Goal: Task Accomplishment & Management: Complete application form

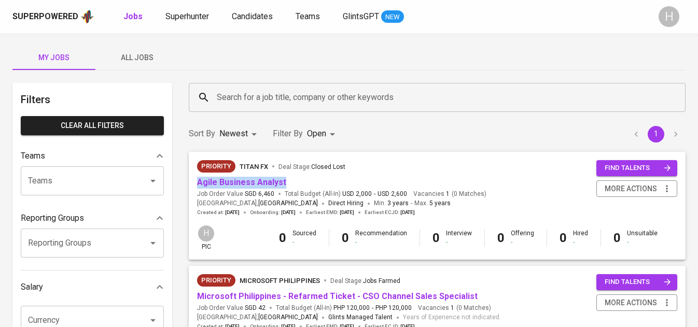
scroll to position [81, 0]
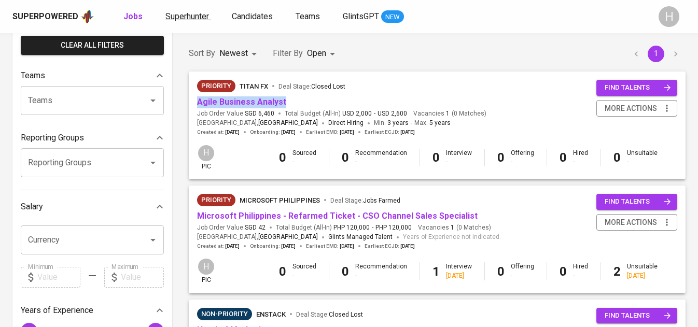
click at [192, 14] on span "Superhunter" at bounding box center [187, 16] width 44 height 10
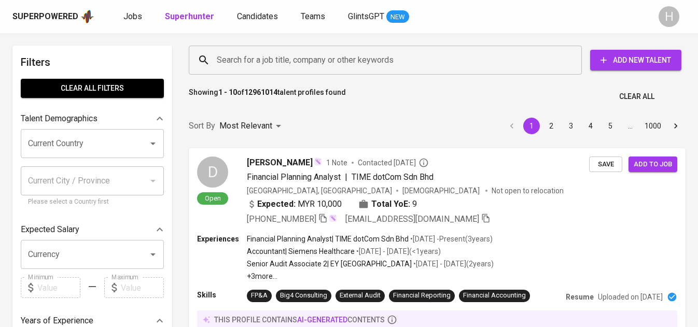
click at [638, 61] on span "Add New Talent" at bounding box center [635, 60] width 75 height 13
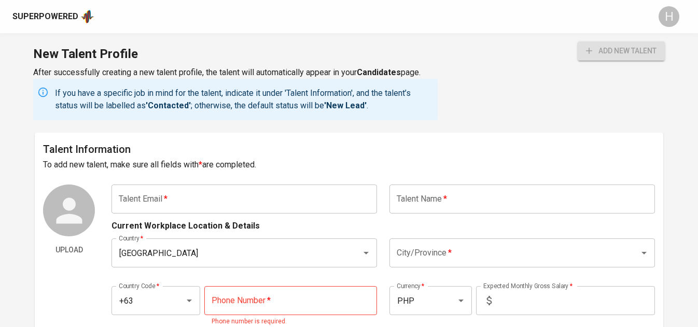
click at [226, 190] on input "text" at bounding box center [244, 199] width 266 height 29
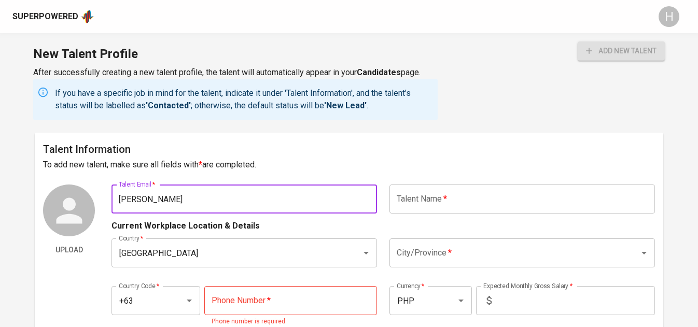
type input "maria"
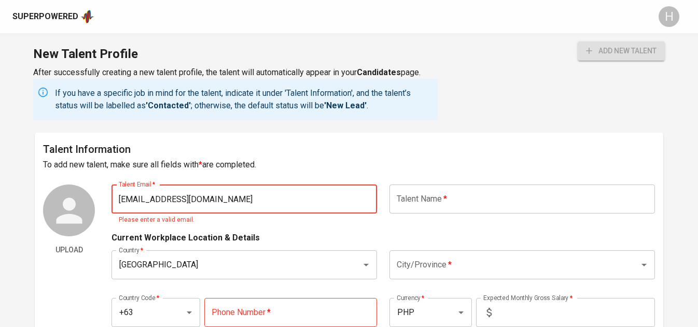
type input "[EMAIL_ADDRESS][DOMAIN_NAME]"
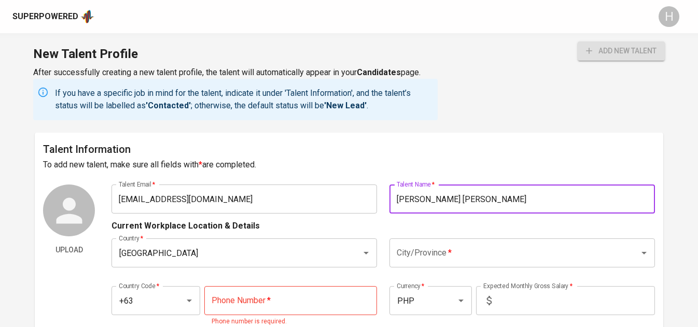
type input "[PERSON_NAME] [PERSON_NAME]"
click at [407, 248] on input "City/Province   *" at bounding box center [507, 253] width 227 height 20
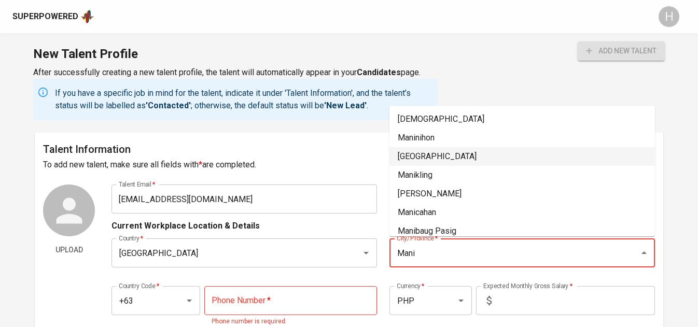
click at [433, 152] on li "[GEOGRAPHIC_DATA]" at bounding box center [522, 156] width 266 height 19
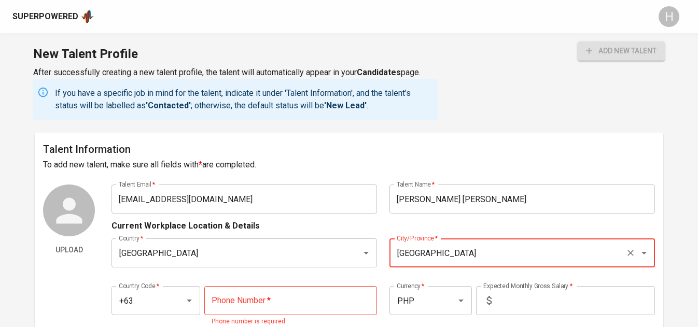
type input "[GEOGRAPHIC_DATA]"
click at [289, 312] on input "tel" at bounding box center [290, 300] width 173 height 29
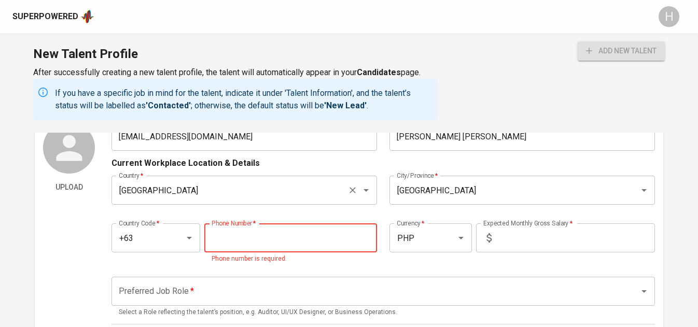
scroll to position [103, 0]
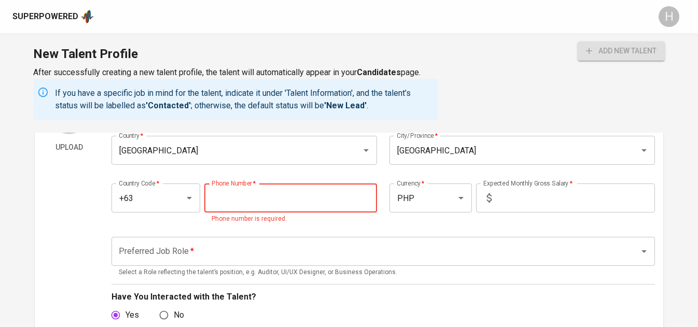
paste input "tel"
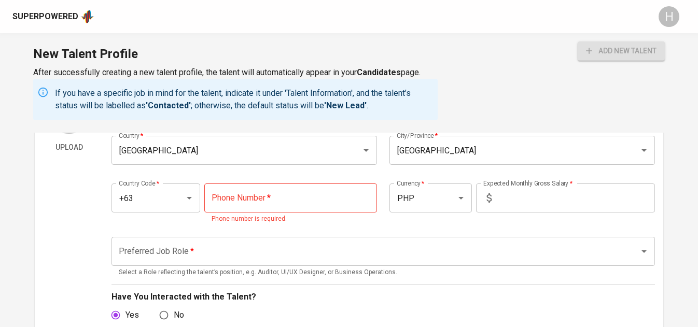
paste input "917-503-9328"
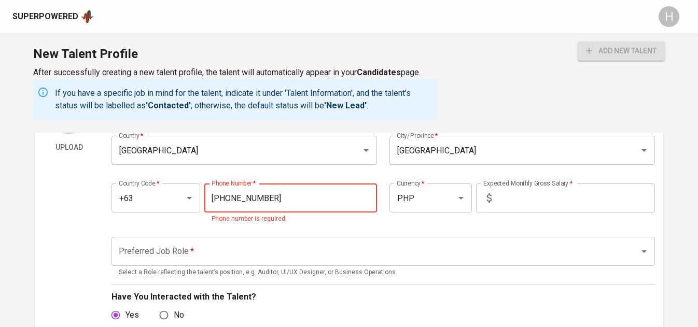
type input "917-503-9328"
click at [538, 190] on input "text" at bounding box center [575, 198] width 159 height 29
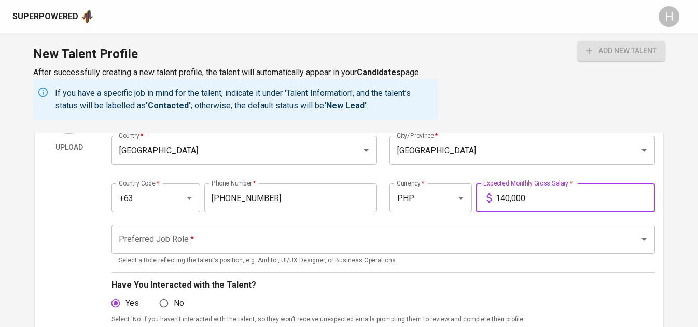
type input "140,000"
click at [324, 238] on input "Preferred Job Role   *" at bounding box center [368, 240] width 505 height 20
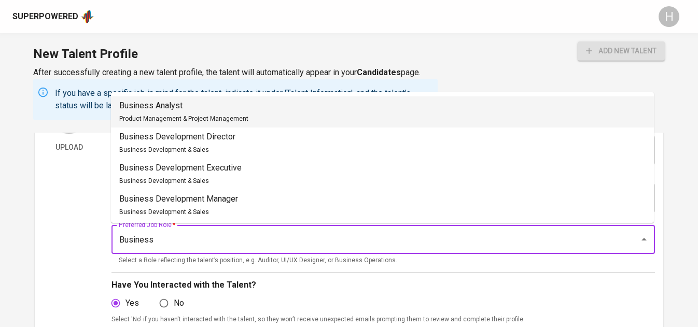
click at [249, 108] on li "Business Analyst Product Management & Project Management" at bounding box center [382, 111] width 543 height 31
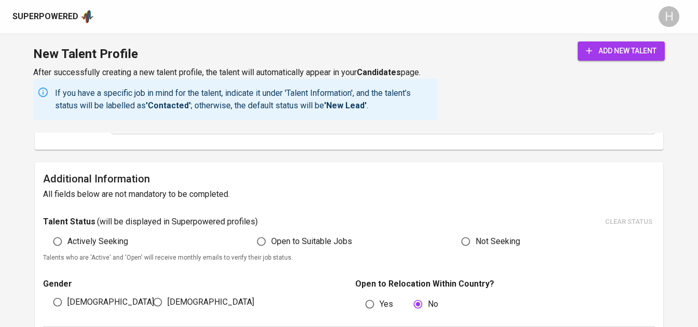
scroll to position [497, 0]
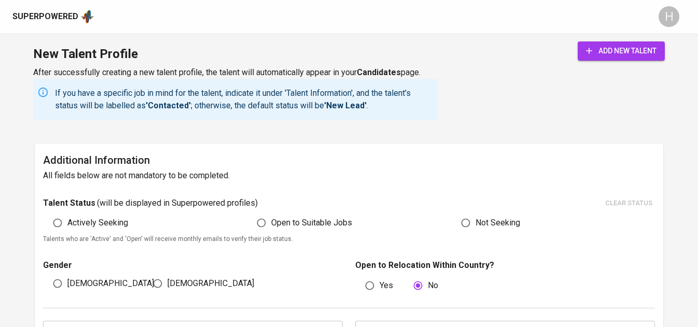
type input "Business Analyst"
click at [295, 217] on span "Open to Suitable Jobs" at bounding box center [311, 223] width 81 height 12
click at [271, 217] on input "Open to Suitable Jobs" at bounding box center [262, 223] width 20 height 20
radio input "true"
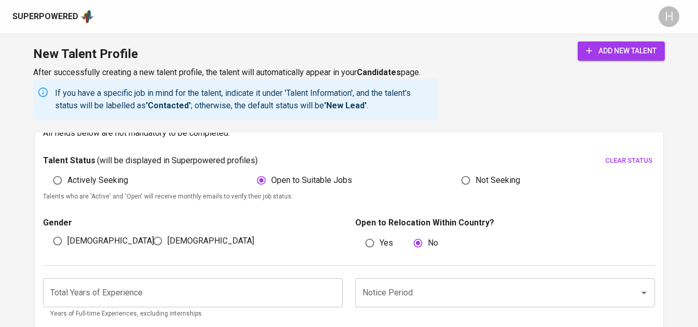
scroll to position [554, 0]
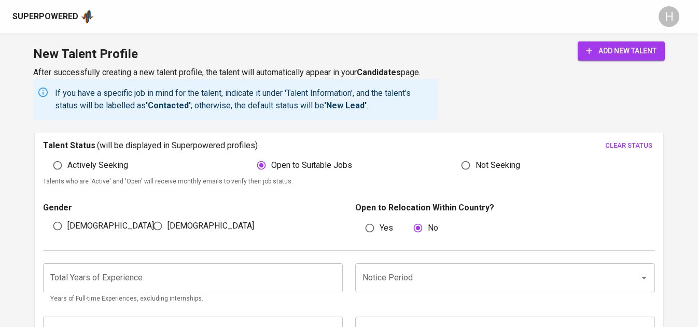
click at [177, 223] on span "[DEMOGRAPHIC_DATA]" at bounding box center [210, 226] width 87 height 12
click at [167, 223] on input "[DEMOGRAPHIC_DATA]" at bounding box center [158, 226] width 20 height 20
radio input "true"
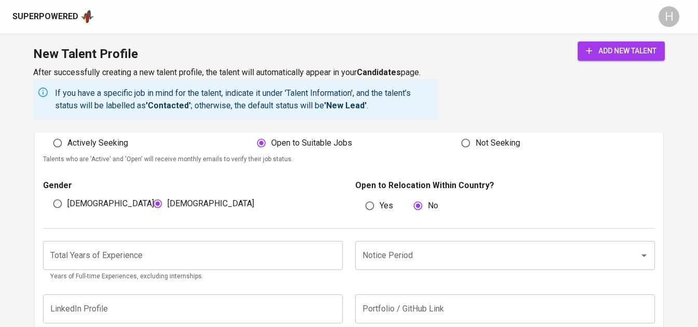
scroll to position [578, 0]
click at [322, 256] on input "number" at bounding box center [193, 254] width 300 height 29
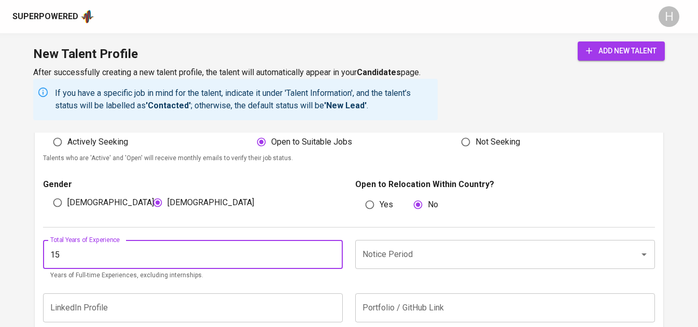
type input "15"
click at [400, 251] on input "Notice Period" at bounding box center [490, 255] width 261 height 20
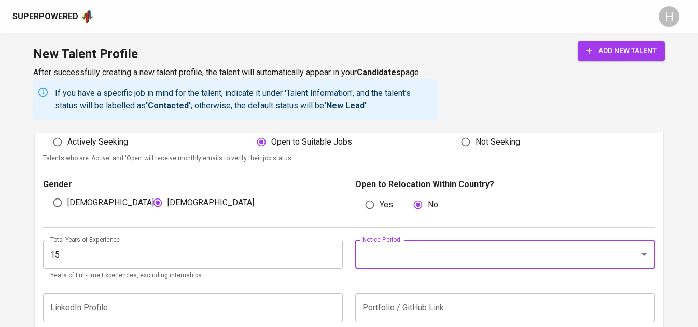
click at [644, 254] on icon "Open" at bounding box center [643, 255] width 5 height 3
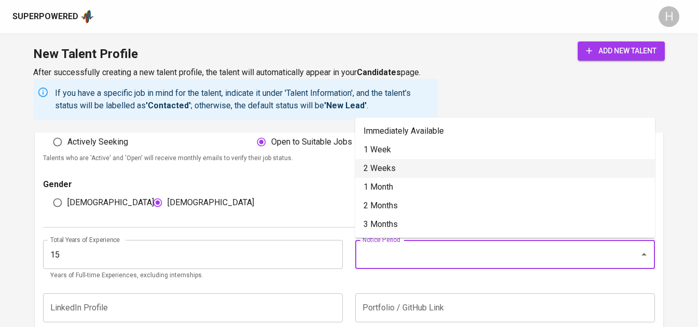
click at [390, 171] on li "2 Weeks" at bounding box center [505, 168] width 300 height 19
type input "2 Weeks"
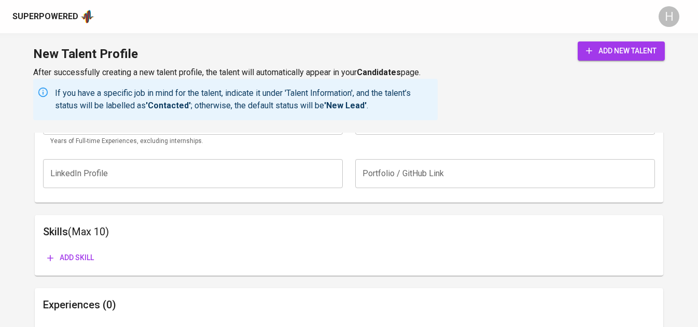
scroll to position [715, 0]
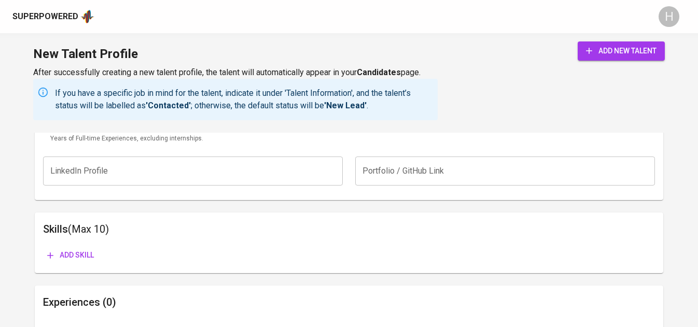
click at [613, 41] on div "New Talent Profile After successfully creating a new talent profile, the talent…" at bounding box center [349, 83] width 698 height 100
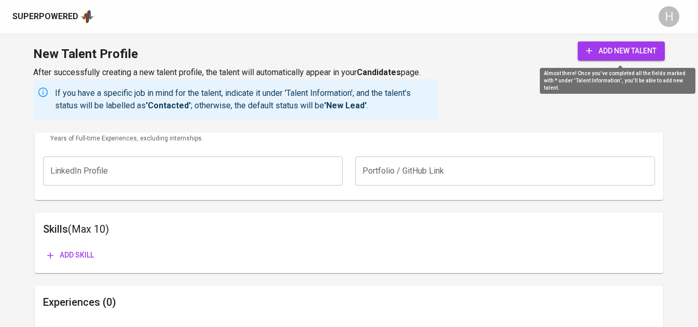
click at [609, 47] on span "add new talent" at bounding box center [621, 51] width 71 height 13
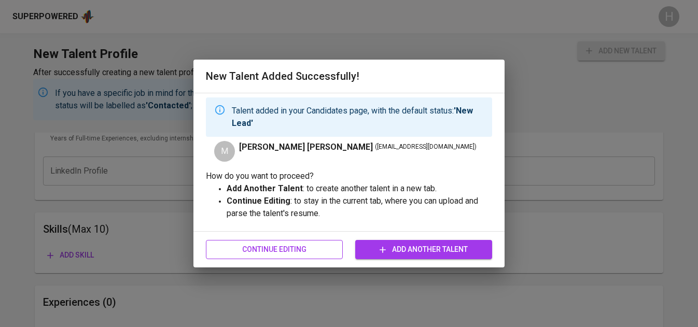
click at [258, 253] on span "Continue Editing" at bounding box center [274, 249] width 120 height 13
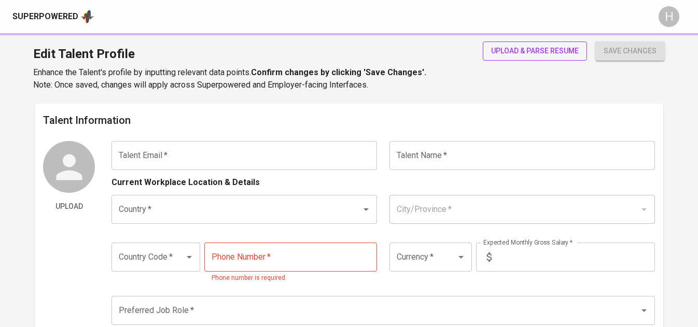
type input "[EMAIL_ADDRESS][DOMAIN_NAME]"
type input "[PERSON_NAME] [PERSON_NAME]"
type input "[GEOGRAPHIC_DATA]"
type input "+63"
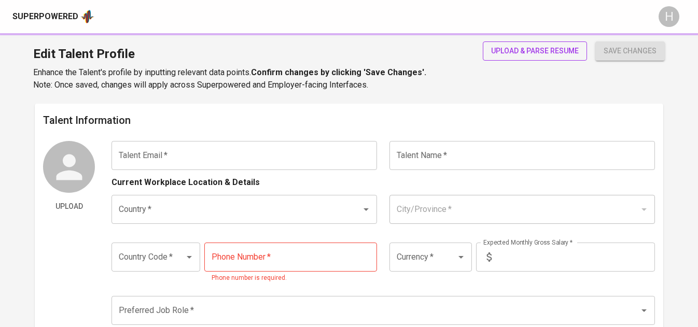
type input "917-503-9328"
type input "PHP"
type input "140,000"
type input "Business Analyst"
radio input "true"
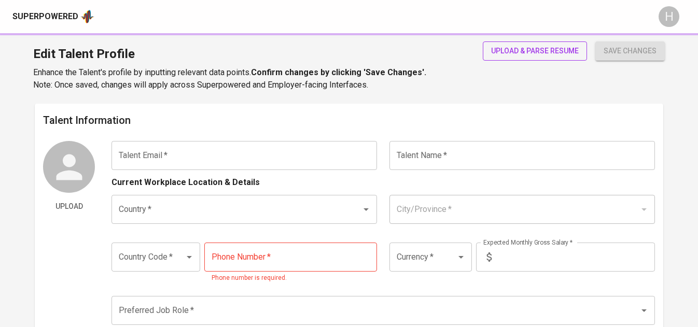
radio input "true"
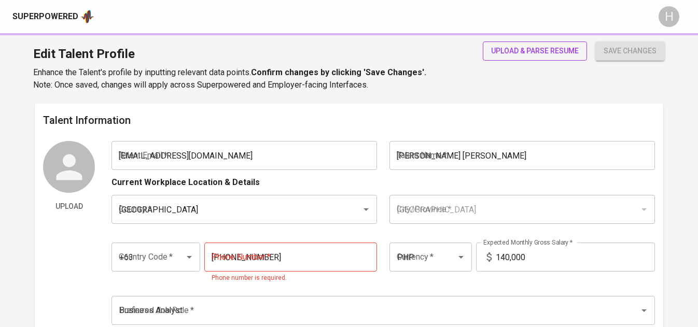
type input "15"
type input "2 Weeks"
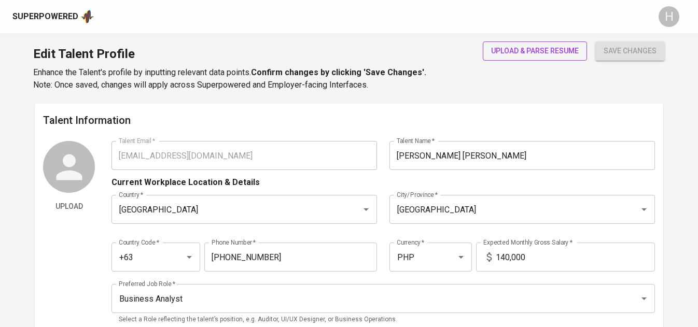
click at [526, 51] on span "upload & parse resume" at bounding box center [535, 51] width 88 height 13
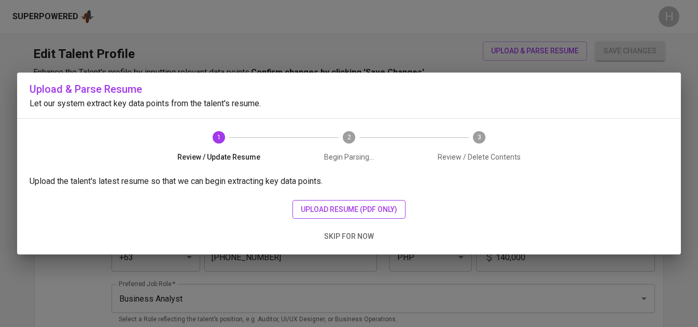
click at [370, 206] on span "upload resume (pdf only)" at bounding box center [349, 209] width 96 height 13
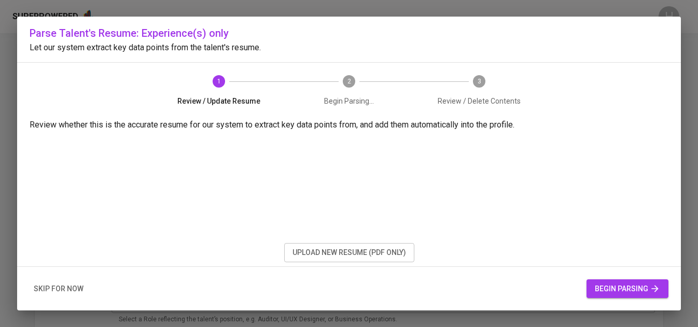
click at [634, 291] on span "begin parsing" at bounding box center [627, 289] width 65 height 13
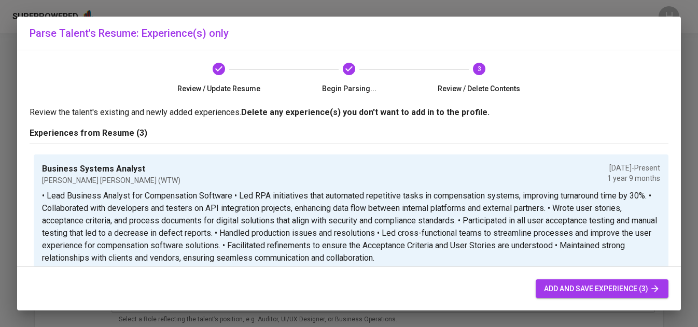
click at [634, 291] on span "add and save experience (3)" at bounding box center [602, 289] width 116 height 13
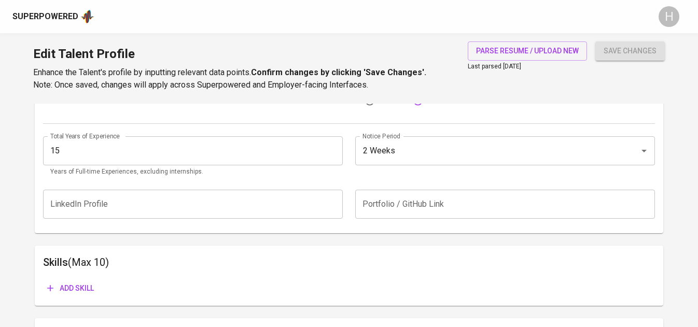
scroll to position [428, 0]
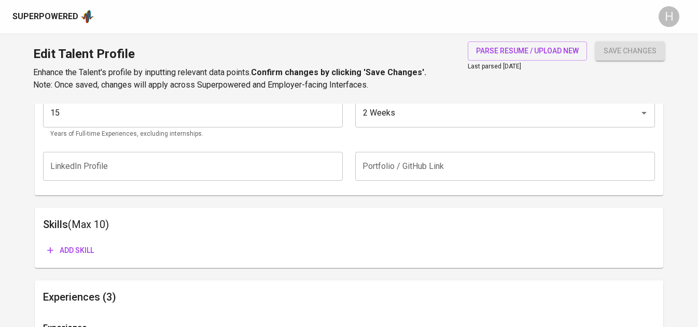
click at [85, 246] on span "Add skill" at bounding box center [70, 250] width 47 height 13
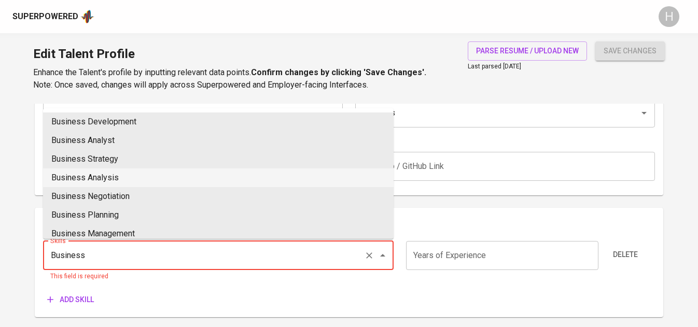
click at [121, 173] on li "Business Analysis" at bounding box center [218, 178] width 351 height 19
type input "Business Analysis"
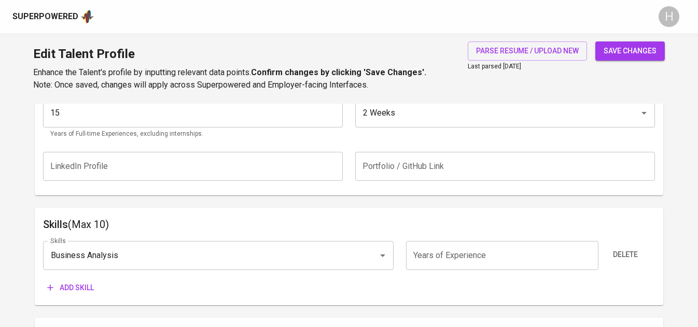
click at [473, 261] on input "number" at bounding box center [502, 255] width 192 height 29
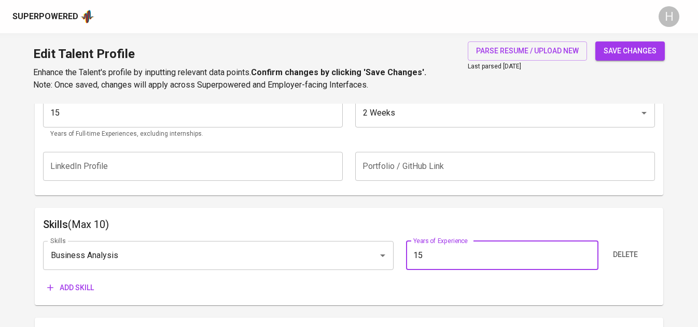
type input "15"
click at [74, 286] on span "Add skill" at bounding box center [70, 288] width 47 height 13
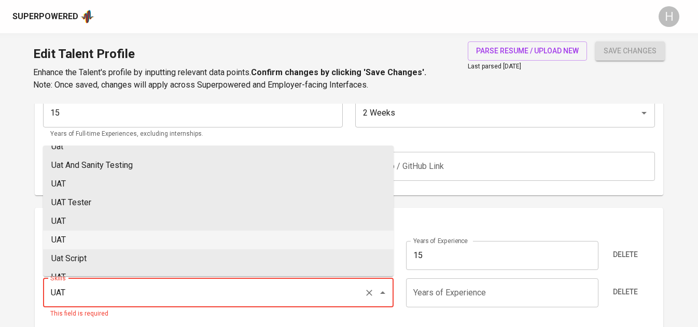
scroll to position [89, 0]
click at [110, 244] on li "UAT" at bounding box center [218, 238] width 351 height 19
type input "UAT"
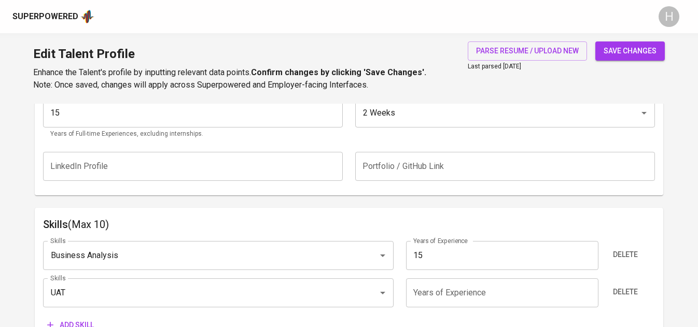
click at [446, 293] on input "number" at bounding box center [502, 292] width 192 height 29
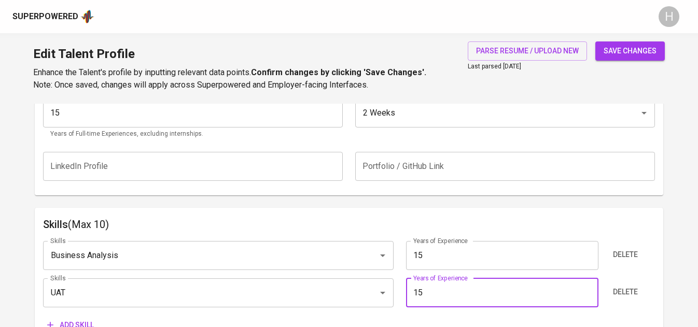
type input "15"
click at [80, 322] on span "Add skill" at bounding box center [70, 325] width 47 height 13
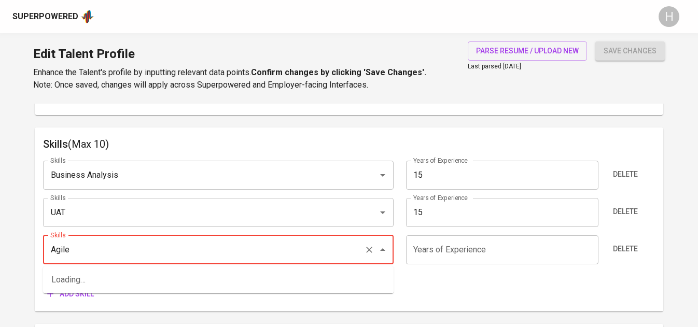
scroll to position [534, 0]
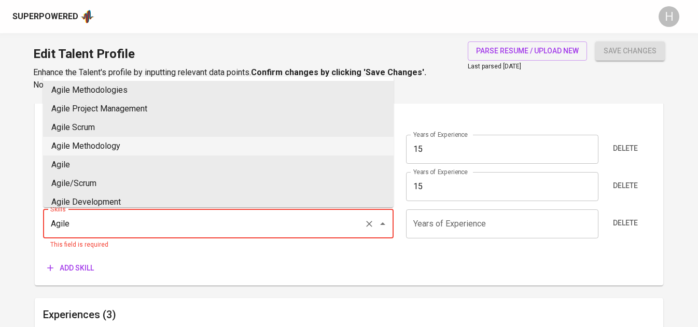
click at [134, 146] on li "Agile Methodology" at bounding box center [218, 146] width 351 height 19
type input "Agile Methodology"
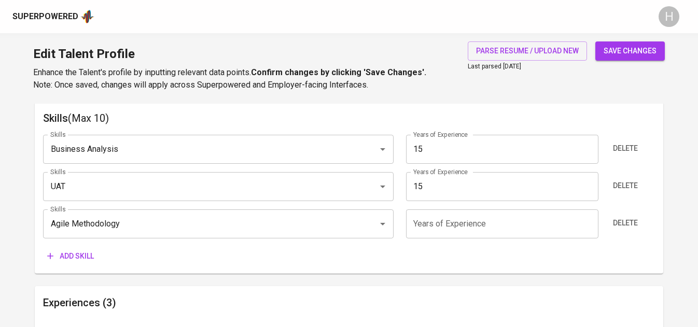
click at [466, 222] on input "number" at bounding box center [502, 224] width 192 height 29
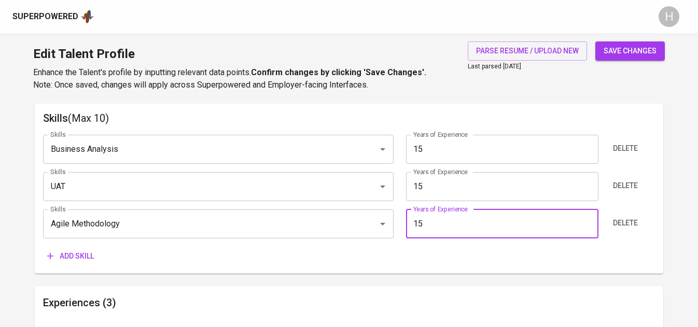
type input "15"
click at [81, 257] on span "Add skill" at bounding box center [70, 256] width 47 height 13
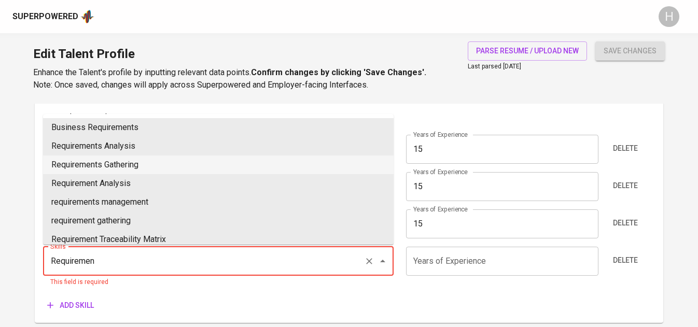
click at [120, 172] on li "Requirements Gathering" at bounding box center [218, 165] width 351 height 19
type input "Requirements Gathering"
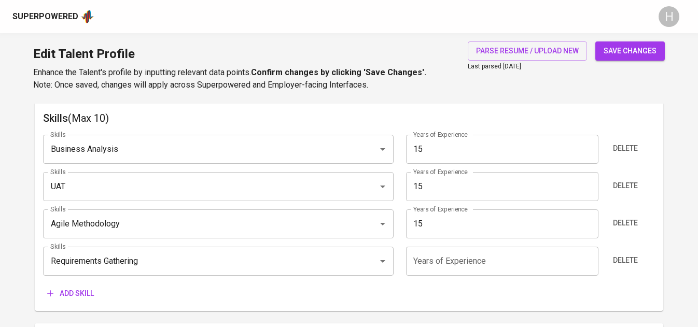
click at [417, 255] on input "number" at bounding box center [502, 261] width 192 height 29
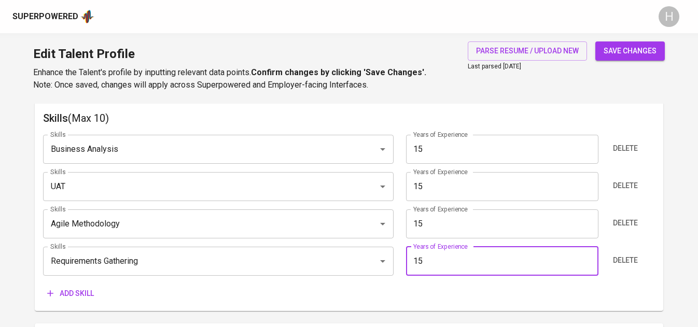
type input "15"
click at [72, 288] on span "Add skill" at bounding box center [70, 293] width 47 height 13
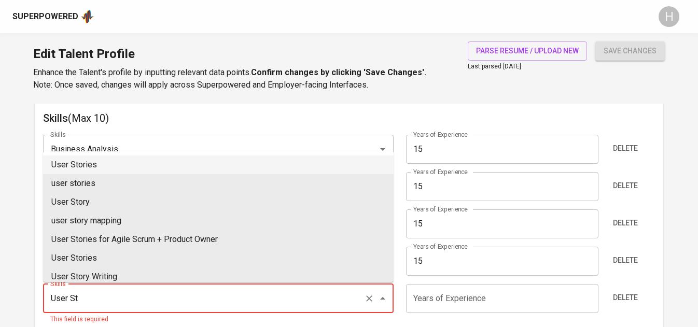
click at [175, 155] on ul "User Stories user stories User Story user story mapping User Stories for Agile …" at bounding box center [218, 216] width 351 height 131
click at [137, 161] on li "User Stories" at bounding box center [218, 165] width 351 height 19
type input "User Stories"
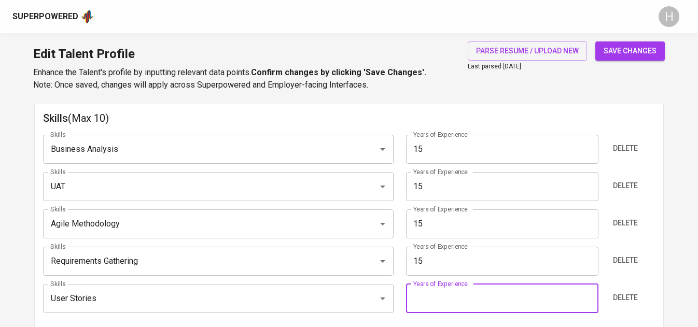
click at [433, 309] on input "number" at bounding box center [502, 298] width 192 height 29
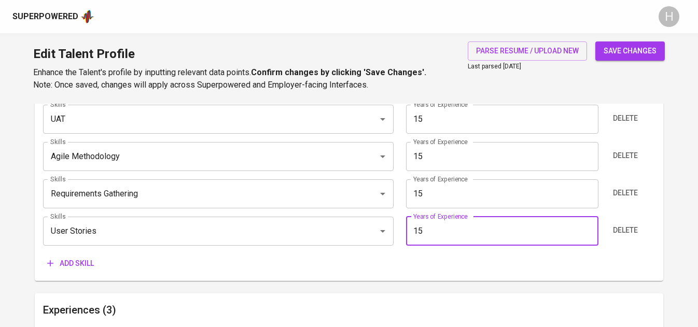
scroll to position [609, 0]
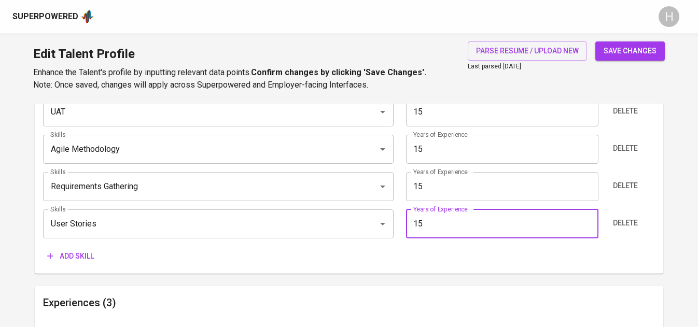
type input "15"
click at [70, 255] on span "Add skill" at bounding box center [70, 256] width 47 height 13
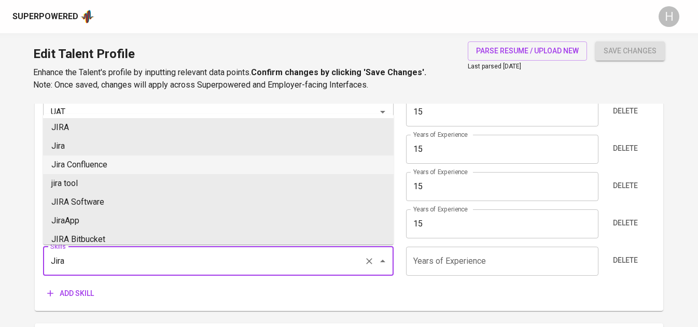
click at [103, 171] on li "Jira Confluence" at bounding box center [218, 165] width 351 height 19
type input "Jira Confluence"
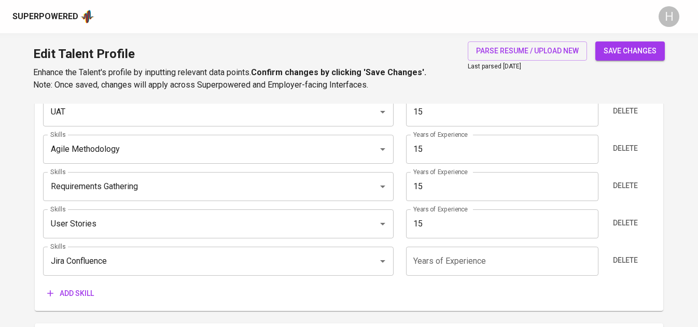
click at [460, 262] on input "number" at bounding box center [502, 261] width 192 height 29
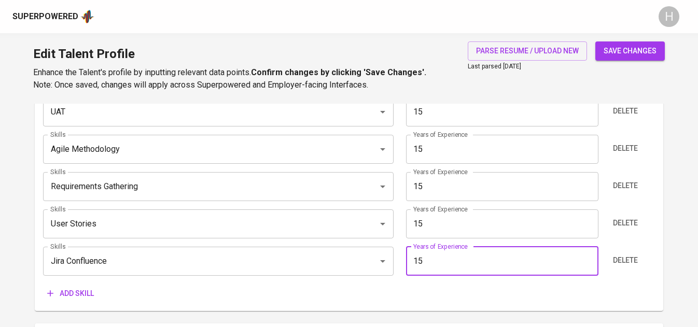
type input "15"
click at [626, 57] on span "save changes" at bounding box center [630, 51] width 53 height 13
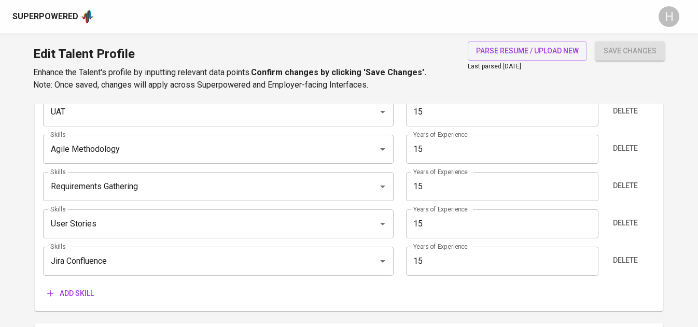
type input "Jira Confluence"
type input "User Stories"
type input "Requirements Gathering"
type input "Agile Software Development"
type input "UAT"
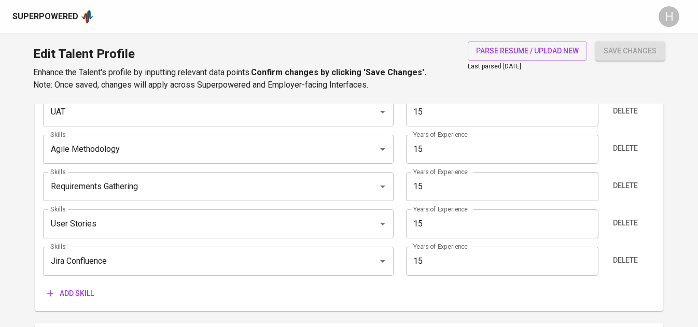
type input "Business Analysis"
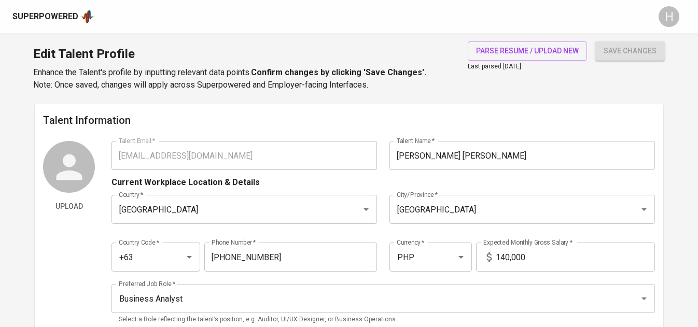
click at [105, 153] on div "Upload Talent Email   * augalicia@gmail.com Talent Email * Talent Name   * Mari…" at bounding box center [348, 236] width 611 height 190
click at [76, 21] on div "Superpowered" at bounding box center [45, 17] width 66 height 12
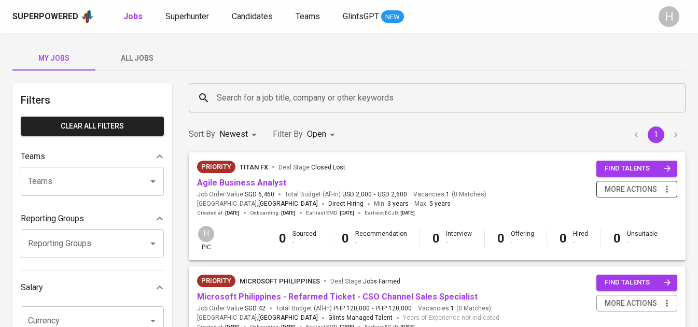
click at [667, 187] on icon "button" at bounding box center [667, 189] width 10 height 10
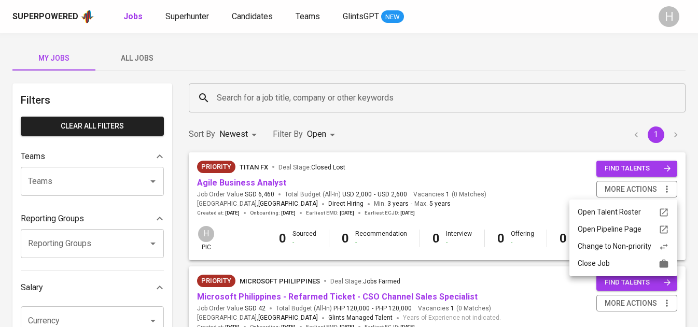
click at [227, 182] on div at bounding box center [349, 163] width 698 height 327
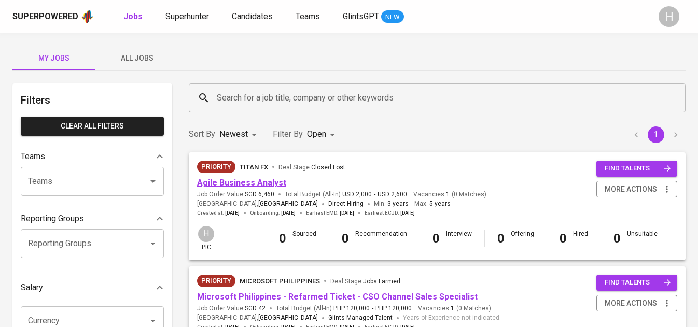
click at [233, 182] on link "Agile Business Analyst" at bounding box center [241, 183] width 89 height 10
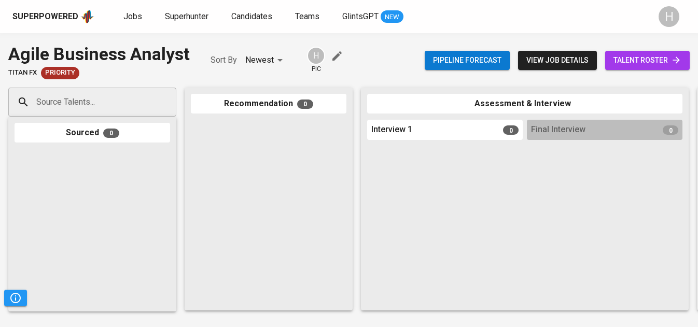
click at [544, 66] on span "view job details" at bounding box center [557, 60] width 62 height 13
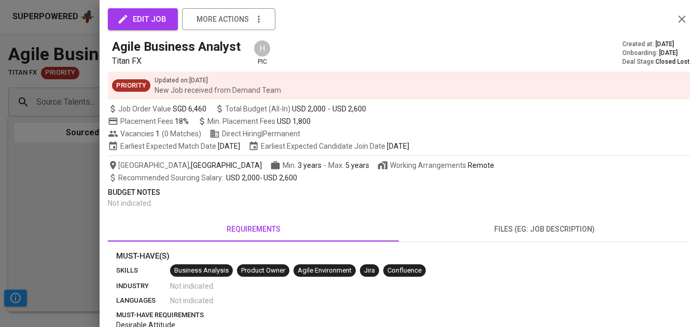
scroll to position [18, 0]
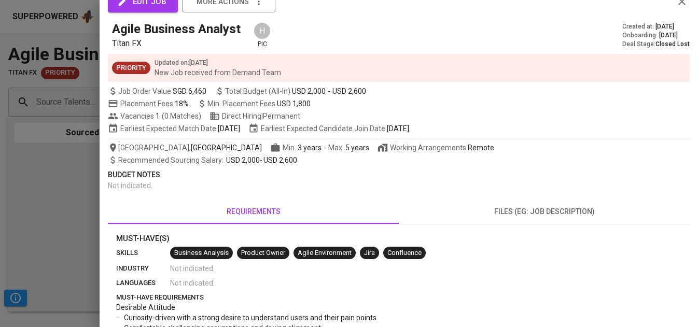
click at [131, 10] on button "edit job" at bounding box center [143, 2] width 70 height 22
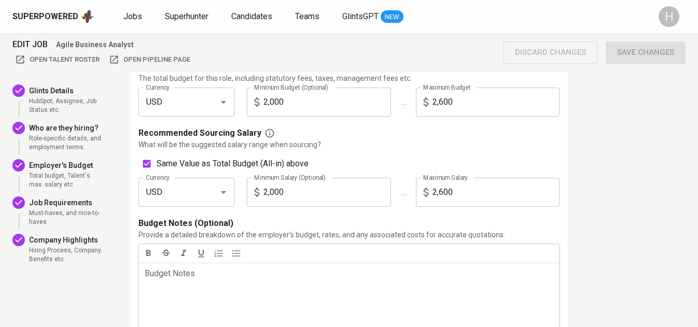
scroll to position [952, 0]
click at [184, 98] on input "USD" at bounding box center [172, 101] width 58 height 20
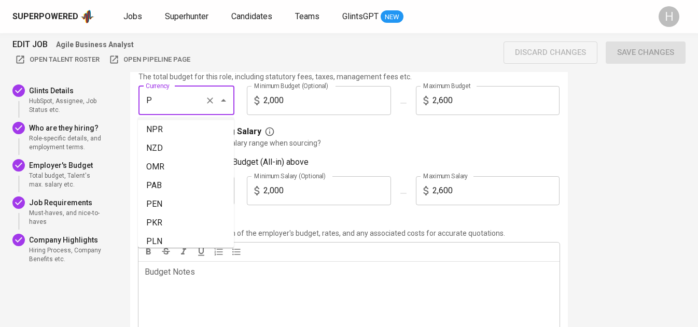
scroll to position [0, 0]
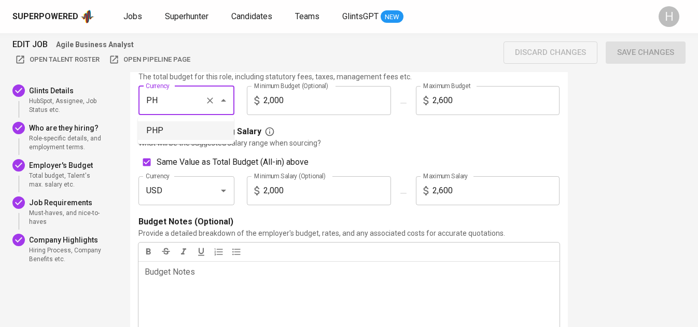
click at [176, 132] on li "PHP" at bounding box center [186, 130] width 96 height 19
type input "PHP"
checkbox input "false"
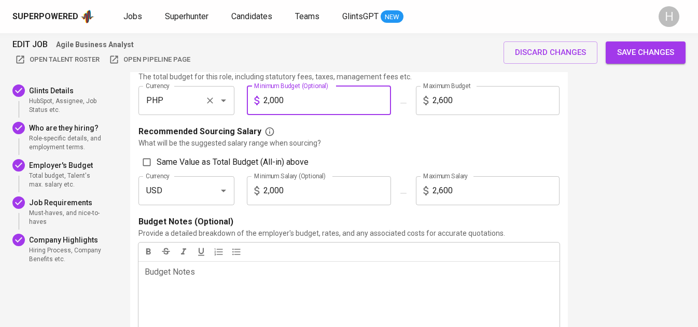
drag, startPoint x: 300, startPoint y: 99, endPoint x: 208, endPoint y: 87, distance: 92.6
click at [208, 87] on div "Currency PHP Currency Minimum Budget (Optional) 2,000 Minimum Budget (Optional)…" at bounding box center [349, 104] width 434 height 37
type input "130,000"
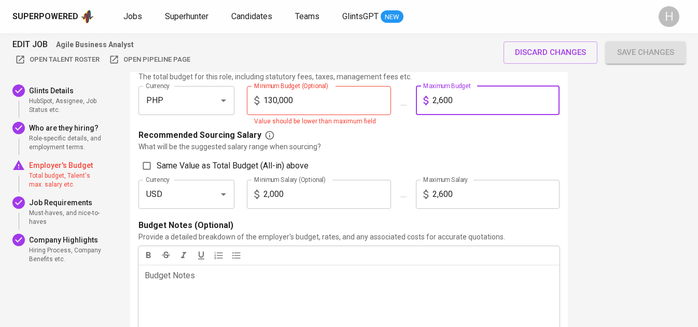
drag, startPoint x: 458, startPoint y: 106, endPoint x: 394, endPoint y: 100, distance: 64.6
click at [394, 100] on div "Currency PHP Currency Minimum Budget (Optional) 130,000 Minimum Budget (Optiona…" at bounding box center [349, 106] width 434 height 41
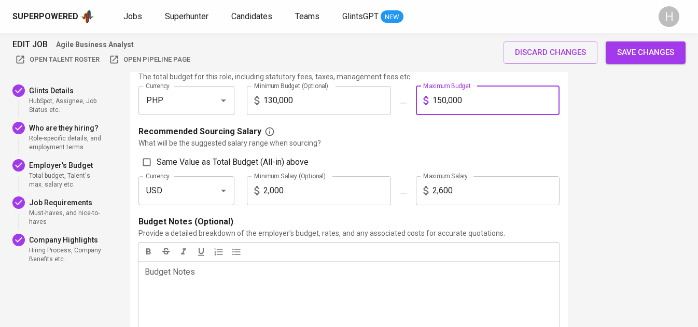
type input "150,000"
click at [166, 166] on span "Same Value as Total Budget (All-in) above" at bounding box center [233, 162] width 152 height 12
click at [157, 166] on input "Same Value as Total Budget (All-in) above" at bounding box center [147, 162] width 20 height 20
checkbox input "true"
type input "PHP"
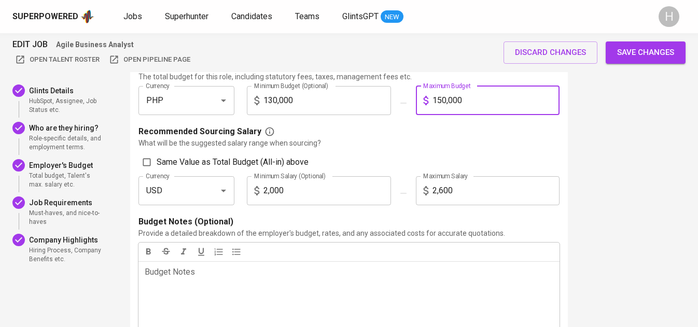
type input "130,000"
type input "150,000"
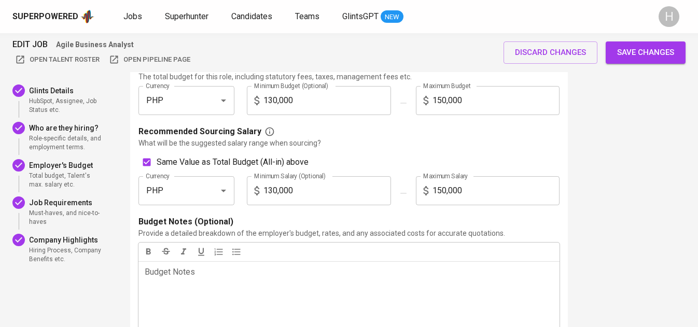
click at [654, 52] on span "Save changes" at bounding box center [645, 52] width 57 height 13
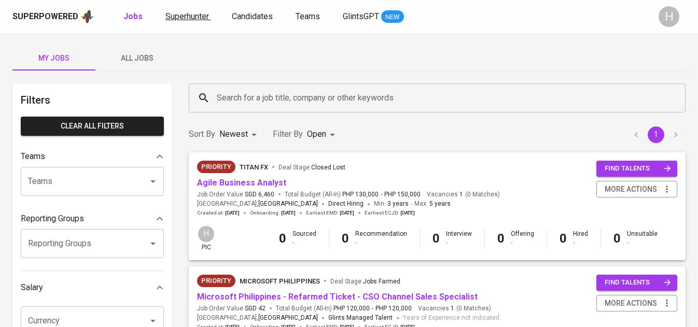
click at [194, 15] on span "Superhunter" at bounding box center [187, 16] width 44 height 10
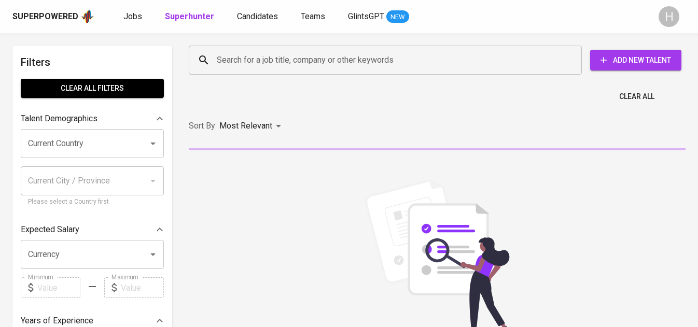
click at [239, 60] on input "Search for a job title, company or other keywords" at bounding box center [387, 60] width 347 height 20
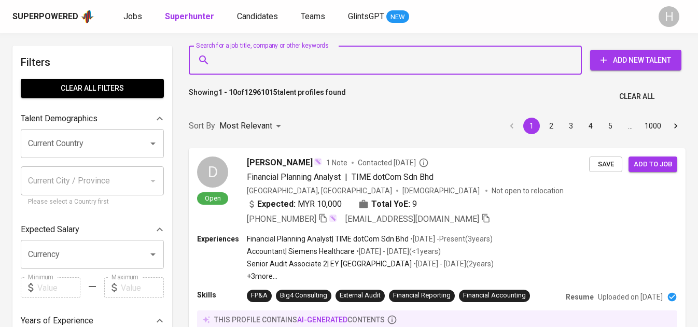
click at [281, 65] on input "Search for a job title, company or other keywords" at bounding box center [387, 60] width 347 height 20
paste input "[EMAIL_ADDRESS][DOMAIN_NAME]"
type input "[EMAIL_ADDRESS][DOMAIN_NAME]"
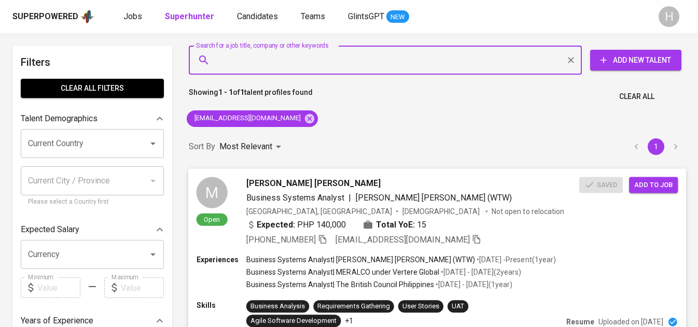
click at [642, 188] on span "Add to job" at bounding box center [653, 185] width 38 height 12
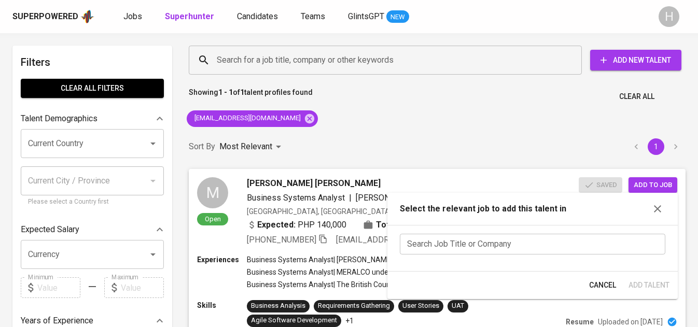
click at [487, 240] on input "text" at bounding box center [533, 244] width 266 height 21
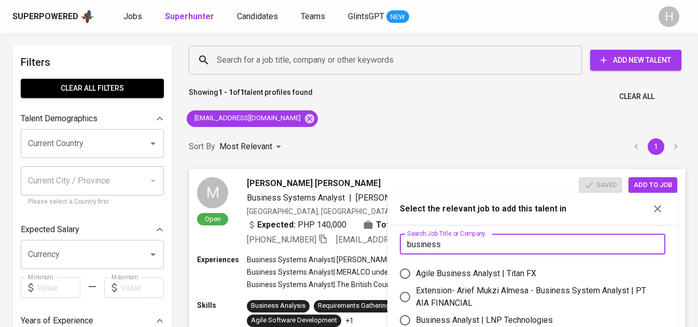
type input "business"
click at [502, 272] on div "Agile Business Analyst | Titan FX" at bounding box center [476, 274] width 120 height 12
click at [416, 272] on input "Agile Business Analyst | Titan FX" at bounding box center [405, 274] width 22 height 22
radio input "true"
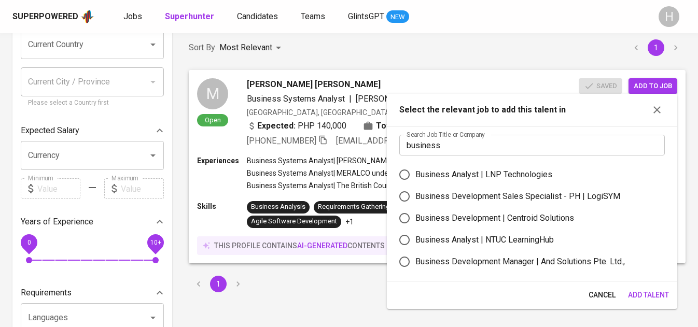
scroll to position [142, 0]
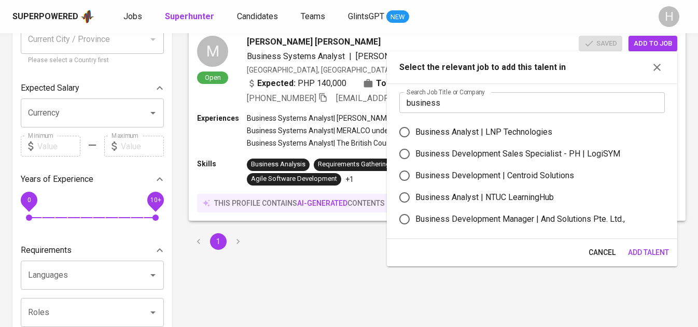
click at [638, 249] on span "Add Talent" at bounding box center [648, 252] width 41 height 13
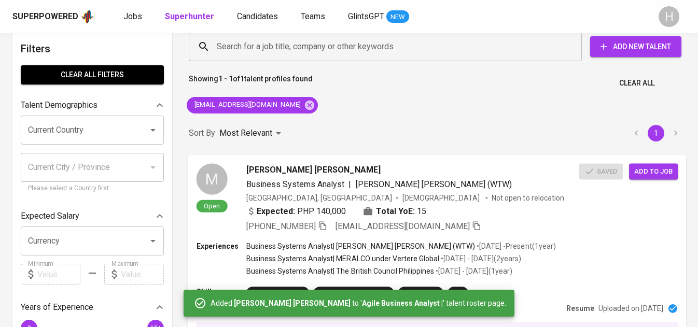
scroll to position [0, 0]
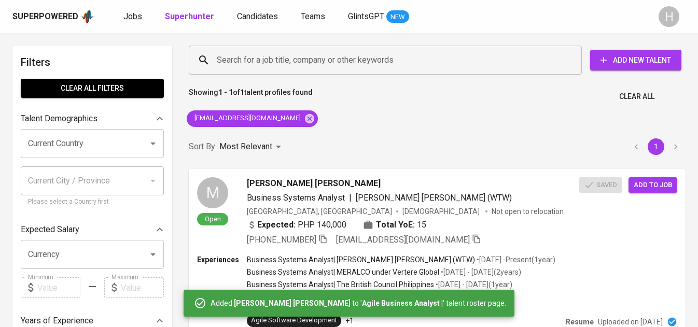
click at [127, 17] on span "Jobs" at bounding box center [132, 16] width 19 height 10
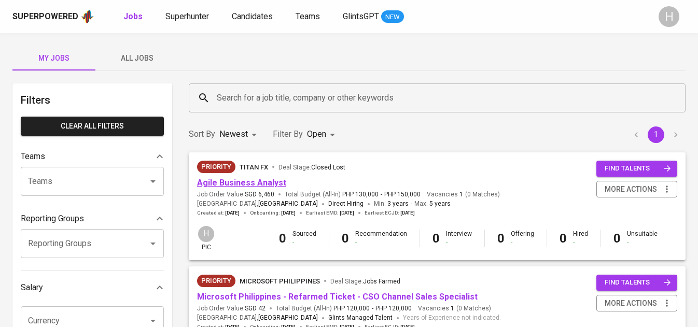
click at [264, 182] on link "Agile Business Analyst" at bounding box center [241, 183] width 89 height 10
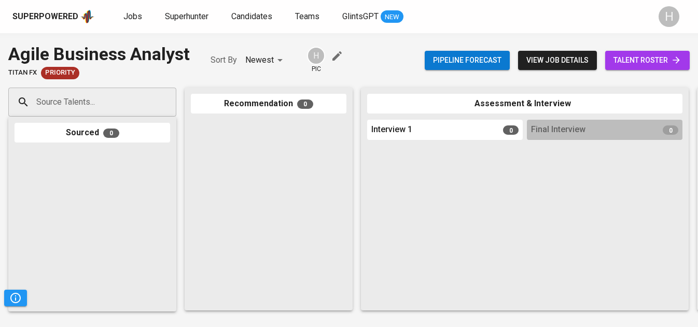
click at [122, 105] on input "Source Talents..." at bounding box center [88, 102] width 109 height 20
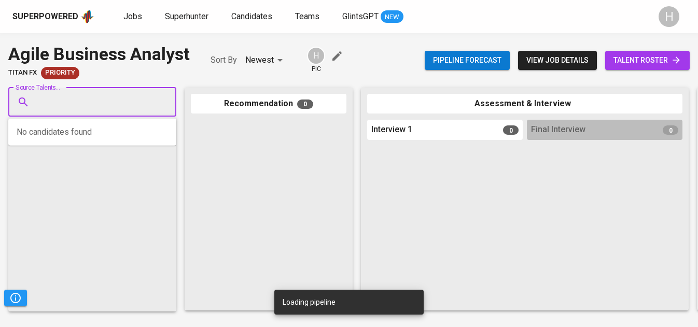
paste input "[EMAIL_ADDRESS][DOMAIN_NAME]"
type input "[EMAIL_ADDRESS][DOMAIN_NAME]"
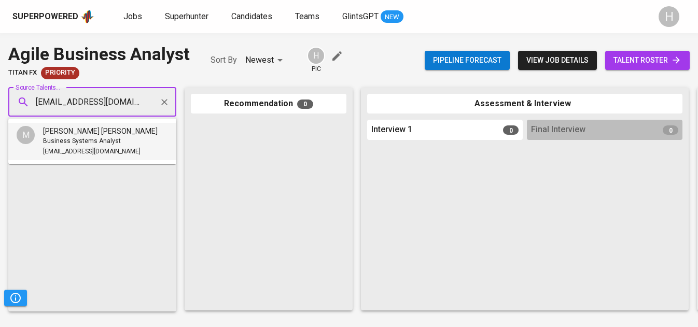
click at [94, 143] on span "Business Systems Analyst" at bounding box center [82, 141] width 78 height 10
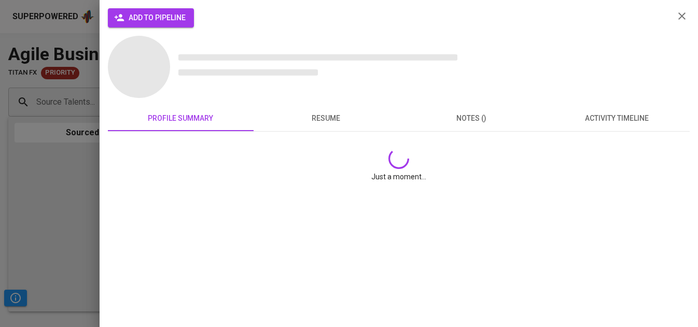
click at [156, 19] on span "add to pipeline" at bounding box center [150, 17] width 69 height 13
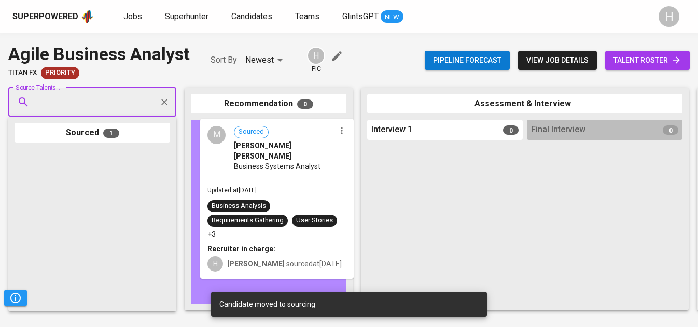
drag, startPoint x: 57, startPoint y: 181, endPoint x: 248, endPoint y: 150, distance: 193.8
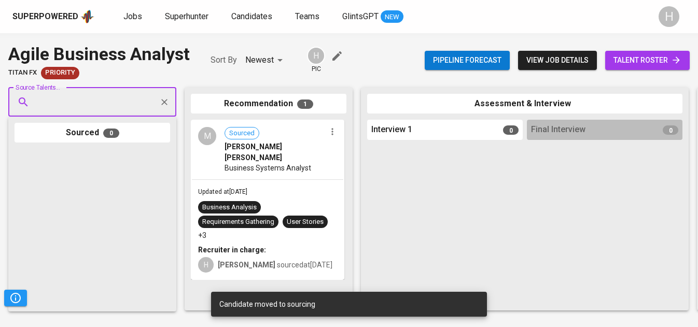
click at [624, 57] on span "talent roster" at bounding box center [647, 60] width 68 height 13
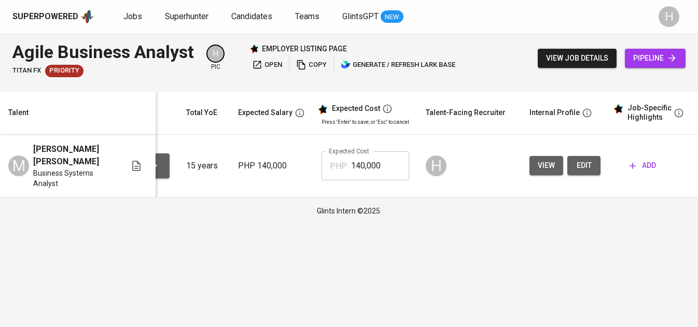
scroll to position [0, 190]
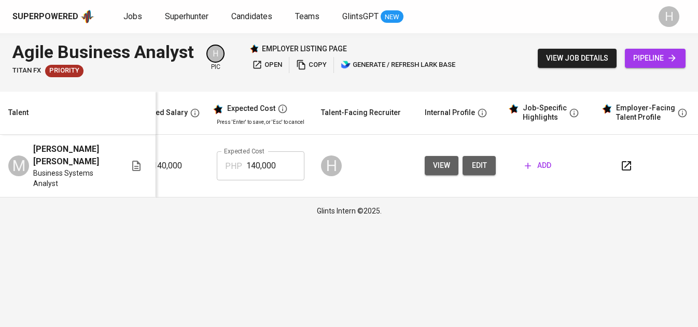
click at [535, 163] on span "add" at bounding box center [538, 165] width 26 height 13
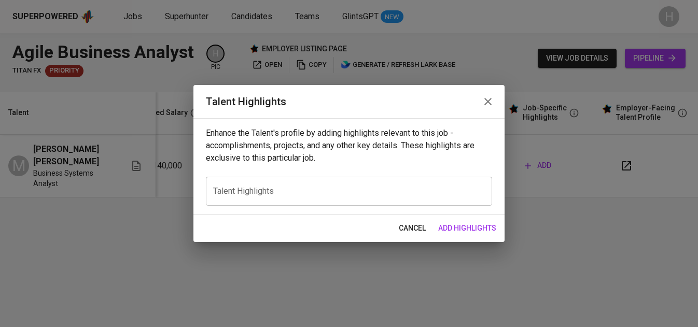
click at [364, 189] on textarea at bounding box center [349, 192] width 272 height 10
paste textarea "Maria Aura Mae Galicia is an experienced IT Business Analyst and Software Manua…"
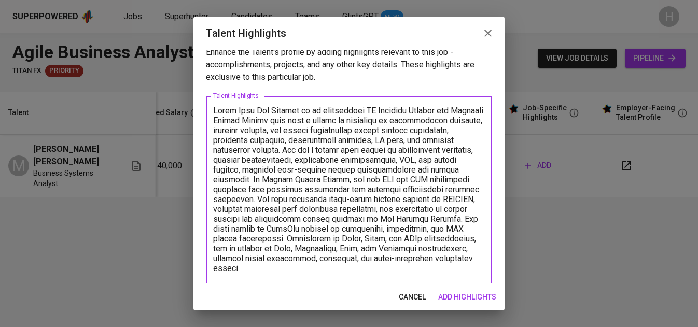
scroll to position [22, 0]
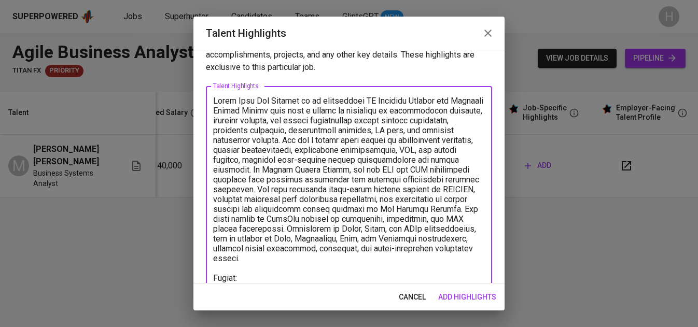
paste textarea "https://glints.sg.larksuite.com/file/MggMb9sl4omBCnxLX7vlFGGxgwe"
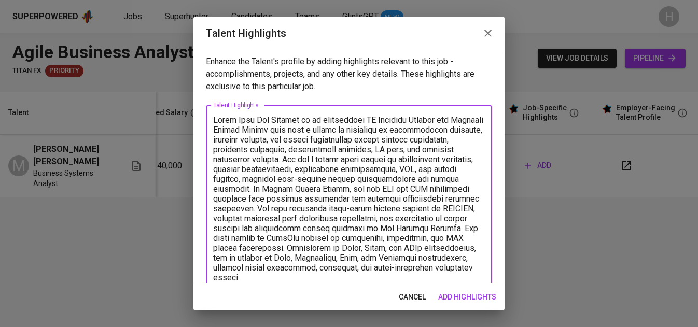
scroll to position [0, 0]
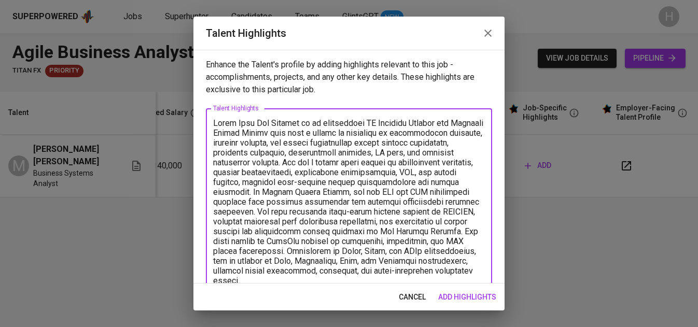
type textarea "Maria Aura Mae Galicia is an experienced IT Business Analyst and Software Manua…"
click at [469, 294] on span "add highlights" at bounding box center [467, 297] width 58 height 13
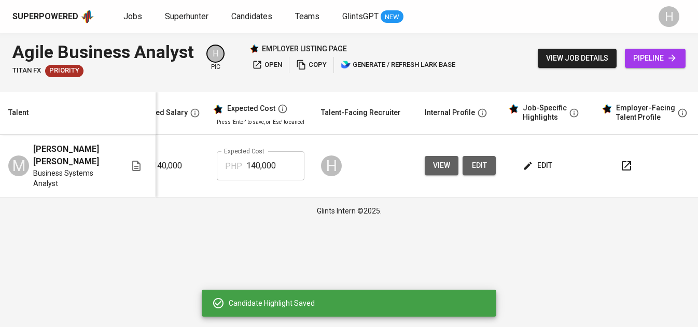
click at [450, 298] on div "Candidate Highlight Saved" at bounding box center [349, 303] width 295 height 27
click at [622, 165] on icon "button" at bounding box center [626, 166] width 12 height 12
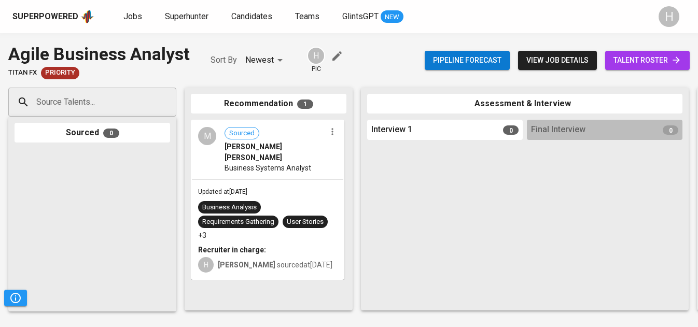
click at [627, 59] on span "talent roster" at bounding box center [647, 60] width 68 height 13
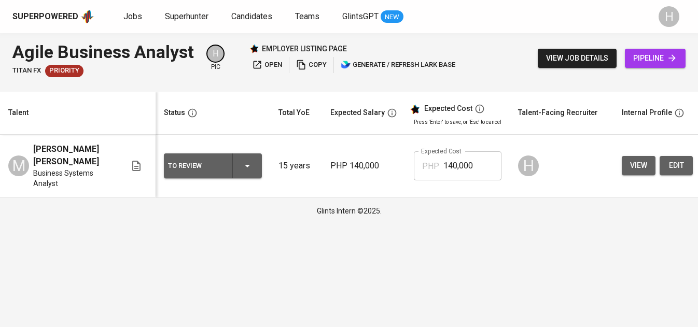
click at [260, 163] on button "To Review" at bounding box center [213, 165] width 98 height 25
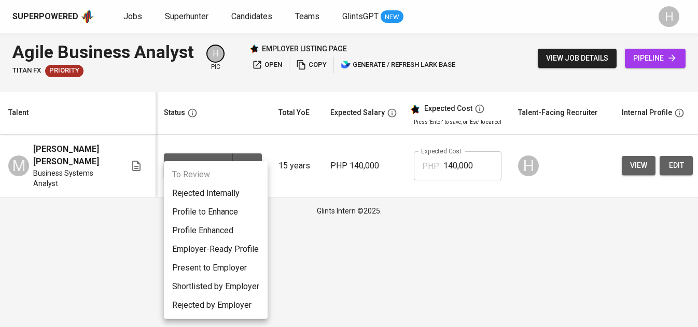
click at [224, 262] on li "Present to Employer" at bounding box center [216, 268] width 104 height 19
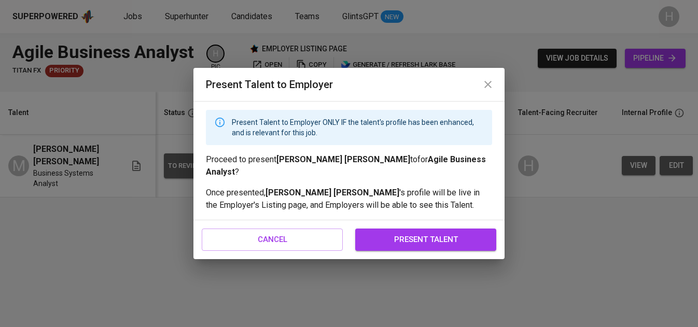
click at [411, 234] on span "present talent" at bounding box center [426, 239] width 118 height 13
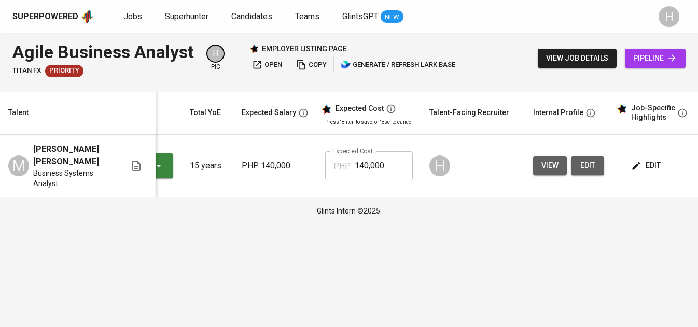
scroll to position [0, 197]
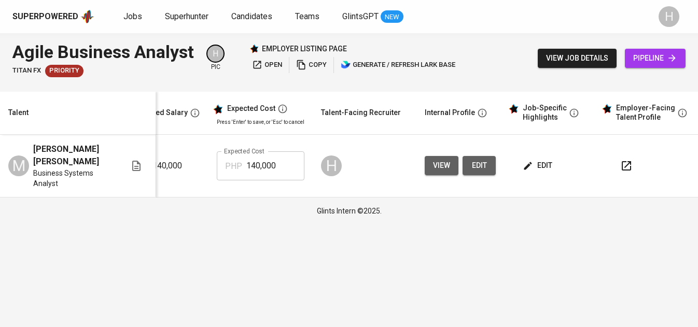
click at [275, 68] on span "open" at bounding box center [267, 65] width 30 height 12
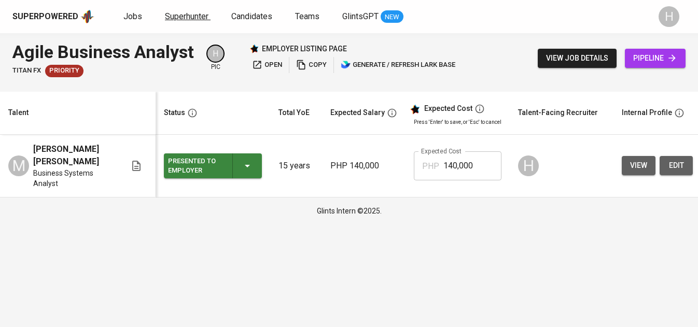
click at [188, 13] on span "Superhunter" at bounding box center [187, 16] width 44 height 10
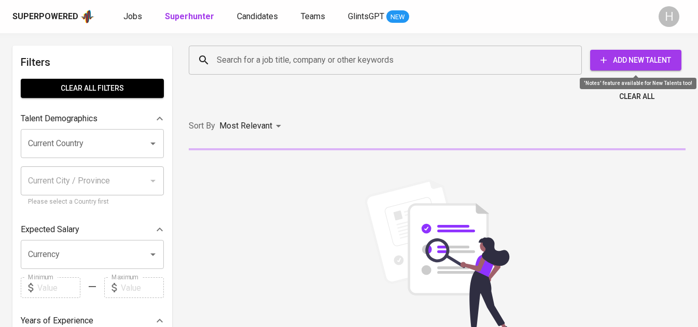
click at [623, 59] on span "Add New Talent" at bounding box center [635, 60] width 75 height 13
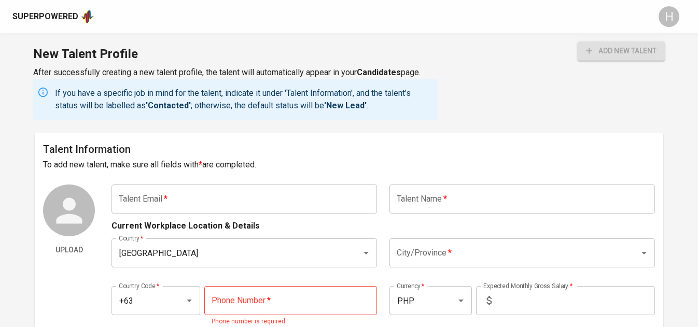
click at [182, 199] on input "text" at bounding box center [244, 199] width 266 height 29
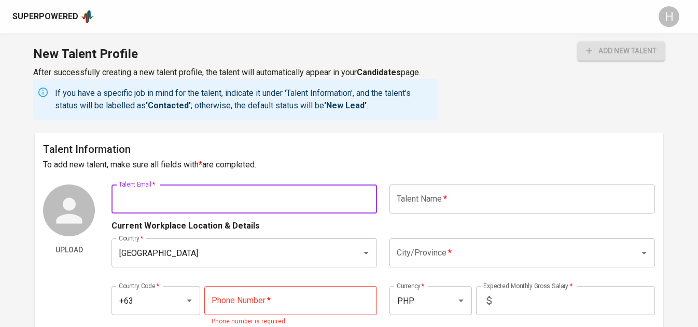
paste input "[EMAIL_ADDRESS][DOMAIN_NAME]"
type input "[EMAIL_ADDRESS][DOMAIN_NAME]"
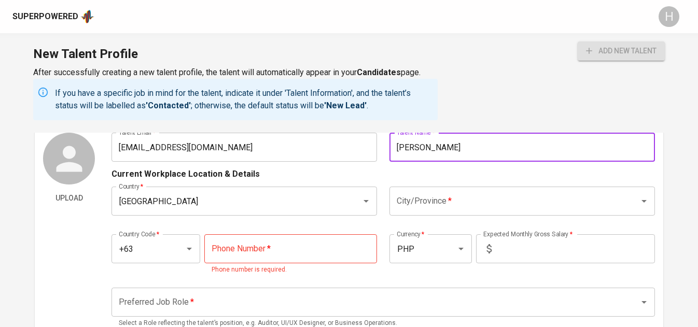
scroll to position [68, 0]
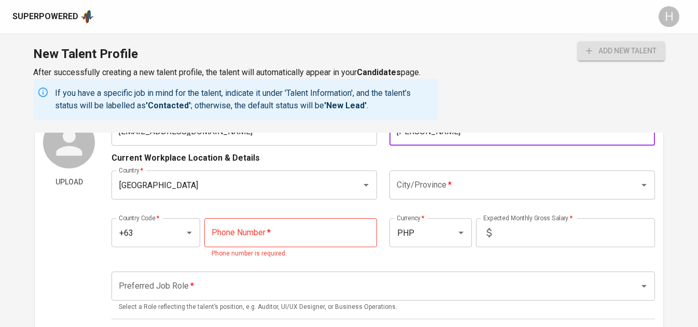
type input "[PERSON_NAME]"
click at [533, 242] on input "text" at bounding box center [575, 232] width 159 height 29
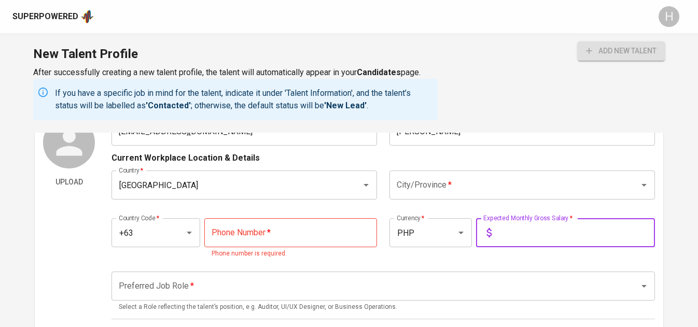
click at [308, 232] on input "tel" at bounding box center [290, 232] width 173 height 29
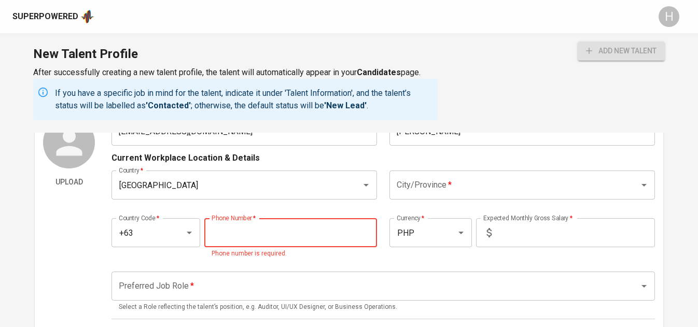
paste input "tel"
paste input "915-197-8711"
type input "915-197-8711"
click at [543, 225] on input "text" at bounding box center [575, 232] width 159 height 29
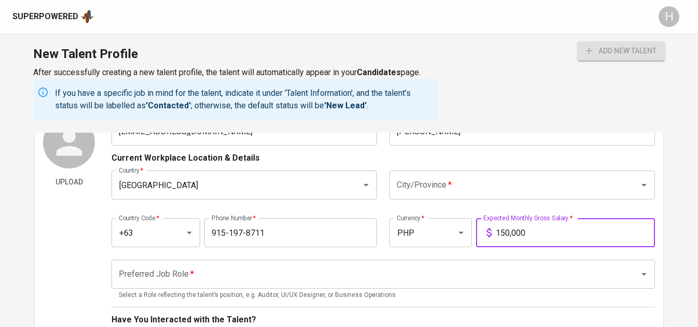
type input "150,000"
click at [485, 184] on input "City/Province   *" at bounding box center [507, 185] width 227 height 20
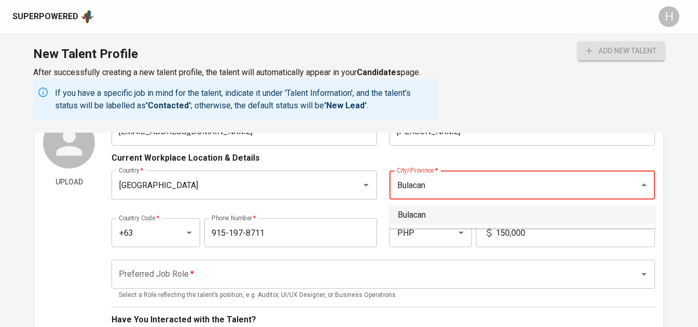
click at [439, 217] on li "Bulacan" at bounding box center [522, 215] width 266 height 19
type input "Bulacan"
click at [313, 284] on input "Preferred Job Role   *" at bounding box center [368, 274] width 505 height 20
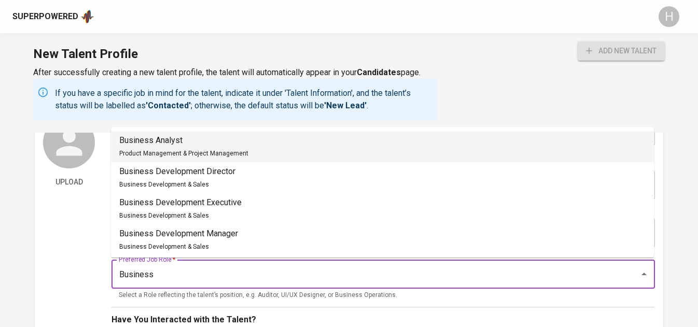
click at [262, 141] on li "Business Analyst Product Management & Project Management" at bounding box center [382, 146] width 543 height 31
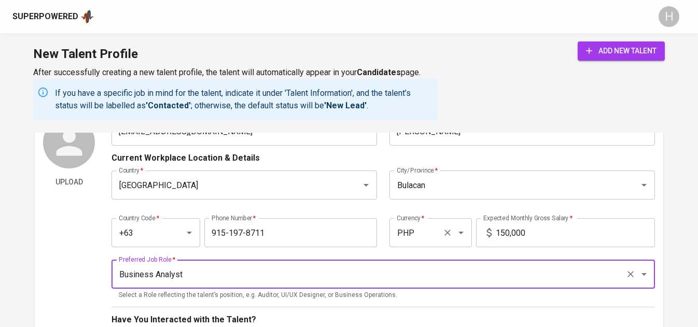
scroll to position [196, 0]
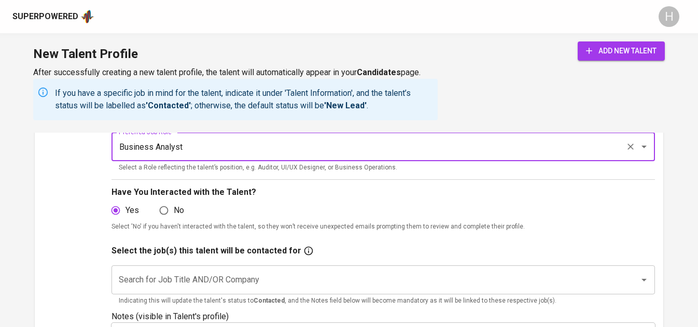
type input "Business Analyst"
click at [620, 52] on span "add new talent" at bounding box center [621, 51] width 71 height 13
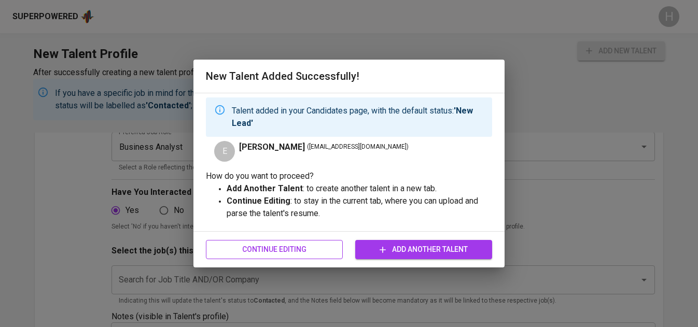
click at [278, 249] on span "Continue Editing" at bounding box center [274, 249] width 120 height 13
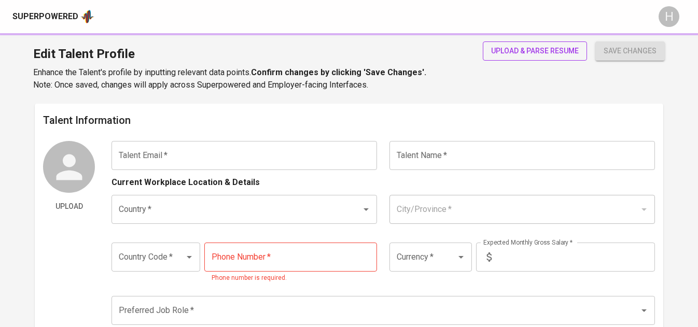
type input "[EMAIL_ADDRESS][DOMAIN_NAME]"
type input "[PERSON_NAME]"
type input "[GEOGRAPHIC_DATA]"
type input "Bulacan"
type input "+63"
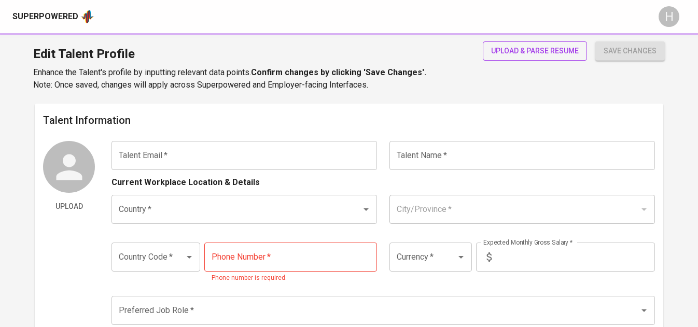
type input "915-197-8711"
type input "PHP"
type input "150,000"
type input "Business Analyst"
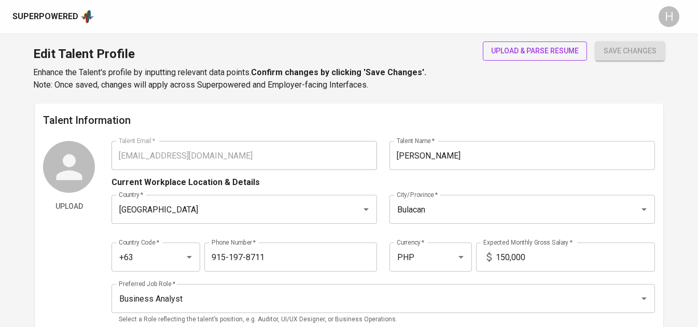
click at [506, 52] on span "upload & parse resume" at bounding box center [535, 51] width 88 height 13
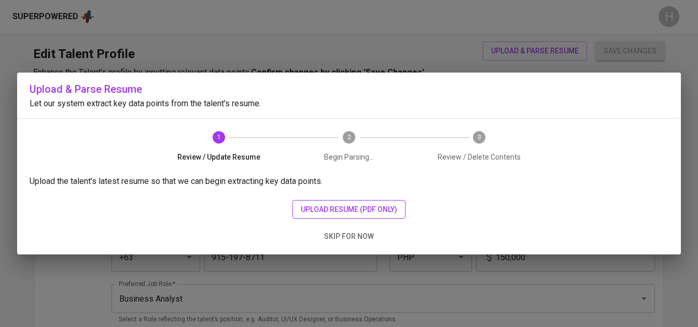
click at [316, 208] on span "upload resume (pdf only)" at bounding box center [349, 209] width 96 height 13
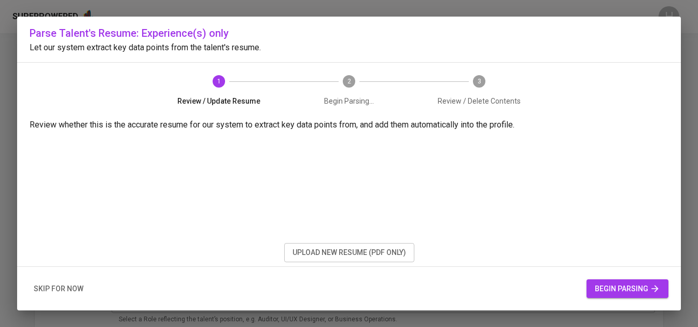
click at [612, 294] on span "begin parsing" at bounding box center [627, 289] width 65 height 13
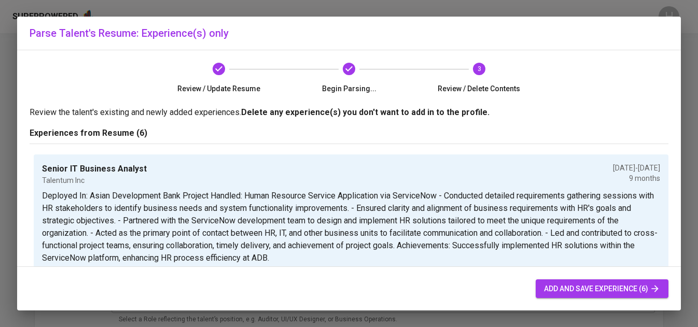
click at [612, 294] on span "add and save experience (6)" at bounding box center [602, 289] width 116 height 13
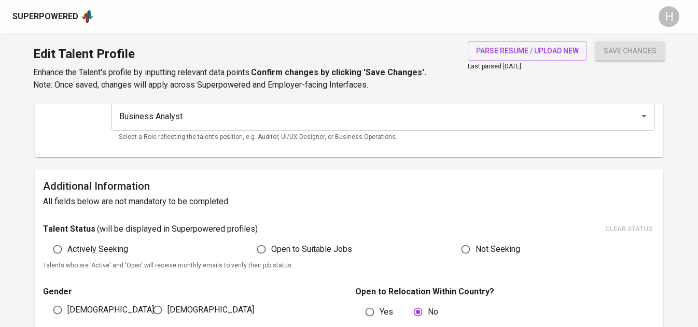
scroll to position [230, 0]
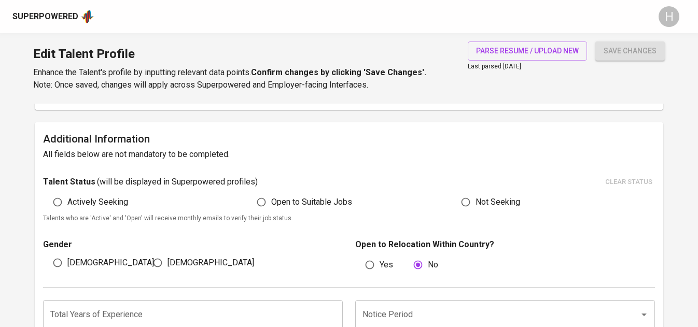
click at [116, 196] on span "Actively Seeking" at bounding box center [97, 202] width 61 height 12
click at [67, 196] on input "Actively Seeking" at bounding box center [58, 202] width 20 height 20
radio input "true"
click at [190, 264] on span "[DEMOGRAPHIC_DATA]" at bounding box center [210, 263] width 87 height 12
click at [167, 264] on input "[DEMOGRAPHIC_DATA]" at bounding box center [158, 263] width 20 height 20
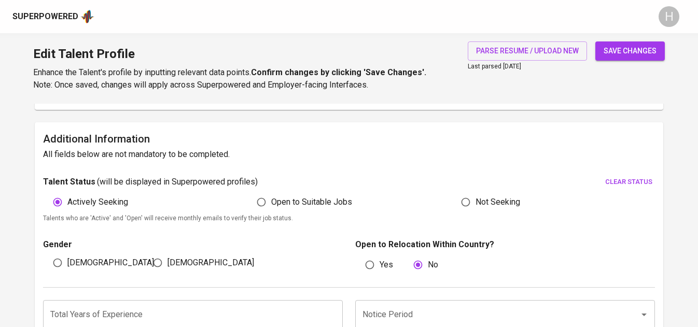
radio input "true"
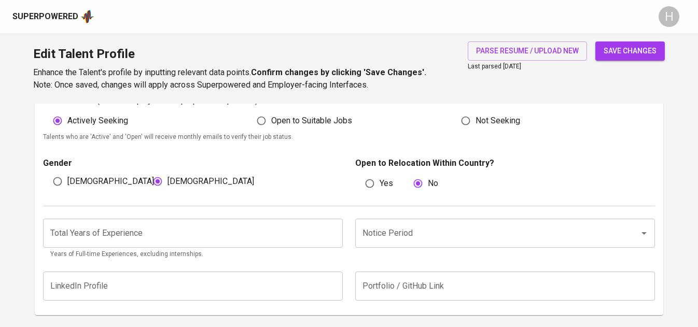
scroll to position [350, 0]
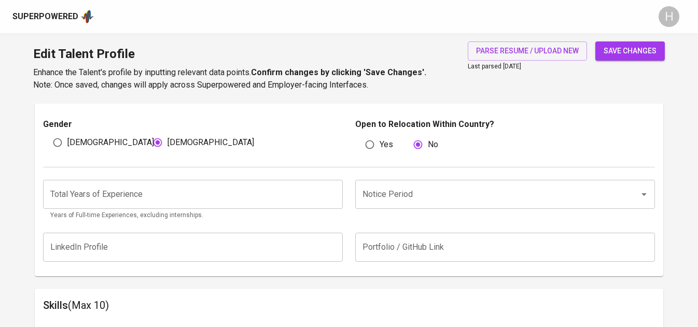
click at [647, 194] on icon "Open" at bounding box center [644, 194] width 12 height 12
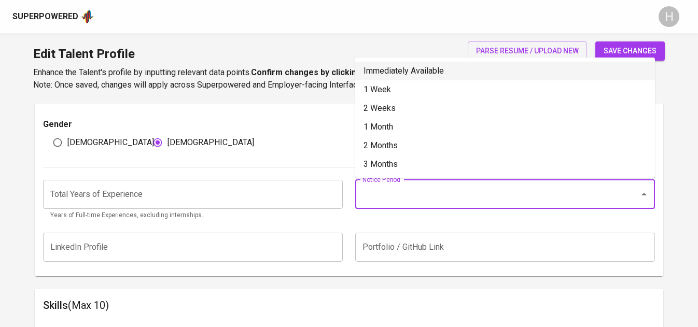
click at [423, 72] on li "Immediately Available" at bounding box center [505, 71] width 300 height 19
type input "Immediately Available"
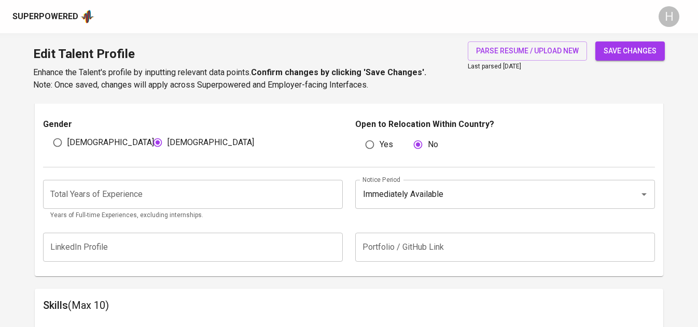
click at [239, 207] on input "number" at bounding box center [193, 194] width 300 height 29
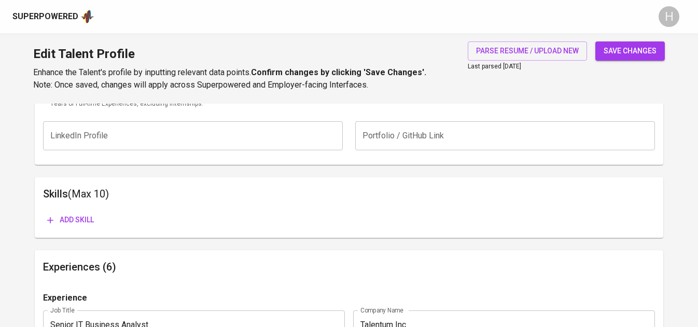
scroll to position [471, 0]
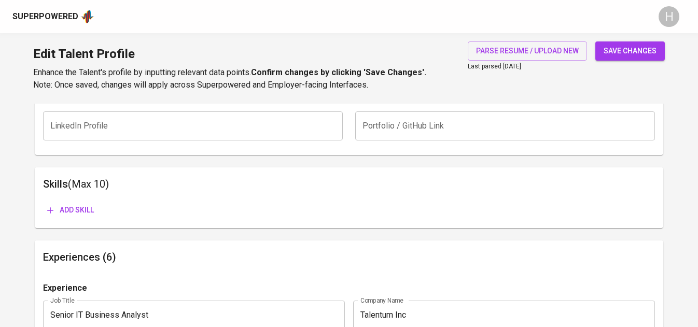
type input "9"
click at [64, 208] on span "Add skill" at bounding box center [70, 210] width 47 height 13
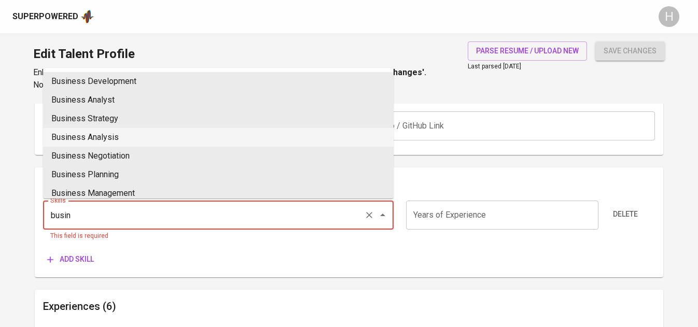
click at [134, 135] on li "Business Analysis" at bounding box center [218, 137] width 351 height 19
type input "Business Analysis"
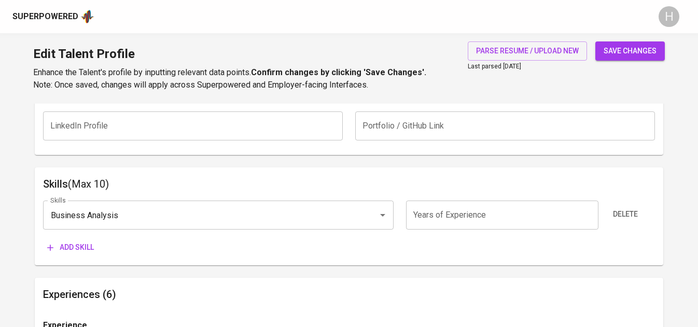
click at [444, 209] on input "number" at bounding box center [502, 215] width 192 height 29
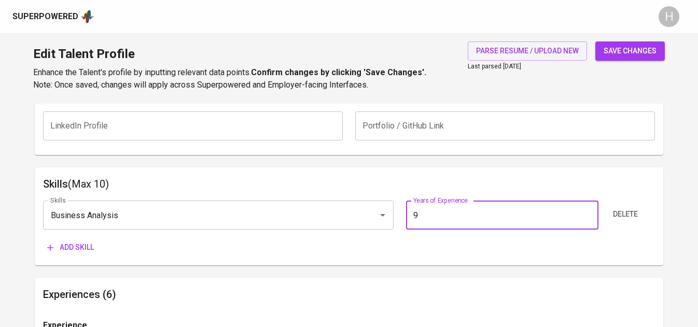
type input "9"
click at [79, 243] on span "Add skill" at bounding box center [70, 247] width 47 height 13
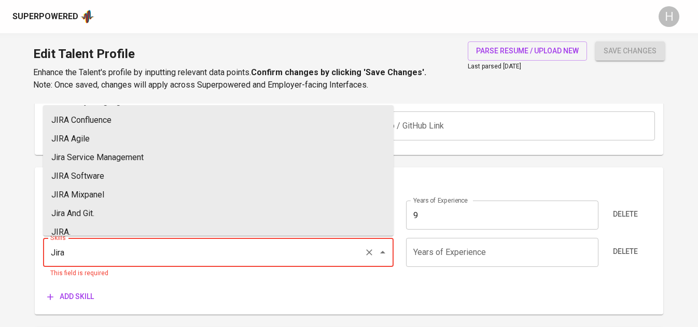
scroll to position [0, 0]
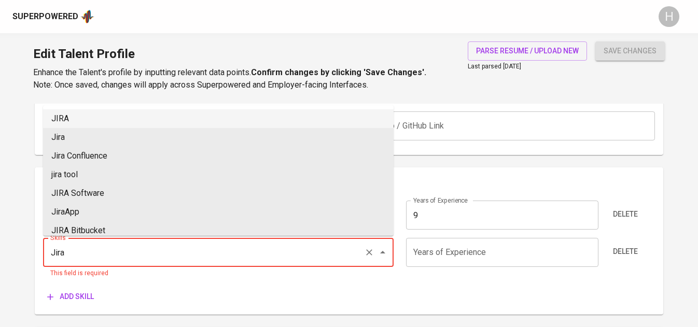
click at [141, 119] on li "JIRA" at bounding box center [218, 118] width 351 height 19
type input "JIRA"
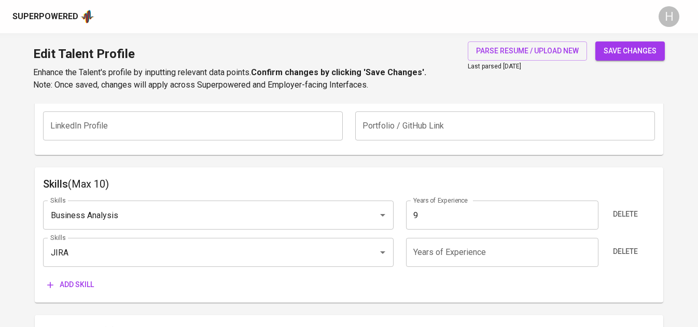
click at [421, 256] on input "number" at bounding box center [502, 252] width 192 height 29
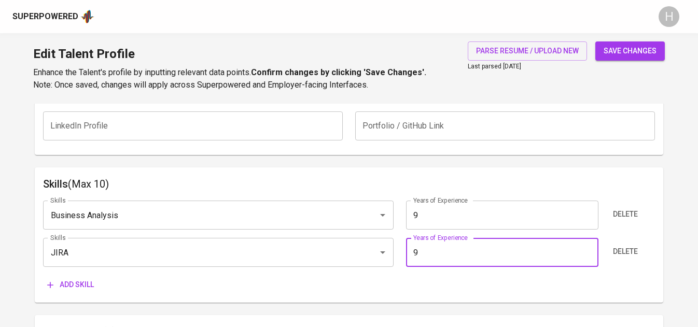
type input "9"
click at [75, 278] on span "Add skill" at bounding box center [70, 284] width 47 height 13
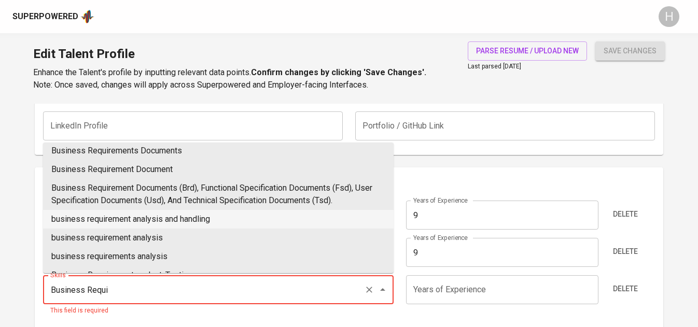
scroll to position [249, 0]
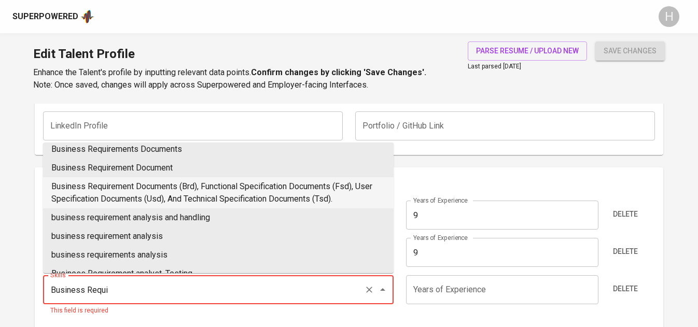
click at [202, 192] on li "Business Requirement Documents (Brd), Functional Specification Documents (Fsd),…" at bounding box center [218, 192] width 351 height 31
type input "Business Requirement Documents (Brd), Functional Specification Documents (Fsd),…"
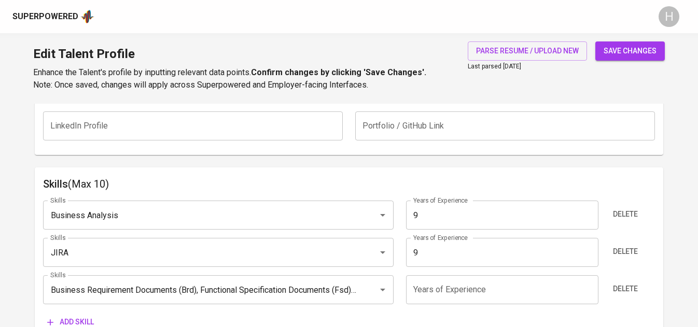
click at [471, 289] on input "number" at bounding box center [502, 289] width 192 height 29
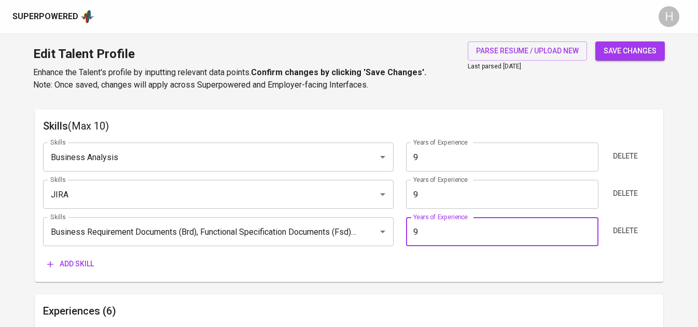
scroll to position [554, 0]
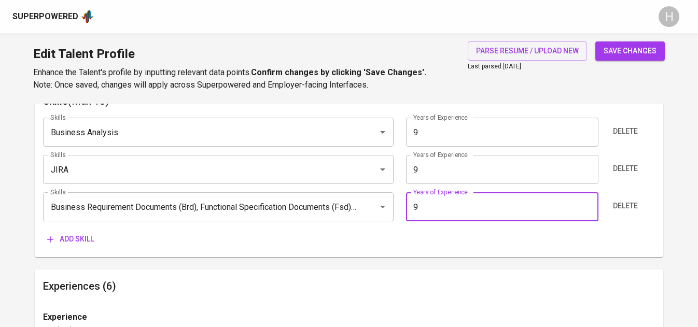
type input "9"
click at [68, 243] on span "Add skill" at bounding box center [70, 239] width 47 height 13
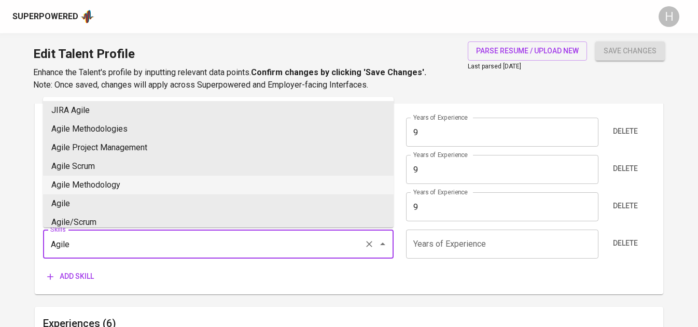
click at [116, 177] on li "Agile Methodology" at bounding box center [218, 185] width 351 height 19
type input "Agile Methodology"
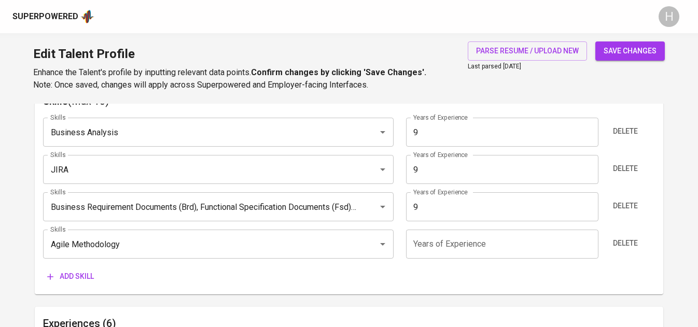
click at [444, 248] on input "number" at bounding box center [502, 244] width 192 height 29
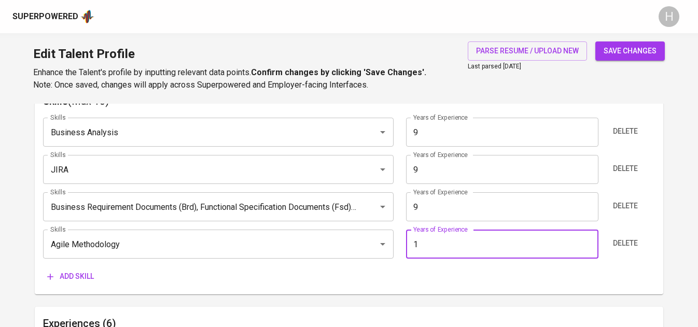
type input "2"
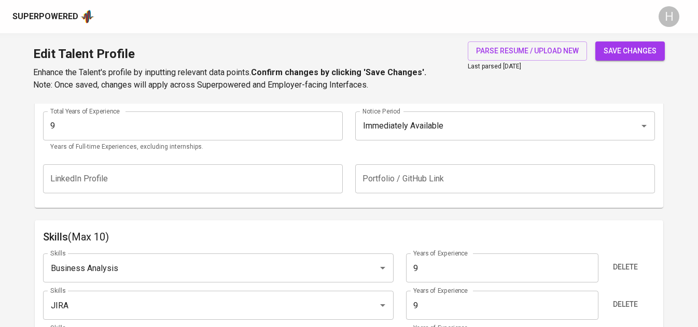
scroll to position [382, 0]
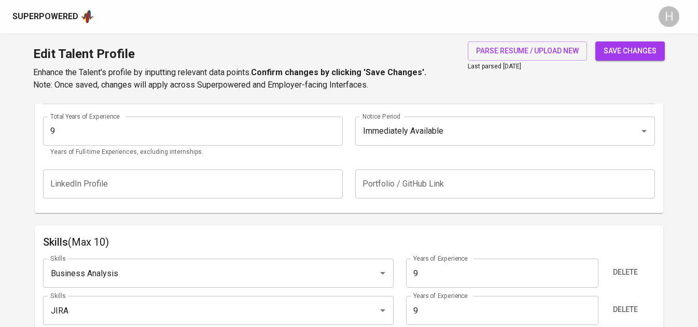
click at [101, 134] on input "9" at bounding box center [193, 131] width 300 height 29
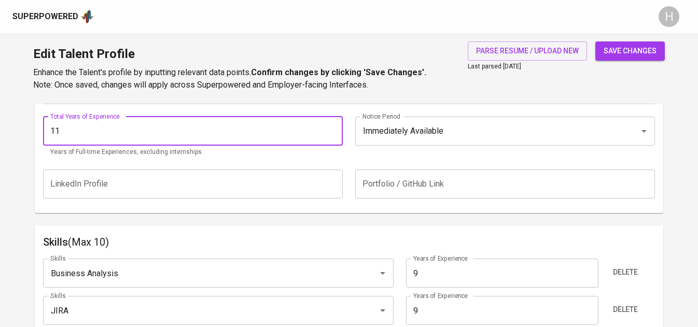
type input "11"
click at [194, 205] on div "Additional Information All fields below are not mandatory to be completed. Tale…" at bounding box center [349, 76] width 628 height 275
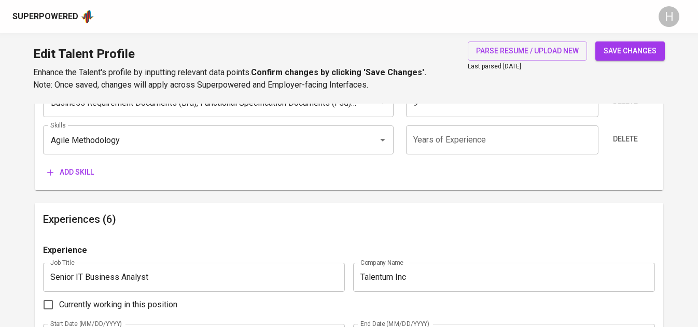
scroll to position [682, 0]
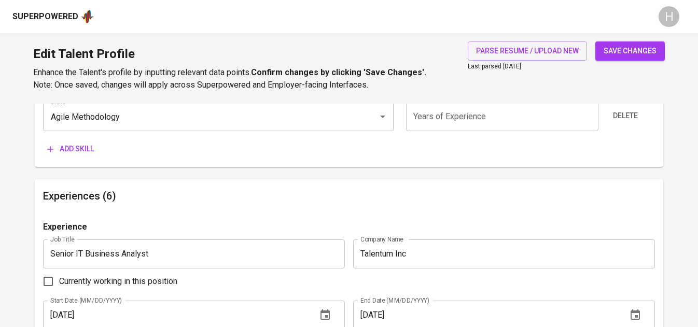
click at [530, 125] on input "number" at bounding box center [502, 116] width 192 height 29
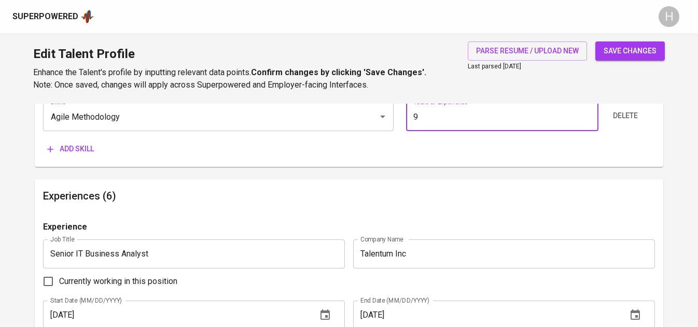
type input "9"
click at [63, 156] on button "Add skill" at bounding box center [70, 148] width 55 height 19
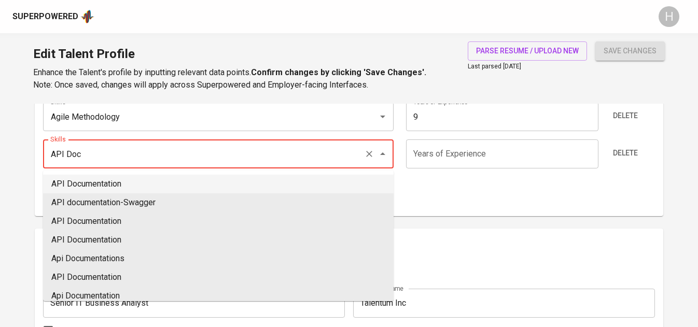
click at [142, 186] on li "API Documentation" at bounding box center [218, 184] width 351 height 19
type input "API Documentation"
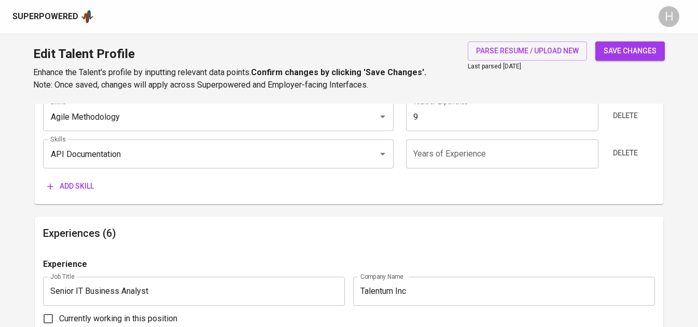
click at [445, 156] on input "number" at bounding box center [502, 153] width 192 height 29
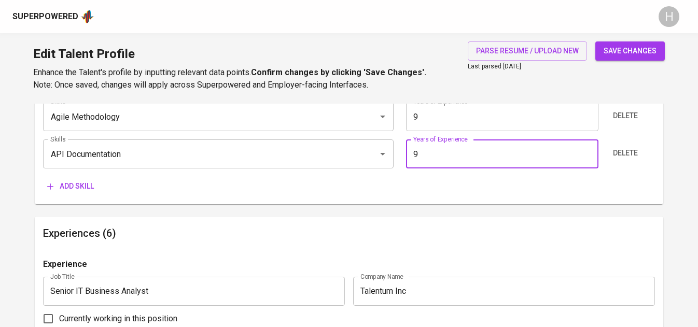
type input "9"
click at [87, 186] on span "Add skill" at bounding box center [70, 186] width 47 height 13
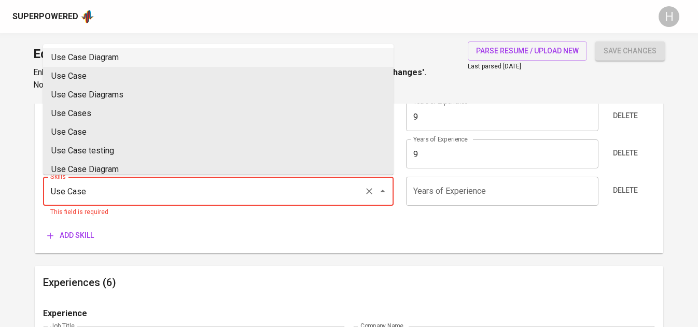
type input "Use Case"
click at [135, 56] on li "Use Case Diagram" at bounding box center [218, 57] width 351 height 19
type input "Use Case Diagram"
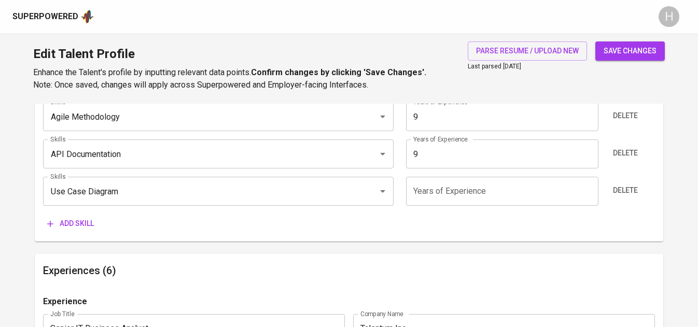
click at [443, 191] on input "number" at bounding box center [502, 191] width 192 height 29
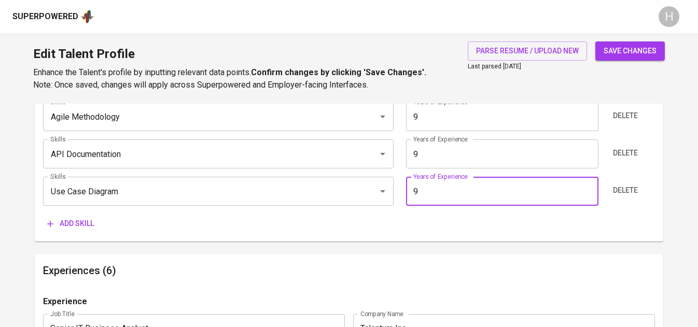
type input "9"
click at [624, 49] on span "save changes" at bounding box center [630, 51] width 53 height 13
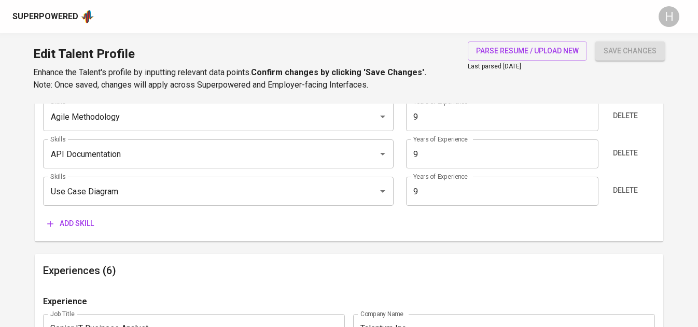
type input "Use Case Diagrams"
type input "API Documentation"
type input "Agile Software Development"
type input "Business Requirement Documents (Brd), Functional Specification Documents (Fsd),…"
type input "Jira"
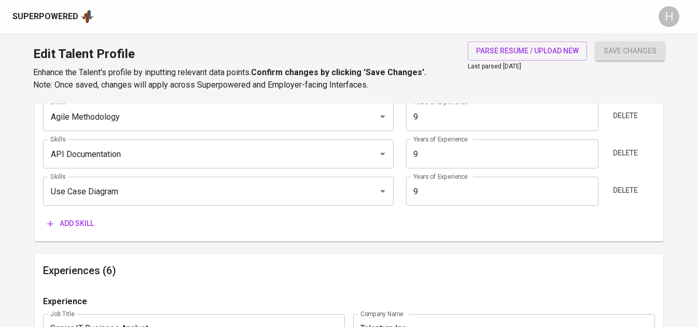
type input "Business Analysis"
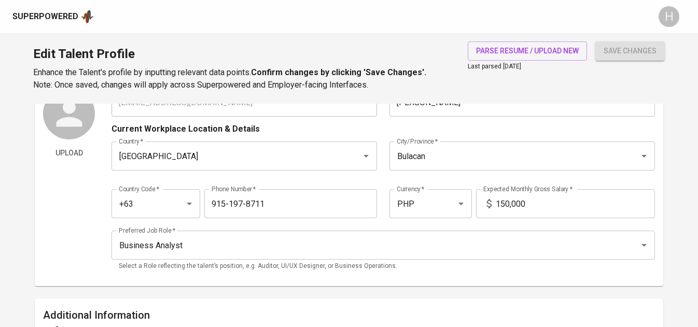
scroll to position [0, 0]
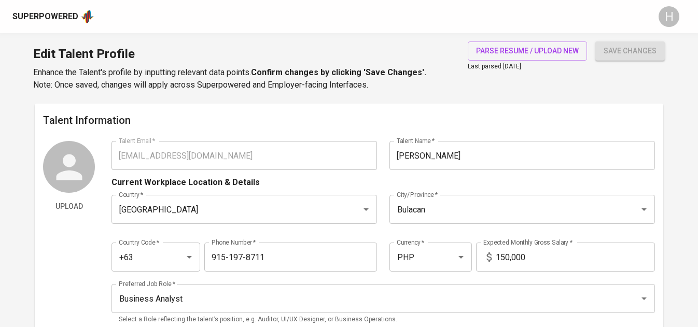
click at [111, 154] on div "Upload Talent Email   * [EMAIL_ADDRESS][DOMAIN_NAME] Talent Email * Talent Name…" at bounding box center [348, 236] width 611 height 190
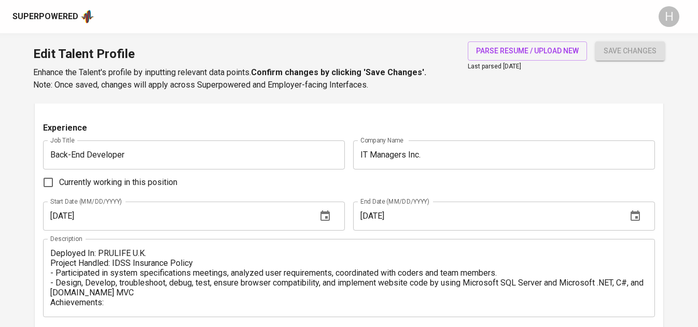
scroll to position [2229, 0]
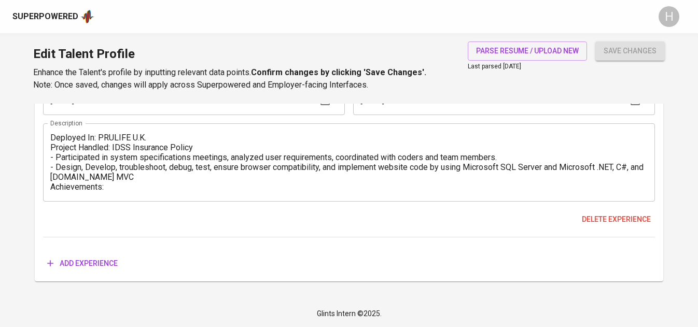
click at [73, 21] on div "Superpowered" at bounding box center [45, 17] width 66 height 12
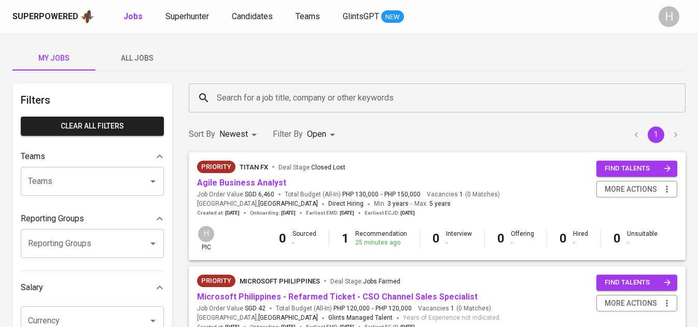
scroll to position [78, 0]
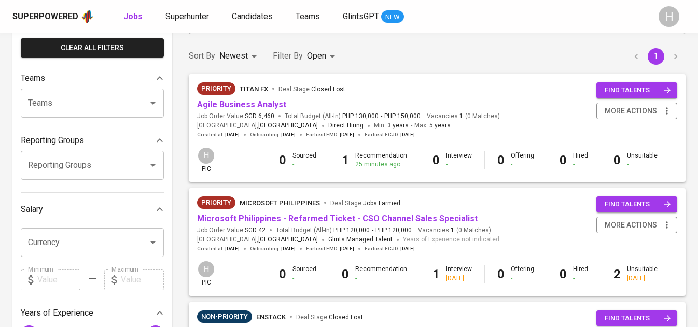
click at [203, 20] on span "Superhunter" at bounding box center [187, 16] width 44 height 10
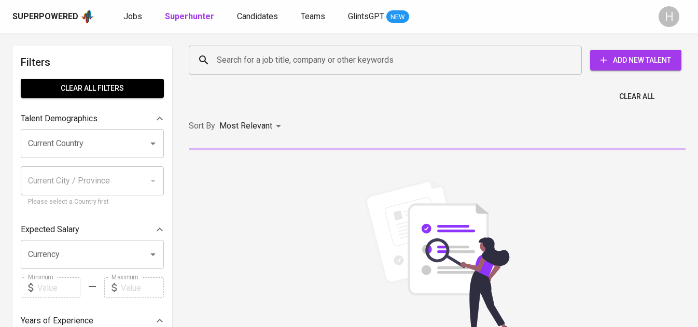
click at [316, 61] on input "Search for a job title, company or other keywords" at bounding box center [387, 60] width 347 height 20
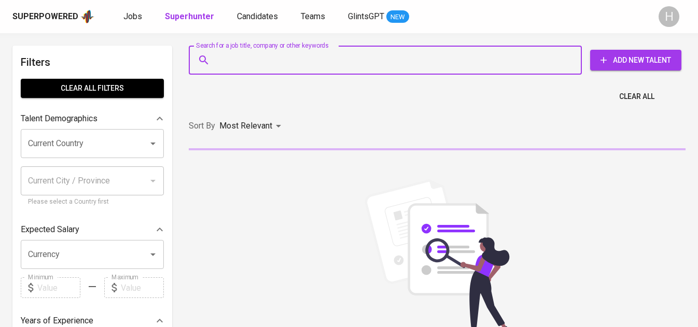
paste input "[EMAIL_ADDRESS][DOMAIN_NAME]"
type input "[EMAIL_ADDRESS][DOMAIN_NAME]"
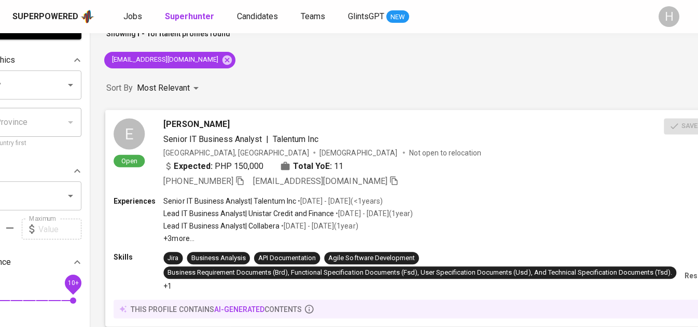
scroll to position [59, 156]
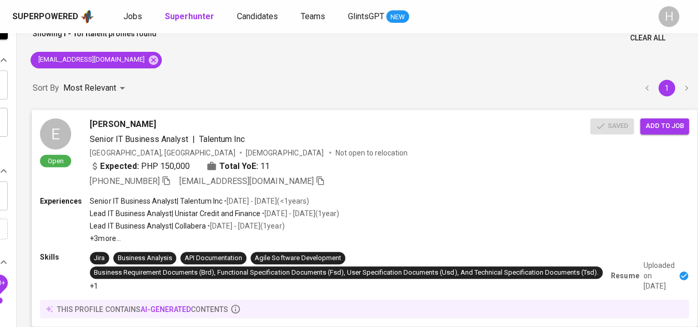
click at [657, 129] on span "Add to job" at bounding box center [665, 126] width 38 height 12
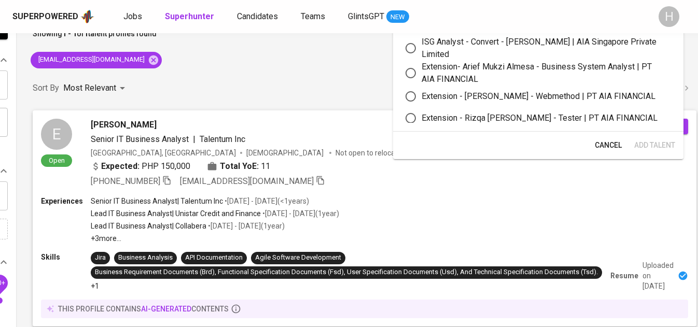
scroll to position [0, 156]
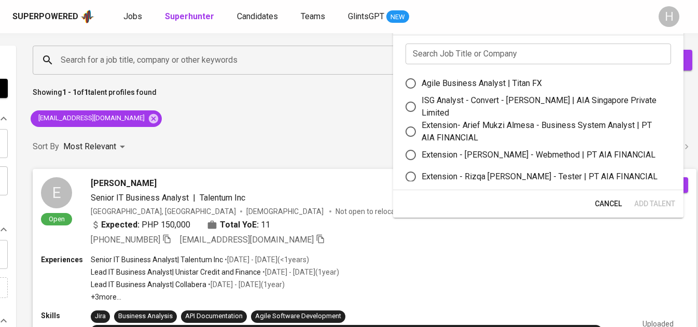
click at [494, 86] on div "Agile Business Analyst | Titan FX" at bounding box center [482, 83] width 120 height 12
click at [422, 86] on input "Agile Business Analyst | Titan FX" at bounding box center [411, 84] width 22 height 22
radio input "true"
click at [661, 198] on span "Add Talent" at bounding box center [654, 204] width 41 height 13
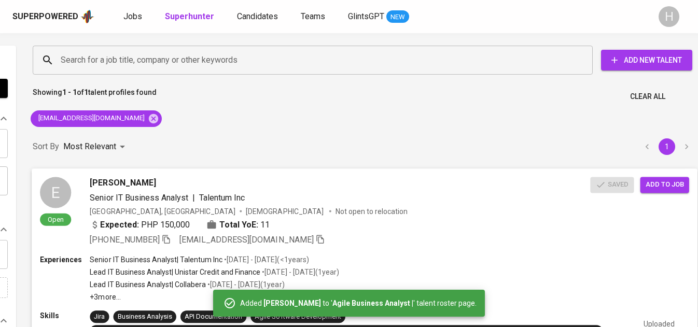
scroll to position [0, 0]
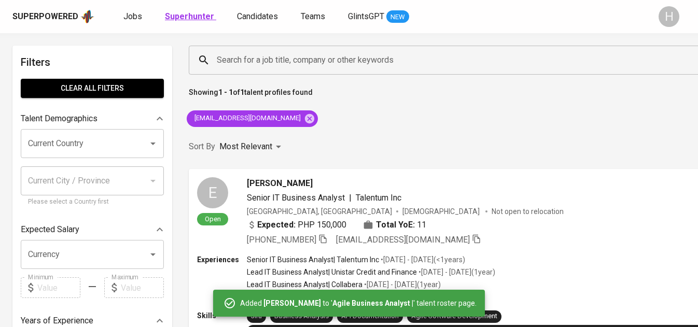
click at [179, 12] on b "Superhunter" at bounding box center [189, 16] width 49 height 10
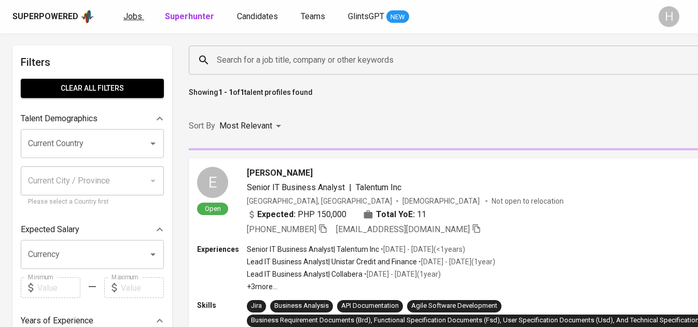
click at [124, 16] on span "Jobs" at bounding box center [132, 16] width 19 height 10
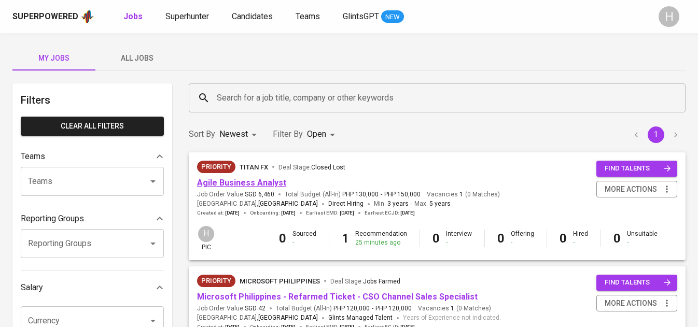
click at [254, 184] on link "Agile Business Analyst" at bounding box center [241, 183] width 89 height 10
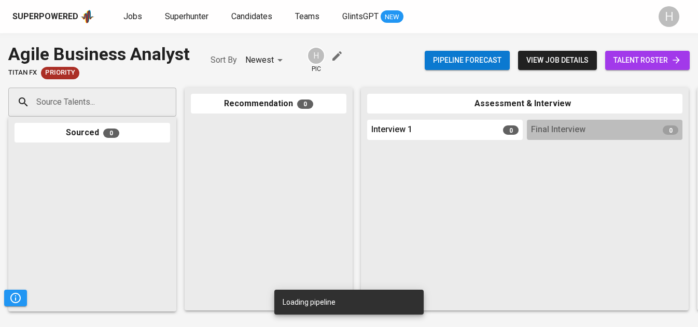
click at [133, 103] on input "Source Talents..." at bounding box center [88, 102] width 109 height 20
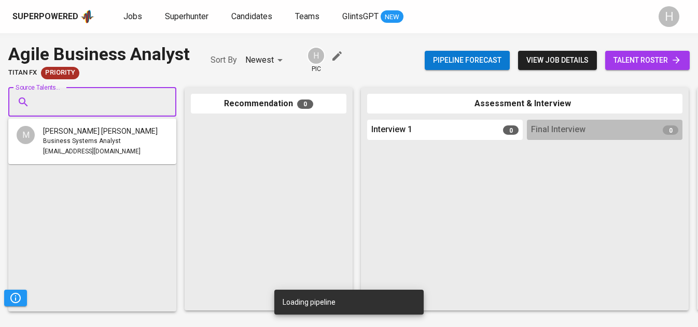
paste input "[EMAIL_ADDRESS][DOMAIN_NAME]"
type input "[EMAIL_ADDRESS][DOMAIN_NAME]"
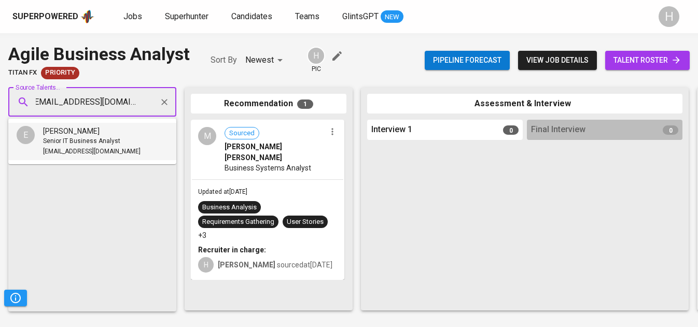
click at [94, 138] on span "Senior IT Business Analyst" at bounding box center [81, 141] width 77 height 10
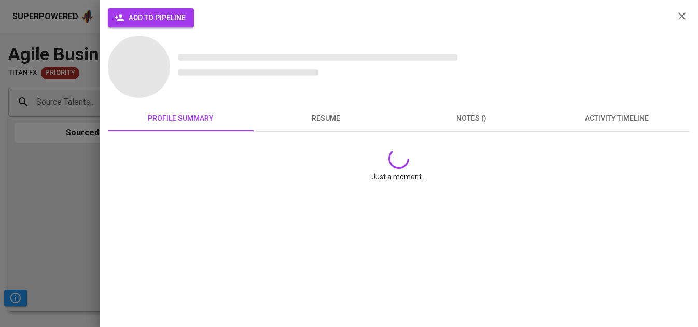
scroll to position [0, 0]
click at [167, 19] on span "add to pipeline" at bounding box center [150, 17] width 69 height 13
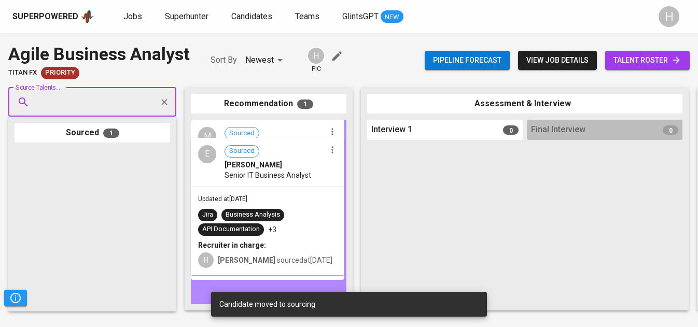
drag, startPoint x: 81, startPoint y: 183, endPoint x: 263, endPoint y: 171, distance: 181.9
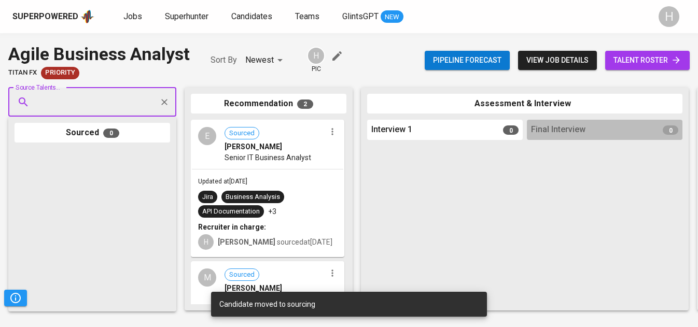
click at [634, 55] on span "talent roster" at bounding box center [647, 60] width 68 height 13
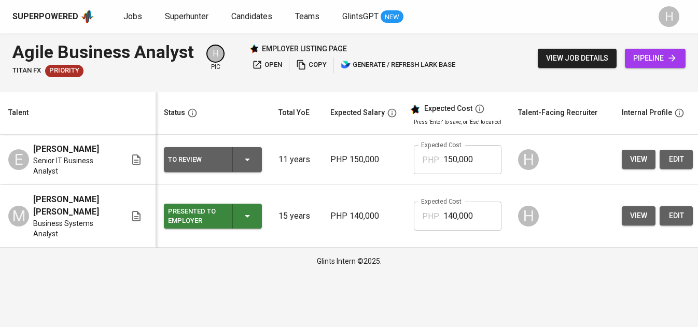
scroll to position [0, 190]
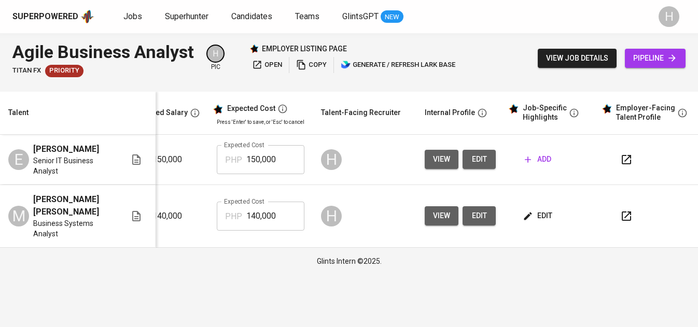
click at [534, 161] on span "add" at bounding box center [538, 159] width 26 height 13
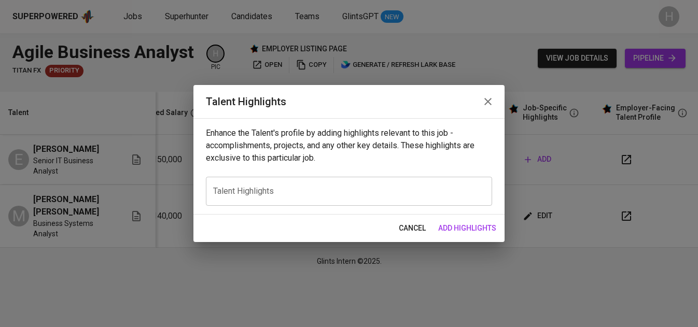
click at [333, 182] on div "x Talent Highlights" at bounding box center [349, 191] width 286 height 29
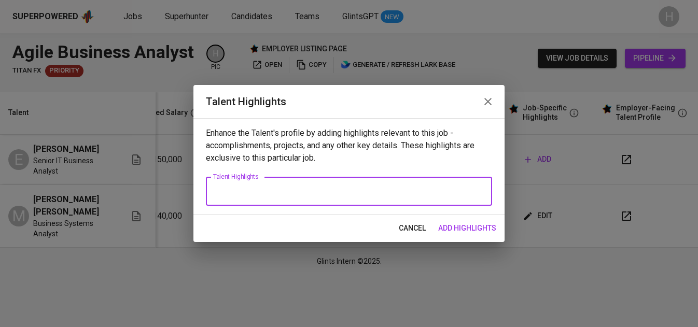
paste textarea "Emmanuel Frialde is a highly skilled Business Systems Analyst with 9 years of e…"
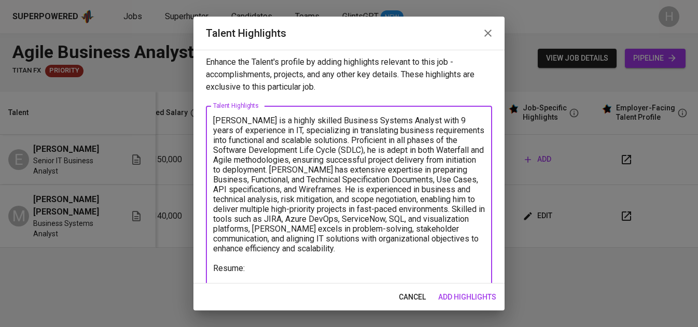
scroll to position [20, 0]
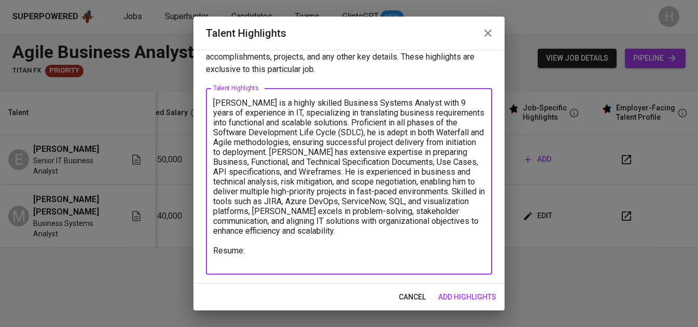
paste textarea "https://glints.sg.larksuite.com/file/Q4AabQYcnozY0ixpbDVlcMHEgth?from=from_copy…"
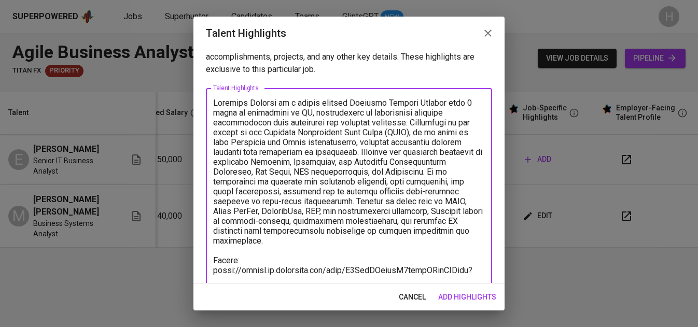
type textarea "Emmanuel Frialde is a highly skilled Business Systems Analyst with 9 years of e…"
click at [456, 297] on span "add highlights" at bounding box center [467, 297] width 58 height 13
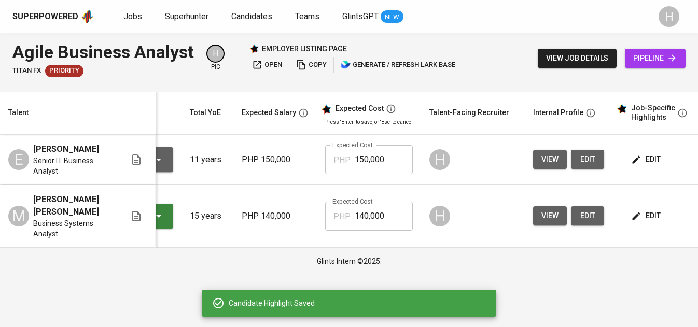
scroll to position [0, 0]
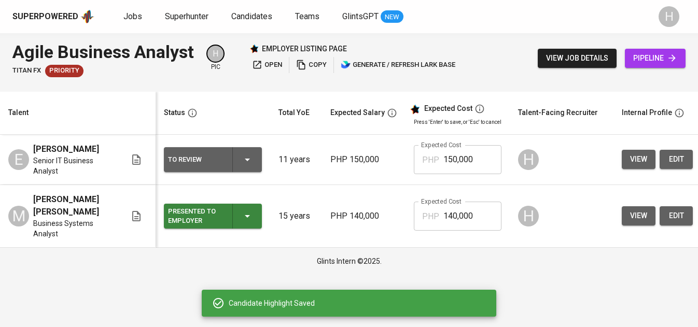
click at [250, 160] on icon "button" at bounding box center [247, 159] width 12 height 12
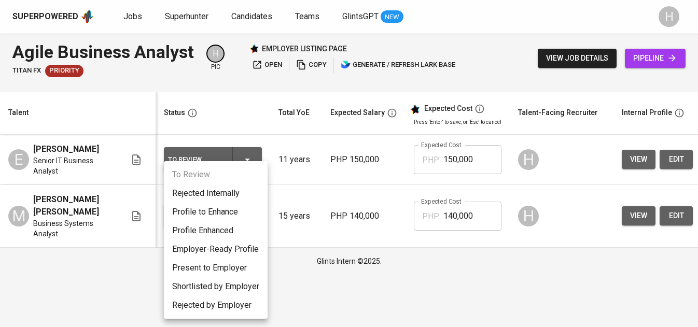
click at [217, 267] on li "Present to Employer" at bounding box center [216, 268] width 104 height 19
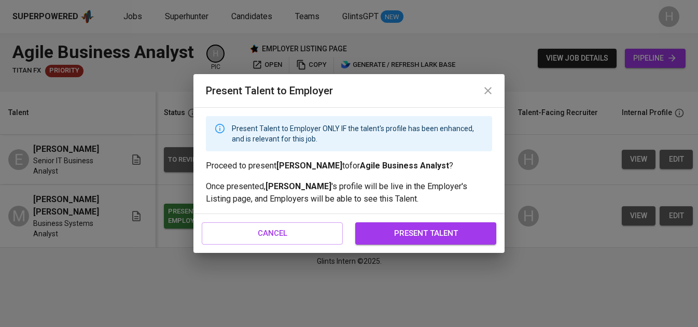
click at [423, 229] on span "present talent" at bounding box center [426, 233] width 118 height 13
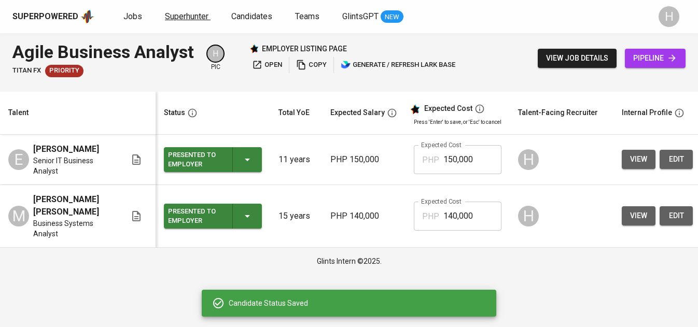
click at [180, 13] on span "Superhunter" at bounding box center [187, 16] width 44 height 10
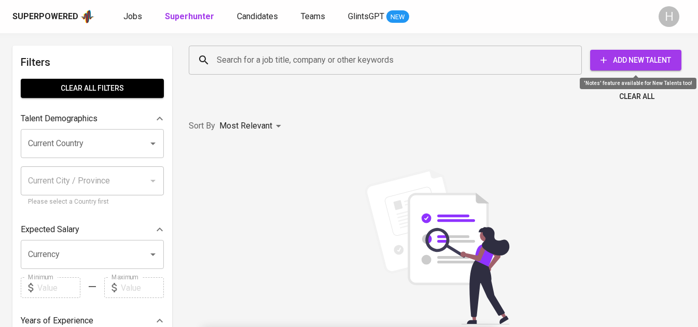
click at [640, 60] on span "Add New Talent" at bounding box center [635, 60] width 75 height 13
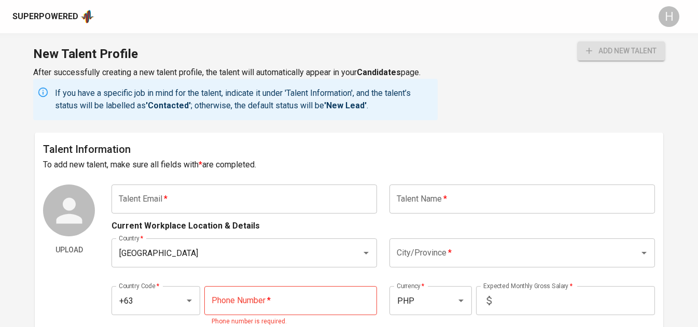
click at [271, 198] on input "text" at bounding box center [244, 199] width 266 height 29
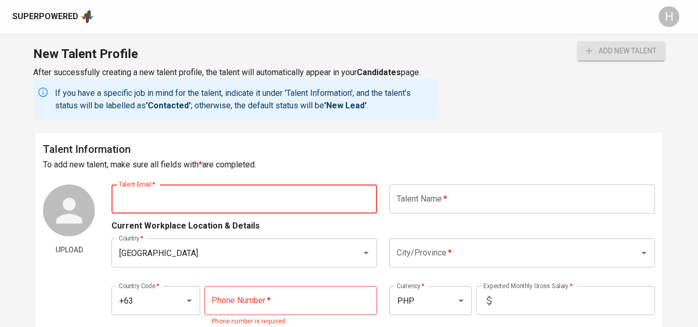
click at [191, 199] on input "text" at bounding box center [244, 199] width 266 height 29
paste input "kirsti@sumatra.com.ph"
type input "kirsti@sumatra.com.ph"
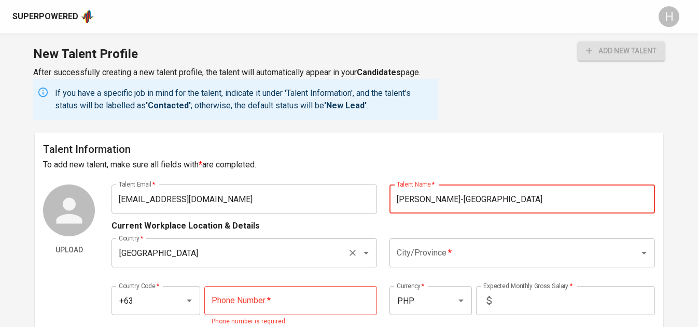
type input "[PERSON_NAME]-[GEOGRAPHIC_DATA]"
click at [241, 249] on input "Philippines" at bounding box center [229, 253] width 227 height 20
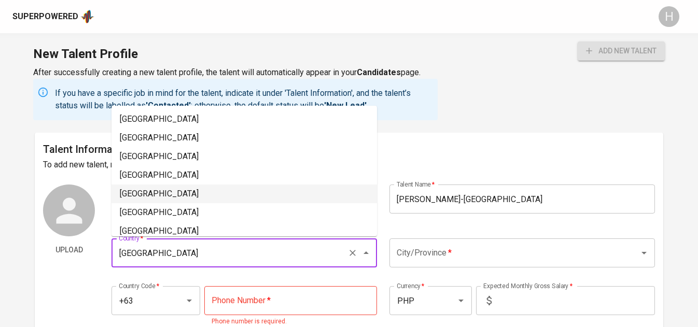
click at [449, 252] on input "City/Province   *" at bounding box center [507, 253] width 227 height 20
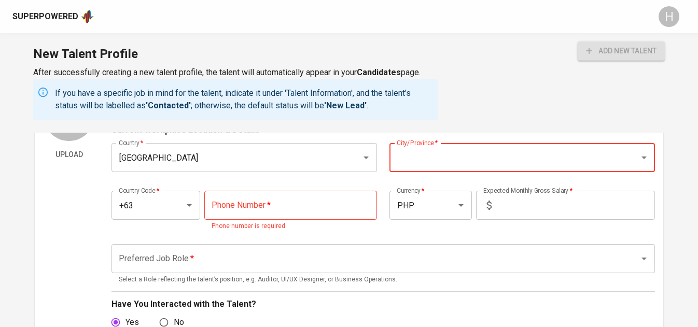
scroll to position [95, 0]
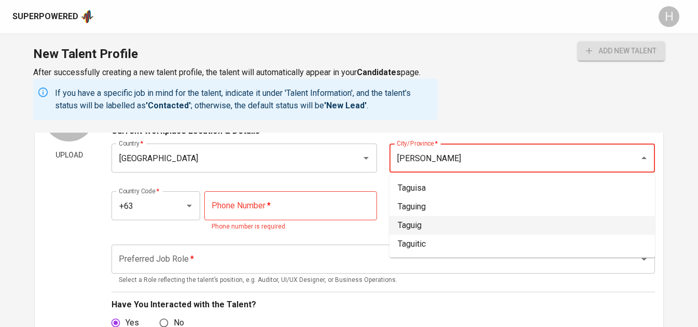
click at [422, 219] on li "Taguig" at bounding box center [522, 225] width 266 height 19
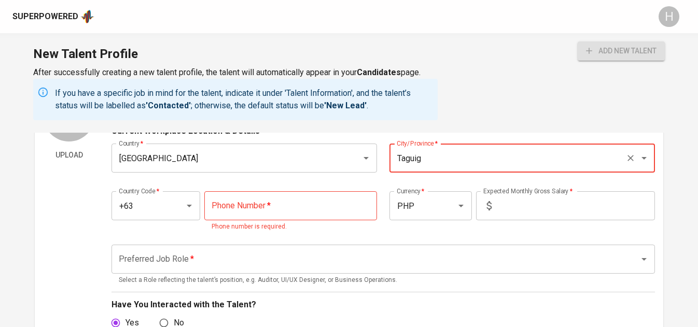
type input "Taguig"
click at [342, 199] on input "tel" at bounding box center [290, 205] width 173 height 29
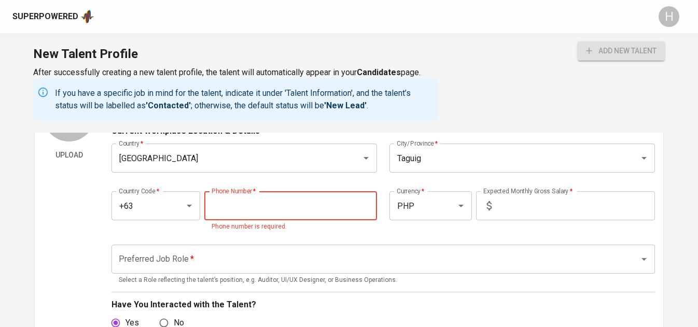
paste input "962-693-0493"
type input "962-693-0493"
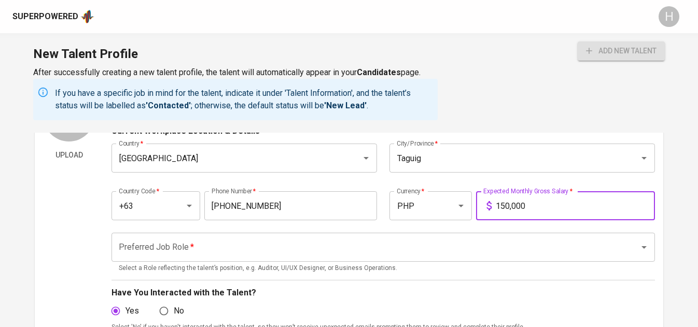
type input "150,000"
click at [249, 253] on input "Preferred Job Role   *" at bounding box center [368, 248] width 505 height 20
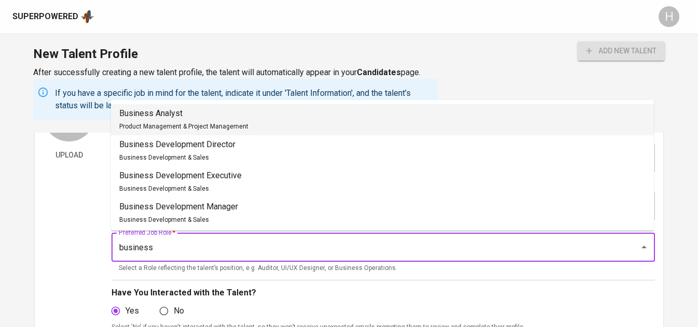
click at [242, 123] on span "Product Management & Project Management" at bounding box center [183, 126] width 129 height 7
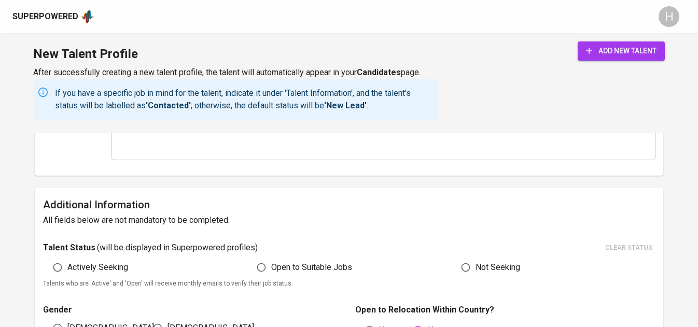
scroll to position [471, 0]
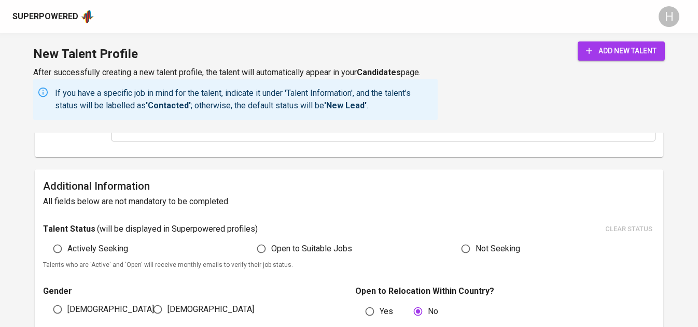
type input "Business Analyst"
click at [120, 243] on span "Actively Seeking" at bounding box center [97, 249] width 61 height 12
click at [67, 243] on input "Actively Seeking" at bounding box center [58, 249] width 20 height 20
radio input "true"
click at [173, 306] on span "Female" at bounding box center [210, 309] width 87 height 12
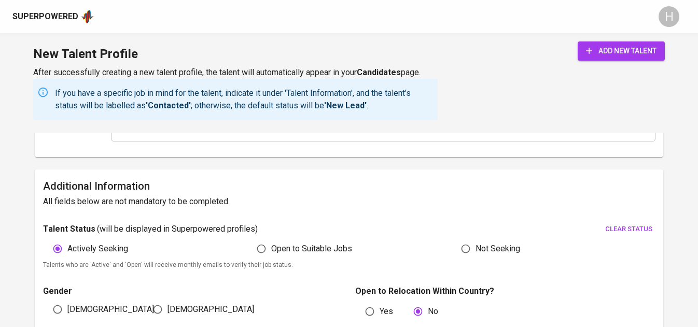
click at [167, 306] on input "Female" at bounding box center [158, 310] width 20 height 20
radio input "true"
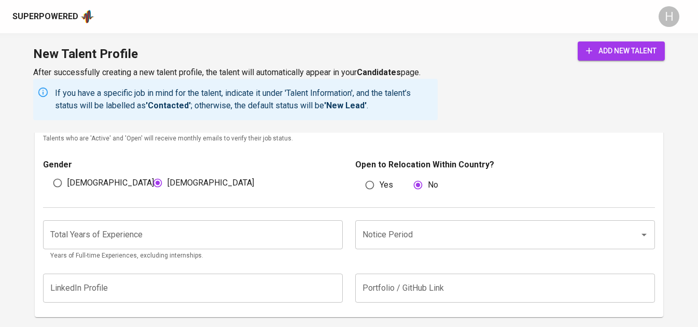
scroll to position [635, 0]
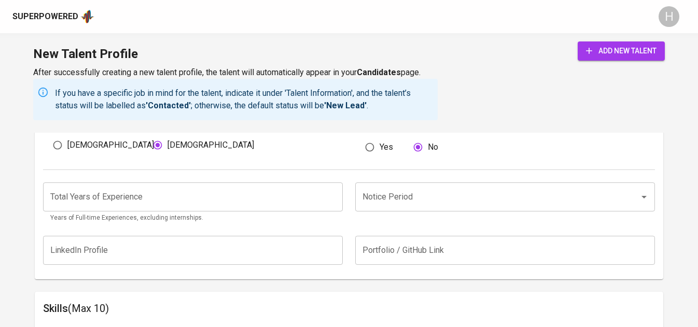
click at [304, 183] on input "number" at bounding box center [193, 197] width 300 height 29
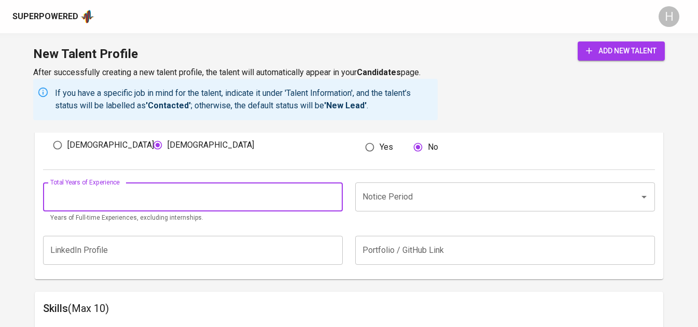
click at [645, 189] on div "Notice Period" at bounding box center [505, 197] width 300 height 29
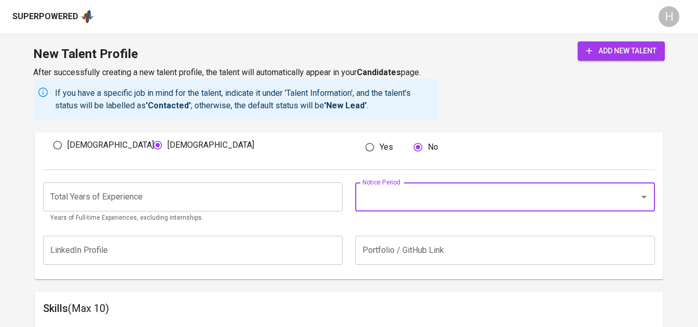
click at [645, 192] on icon "Open" at bounding box center [644, 197] width 12 height 12
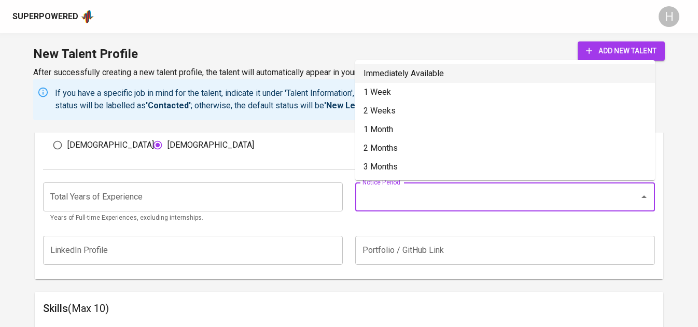
click at [409, 77] on li "Immediately Available" at bounding box center [505, 73] width 300 height 19
type input "Immediately Available"
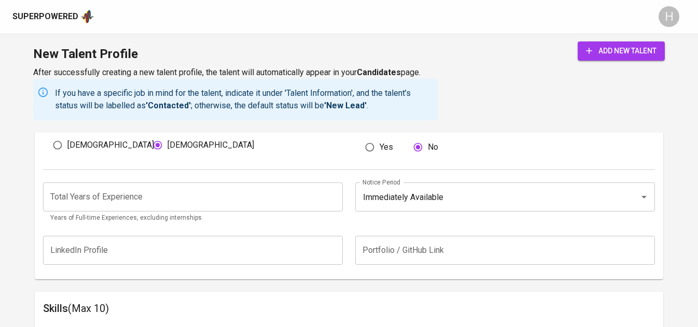
click at [237, 200] on input "number" at bounding box center [193, 197] width 300 height 29
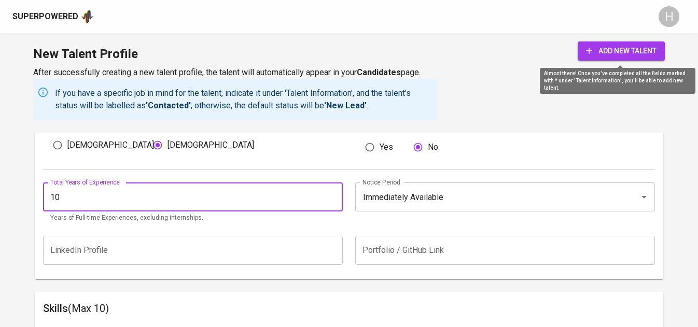
type input "10"
click at [599, 45] on span "add new talent" at bounding box center [621, 51] width 71 height 13
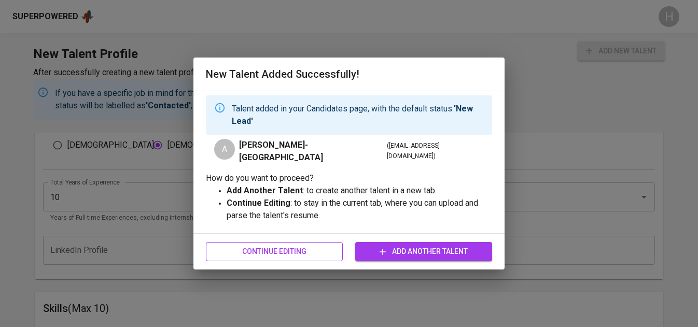
click at [308, 245] on span "Continue Editing" at bounding box center [274, 251] width 120 height 13
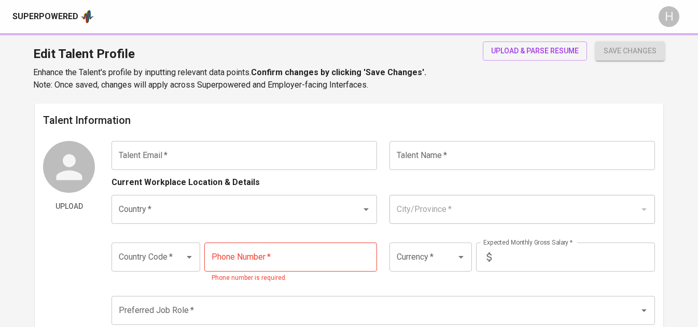
type input "kirsti@sumatra.com.ph"
type input "[PERSON_NAME]-[GEOGRAPHIC_DATA]"
type input "Philippines"
type input "Taguig"
type input "+63"
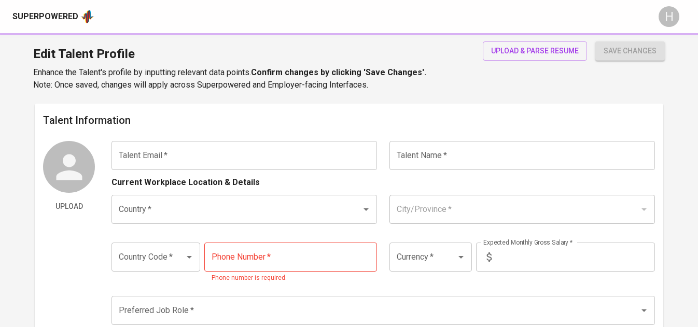
type input "962-693-0493"
type input "PHP"
type input "150,000"
type input "Business Analyst"
radio input "true"
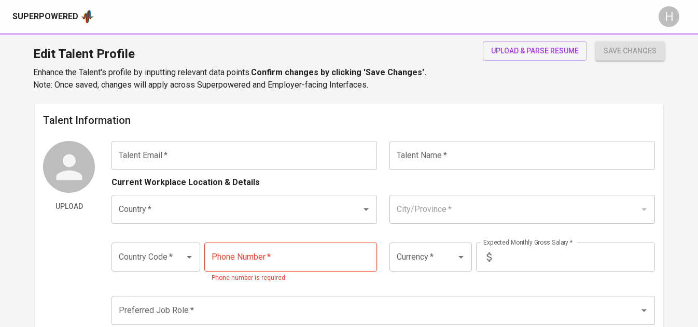
radio input "true"
type input "10"
type input "Immediately Available"
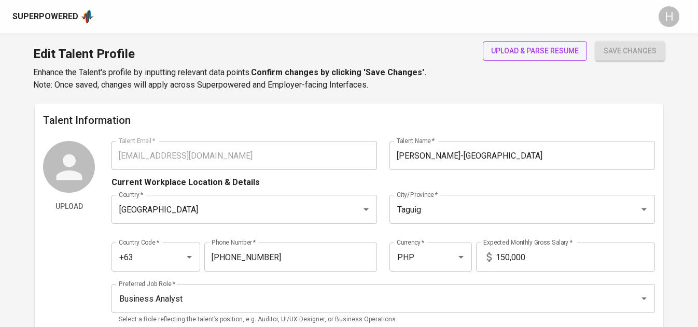
click at [522, 50] on span "upload & parse resume" at bounding box center [535, 51] width 88 height 13
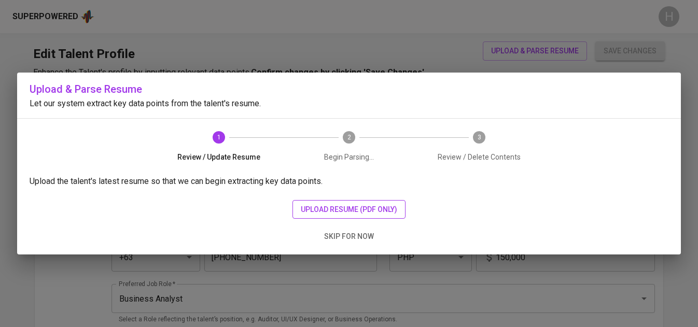
click at [369, 202] on button "upload resume (pdf only)" at bounding box center [348, 209] width 113 height 19
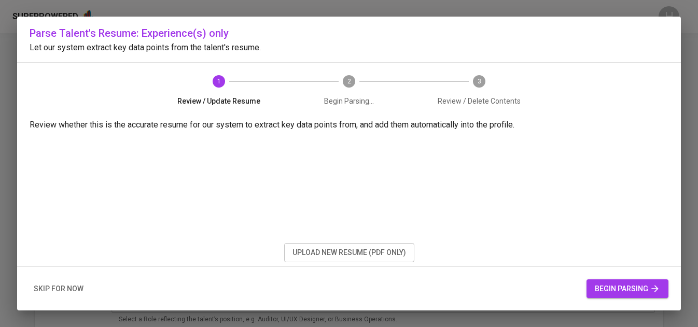
click at [635, 286] on span "begin parsing" at bounding box center [627, 289] width 65 height 13
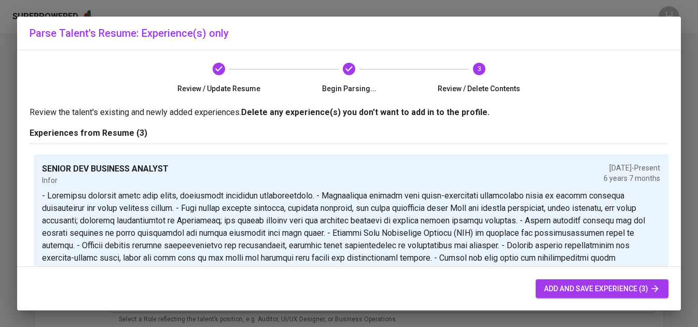
click at [635, 286] on span "add and save experience (3)" at bounding box center [602, 289] width 116 height 13
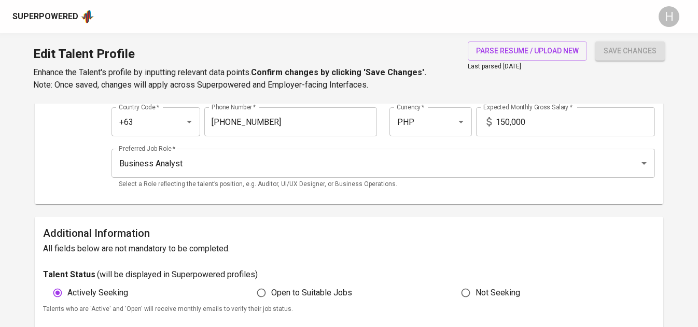
scroll to position [40, 0]
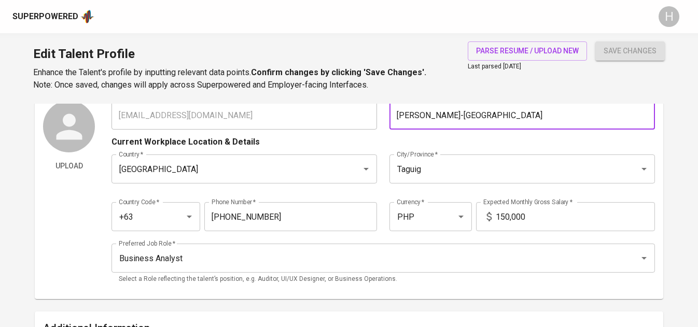
drag, startPoint x: 507, startPoint y: 117, endPoint x: 392, endPoint y: 117, distance: 115.6
click at [392, 117] on input "[PERSON_NAME]-[GEOGRAPHIC_DATA]" at bounding box center [522, 115] width 266 height 29
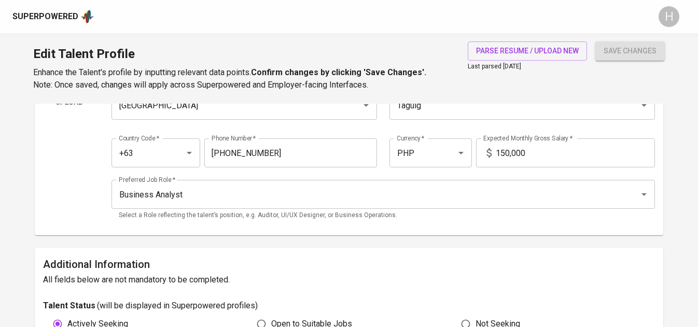
scroll to position [108, 0]
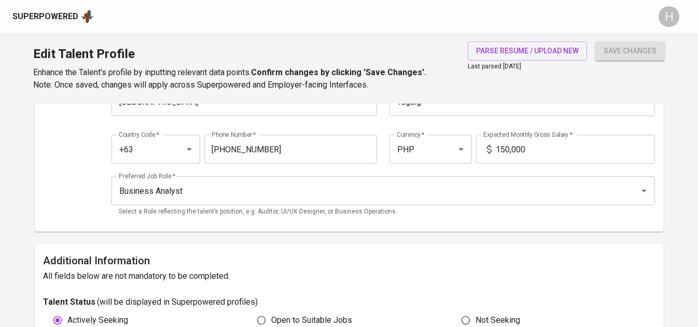
click at [431, 229] on div "Talent Information Upload Talent Email   * kirsti@sumatra.com.ph Talent Email *…" at bounding box center [349, 114] width 628 height 236
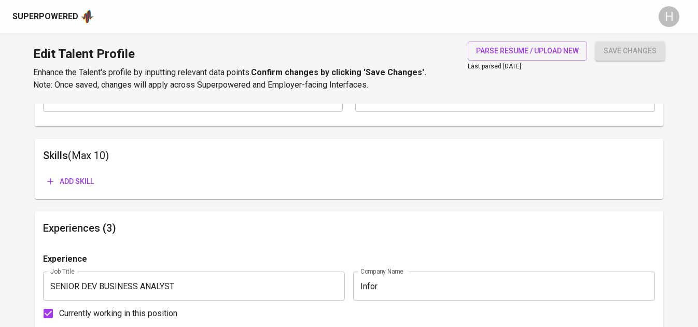
scroll to position [497, 0]
click at [77, 185] on span "Add skill" at bounding box center [70, 181] width 47 height 13
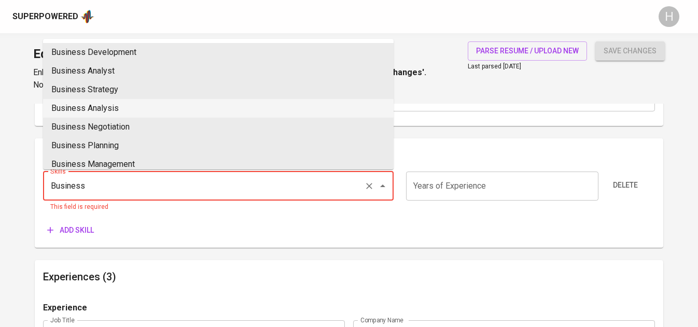
click at [161, 110] on li "Business Analysis" at bounding box center [218, 108] width 351 height 19
type input "Business Analysis"
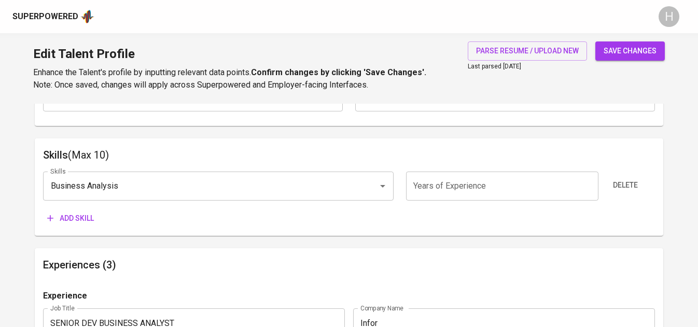
click at [453, 185] on input "number" at bounding box center [502, 186] width 192 height 29
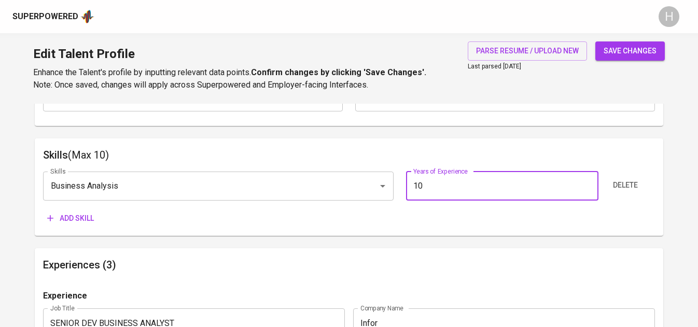
type input "10"
click at [83, 217] on span "Add skill" at bounding box center [70, 218] width 47 height 13
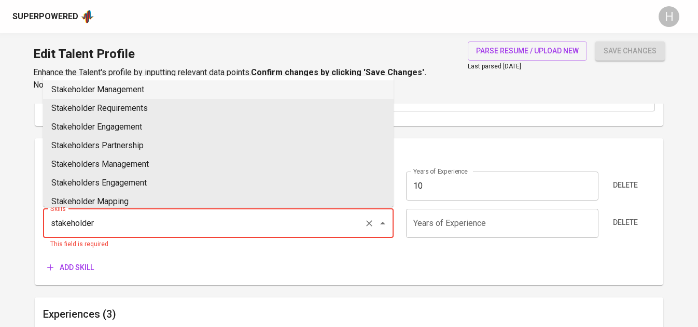
click at [142, 87] on li "Stakeholder Management" at bounding box center [218, 89] width 351 height 19
type input "Stakeholder Management"
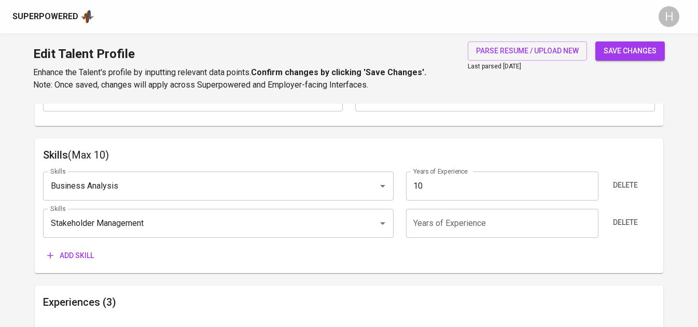
click at [456, 234] on input "number" at bounding box center [502, 223] width 192 height 29
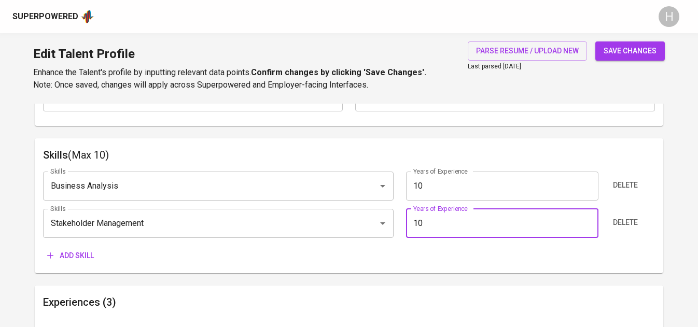
type input "10"
click at [65, 257] on span "Add skill" at bounding box center [70, 255] width 47 height 13
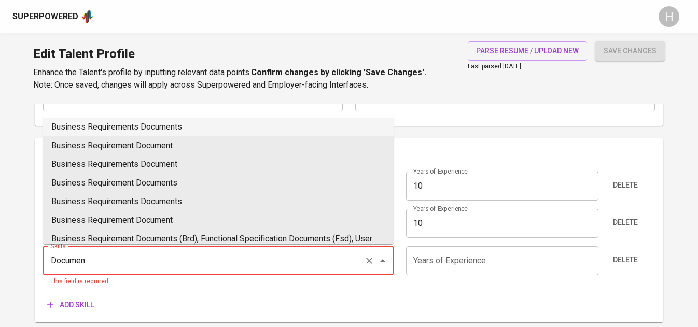
type input "Document"
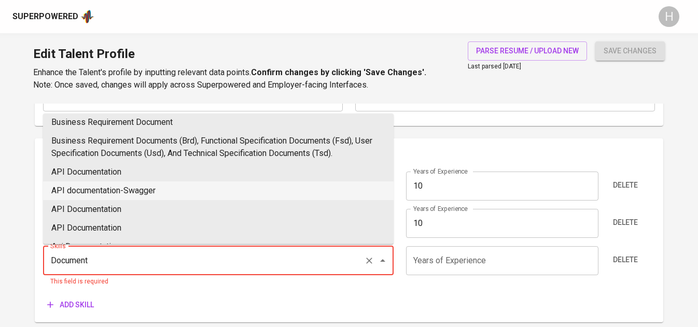
scroll to position [106, 0]
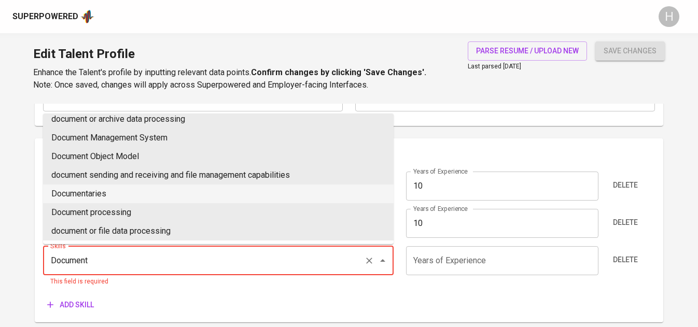
scroll to position [617, 0]
type input "Document"
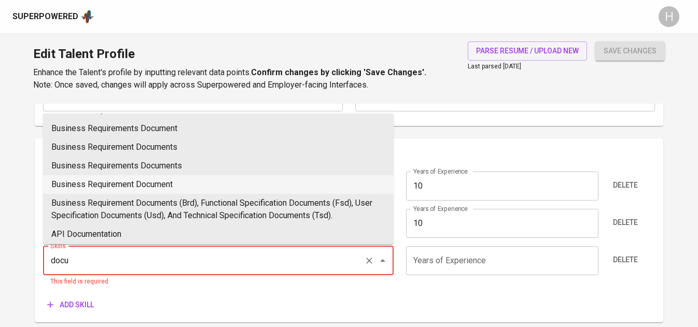
scroll to position [25, 0]
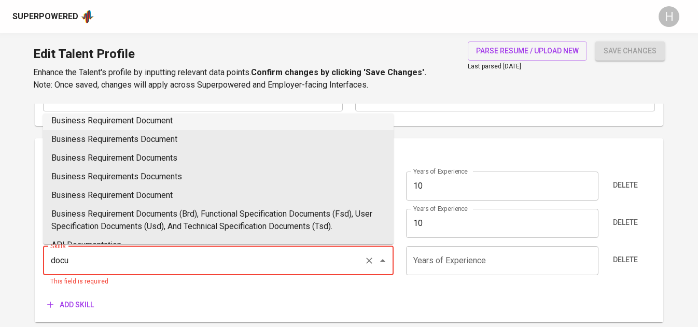
click at [194, 126] on li "Business Requirement Document" at bounding box center [218, 120] width 351 height 19
type input "Business Requirement Document"
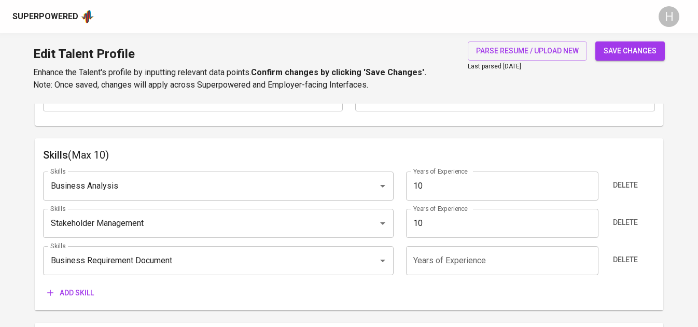
click at [443, 272] on input "number" at bounding box center [502, 260] width 192 height 29
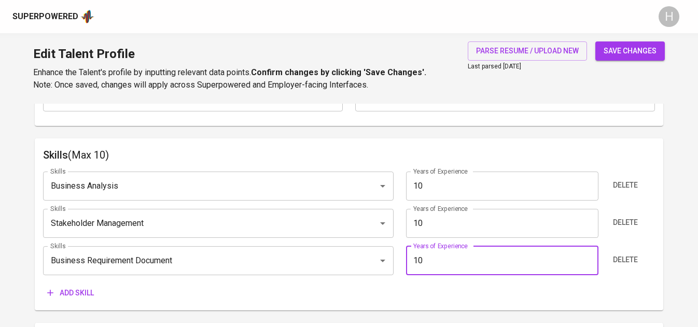
type input "10"
click at [68, 289] on span "Add skill" at bounding box center [70, 293] width 47 height 13
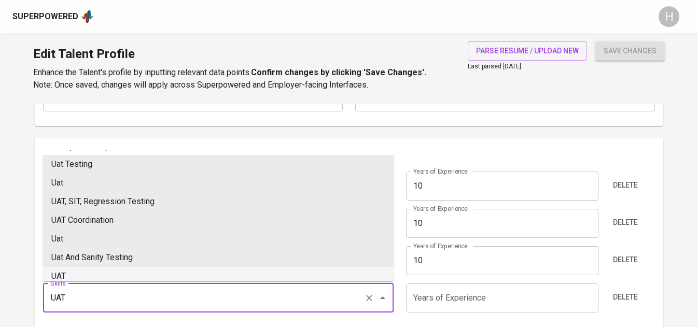
click at [118, 271] on li "UAT" at bounding box center [218, 276] width 351 height 19
type input "UAT"
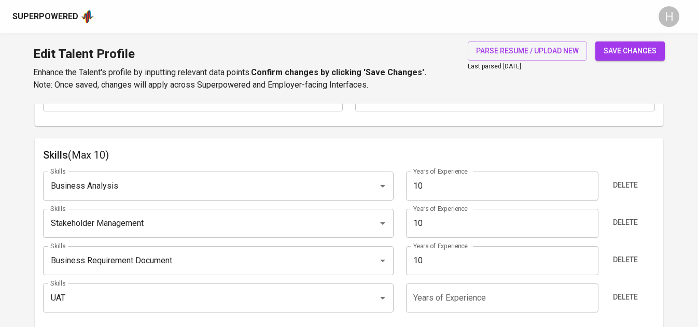
click at [467, 298] on input "number" at bounding box center [502, 298] width 192 height 29
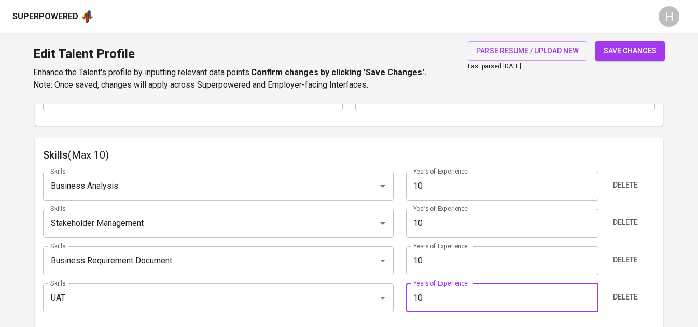
type input "10"
click at [358, 150] on h6 "Skills (Max 10)" at bounding box center [348, 155] width 611 height 17
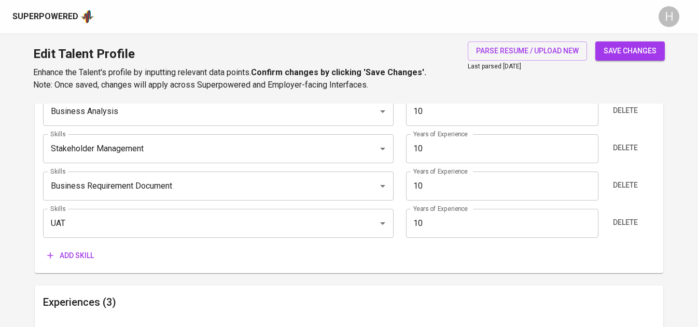
scroll to position [586, 0]
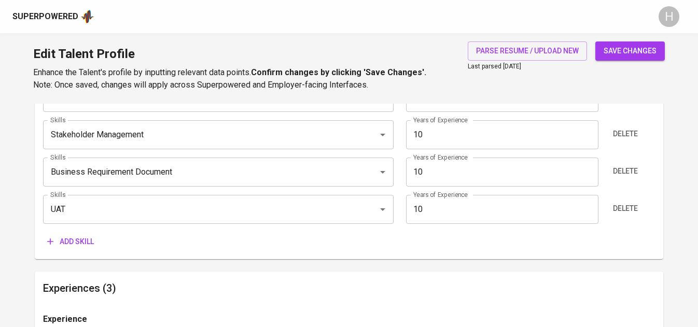
click at [79, 243] on span "Add skill" at bounding box center [70, 241] width 47 height 13
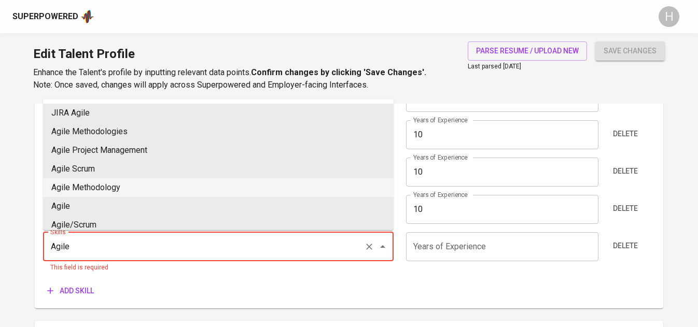
click at [145, 192] on li "Agile Methodology" at bounding box center [218, 187] width 351 height 19
type input "Agile Methodology"
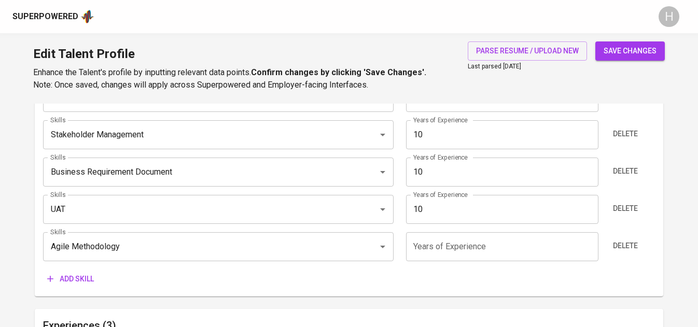
click at [432, 253] on input "number" at bounding box center [502, 246] width 192 height 29
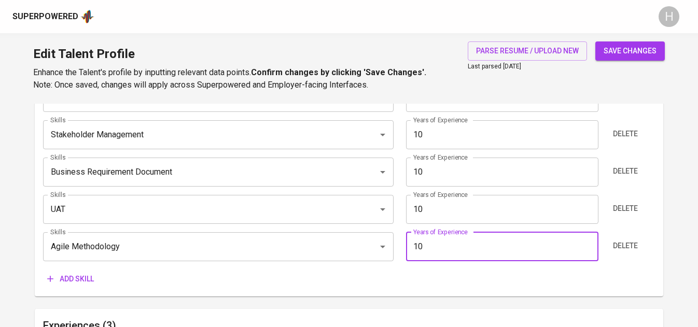
type input "10"
click at [78, 276] on span "Add skill" at bounding box center [70, 279] width 47 height 13
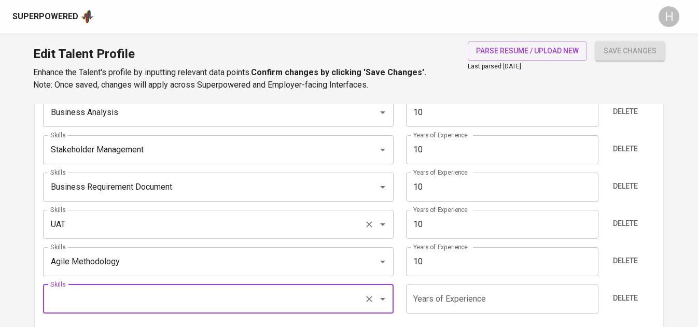
scroll to position [570, 0]
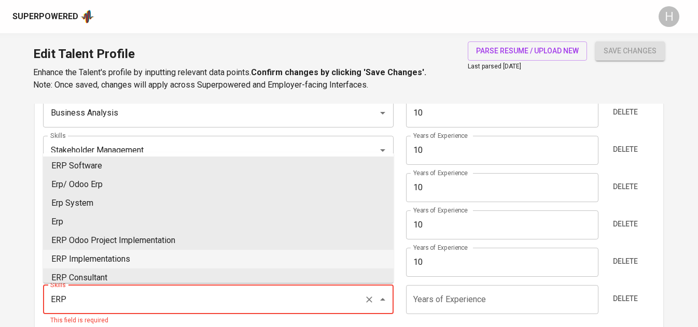
click at [132, 268] on li "ERP Implementations" at bounding box center [218, 259] width 351 height 19
type input "ERP Implementations"
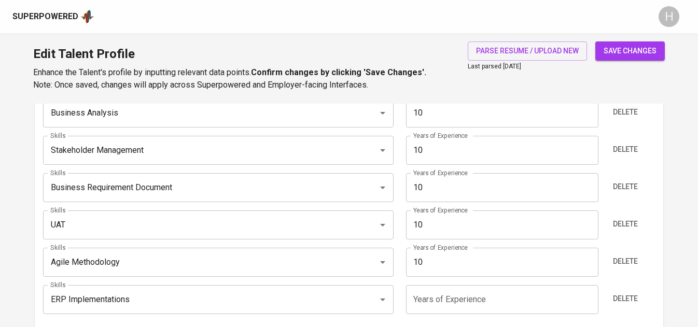
click at [434, 300] on input "number" at bounding box center [502, 299] width 192 height 29
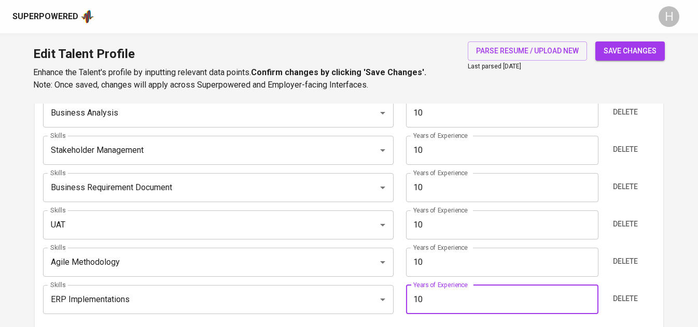
type input "10"
click at [618, 48] on span "save changes" at bounding box center [630, 51] width 53 height 13
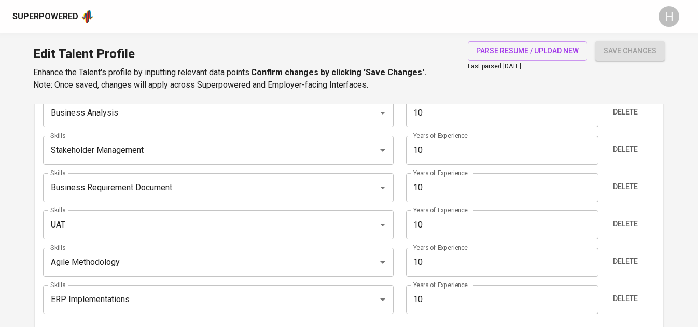
type input "Enterprise Resource Planning (ERP)"
type input "Agile Software Development"
type input "UAT"
type input "Business Requirement Document"
type input "Stakeholder Management"
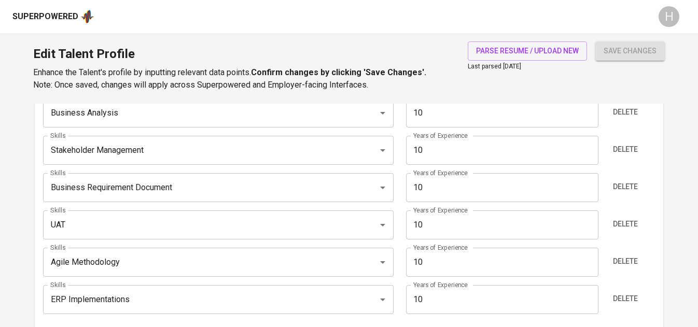
type input "Business Analysis"
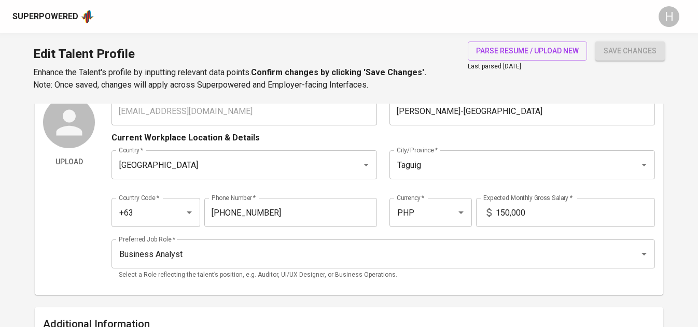
scroll to position [0, 0]
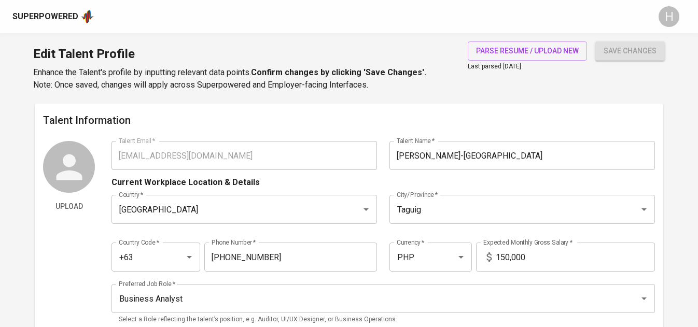
click at [91, 155] on div "Upload Talent Email   * kirsti@sumatra.com.ph Talent Email * Talent Name   * An…" at bounding box center [348, 236] width 611 height 190
click at [54, 16] on div "Superpowered" at bounding box center [45, 17] width 66 height 12
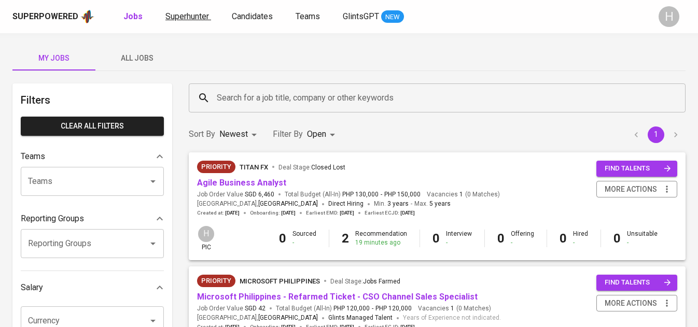
click at [203, 17] on span "Superhunter" at bounding box center [187, 16] width 44 height 10
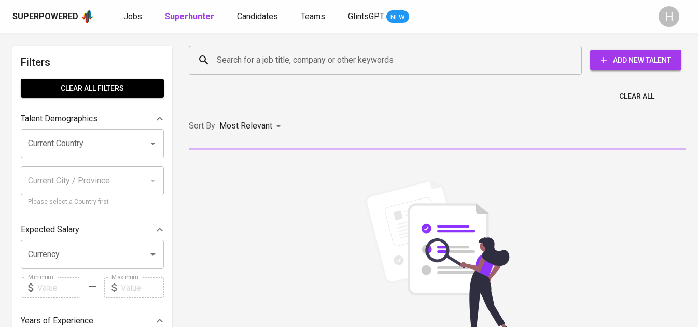
click at [299, 64] on input "Search for a job title, company or other keywords" at bounding box center [387, 60] width 347 height 20
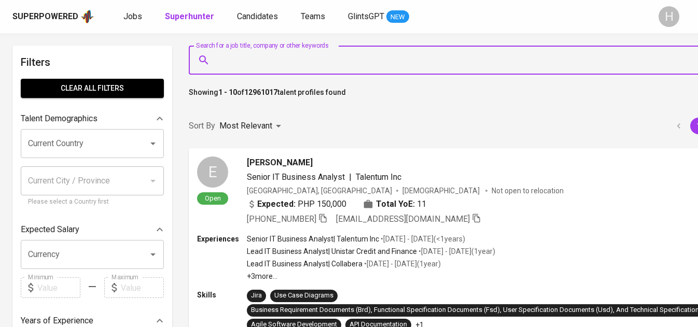
paste input "[EMAIL_ADDRESS][DOMAIN_NAME]"
type input "[EMAIL_ADDRESS][DOMAIN_NAME]"
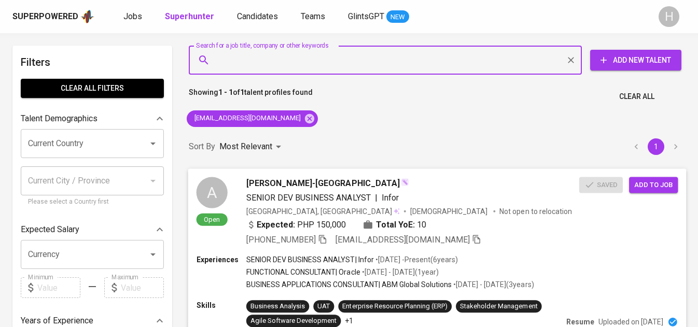
click at [658, 186] on span "Add to job" at bounding box center [653, 185] width 38 height 12
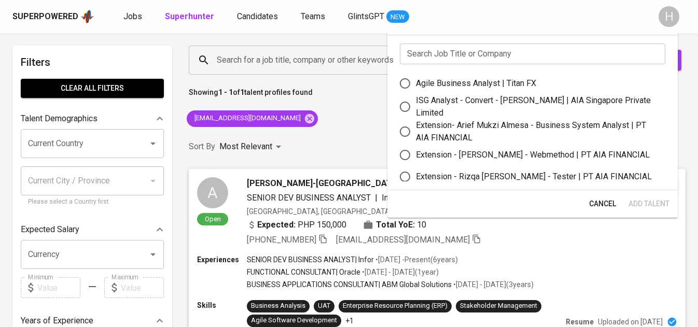
click at [485, 80] on div "Agile Business Analyst | Titan FX" at bounding box center [476, 83] width 120 height 12
click at [416, 80] on input "Agile Business Analyst | Titan FX" at bounding box center [405, 84] width 22 height 22
radio input "true"
click at [654, 201] on span "Add Talent" at bounding box center [648, 204] width 41 height 13
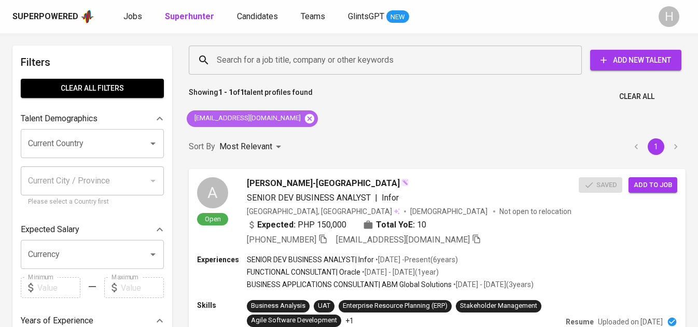
click at [305, 119] on icon at bounding box center [309, 118] width 9 height 9
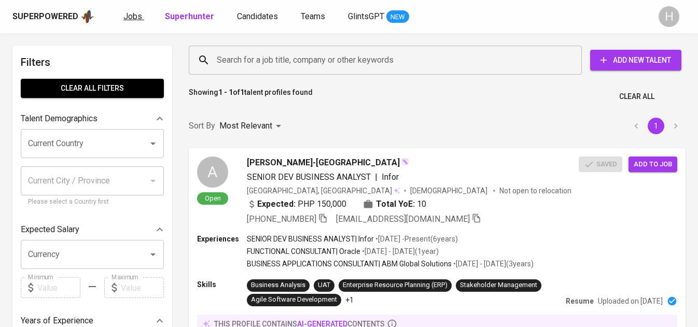
click at [129, 15] on span "Jobs" at bounding box center [132, 16] width 19 height 10
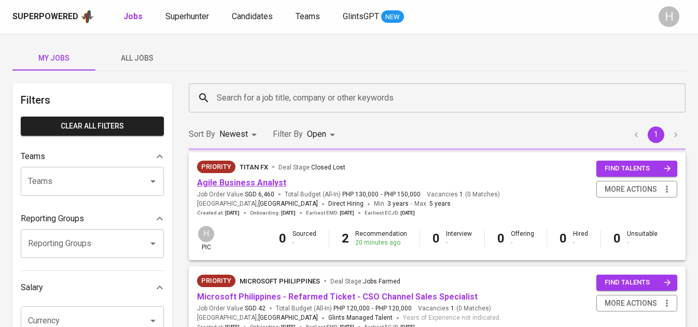
click at [250, 183] on link "Agile Business Analyst" at bounding box center [241, 183] width 89 height 10
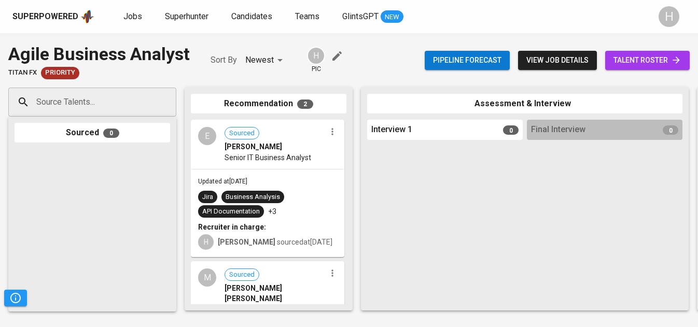
click at [124, 95] on input "Source Talents..." at bounding box center [88, 102] width 109 height 20
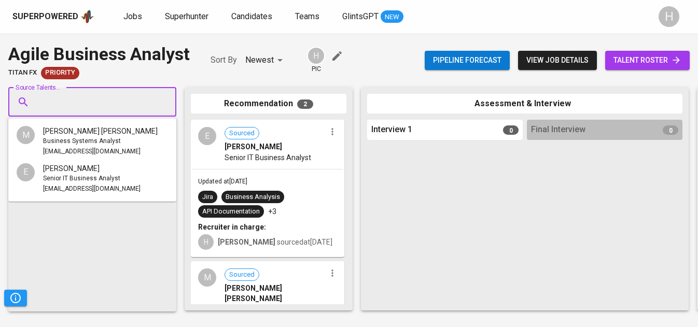
paste input "[EMAIL_ADDRESS][DOMAIN_NAME]"
type input "[EMAIL_ADDRESS][DOMAIN_NAME]"
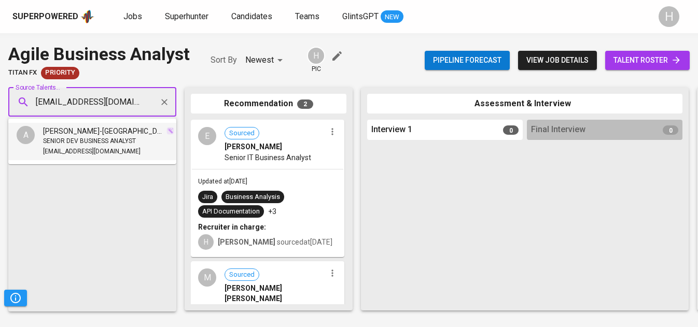
click at [113, 135] on span "[PERSON_NAME]-[GEOGRAPHIC_DATA]" at bounding box center [104, 131] width 122 height 10
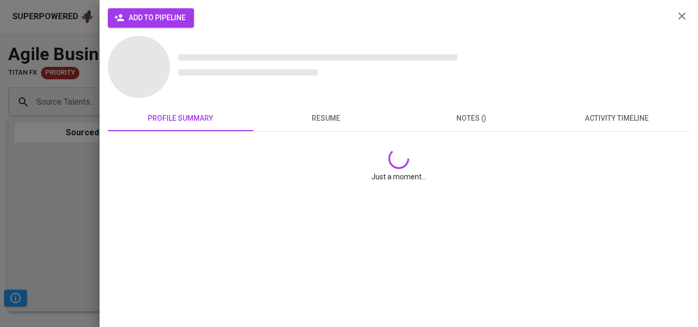
click at [152, 13] on span "add to pipeline" at bounding box center [150, 17] width 69 height 13
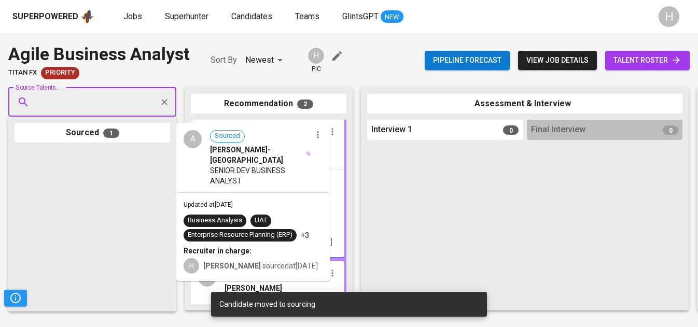
drag, startPoint x: 89, startPoint y: 191, endPoint x: 255, endPoint y: 165, distance: 167.5
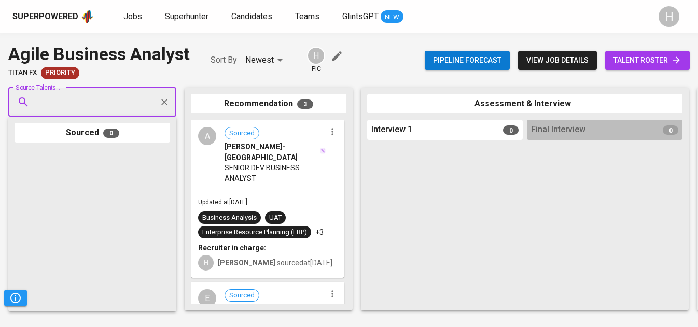
click at [645, 56] on span "talent roster" at bounding box center [647, 60] width 68 height 13
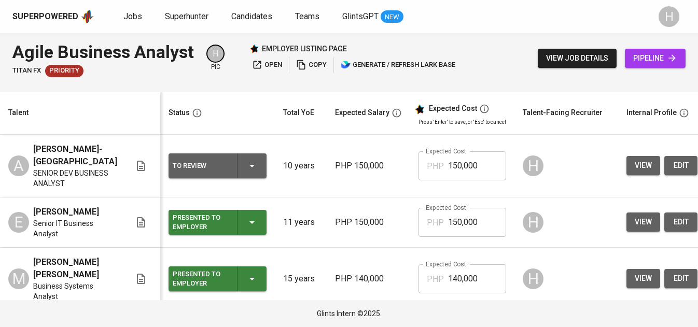
scroll to position [0, 190]
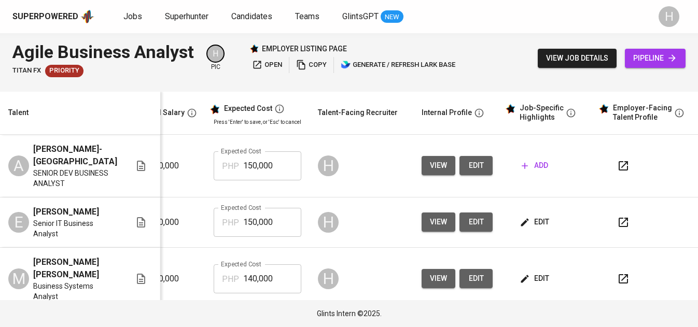
click at [526, 163] on span "add" at bounding box center [535, 165] width 26 height 13
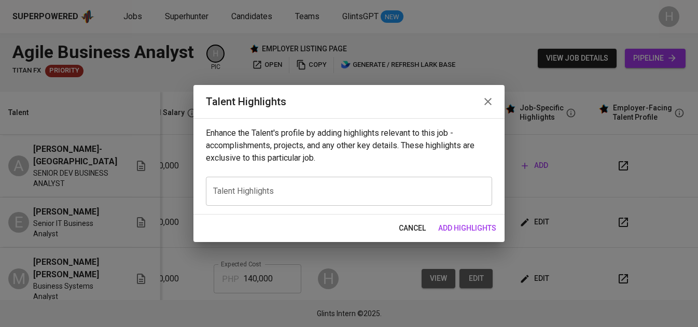
click at [388, 196] on textarea at bounding box center [349, 192] width 272 height 10
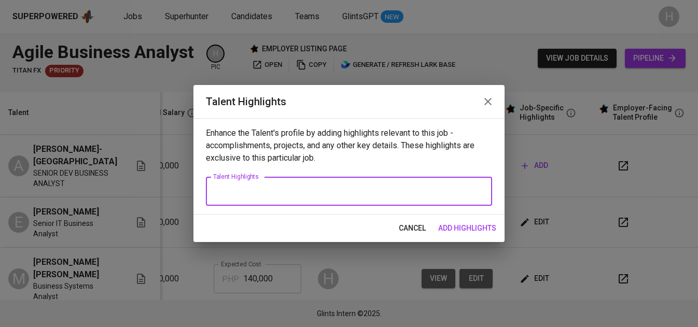
paste textarea "Ann Kirsti M. Rusiana-Sumatra is a CPA and seasoned Business Analyst with over …"
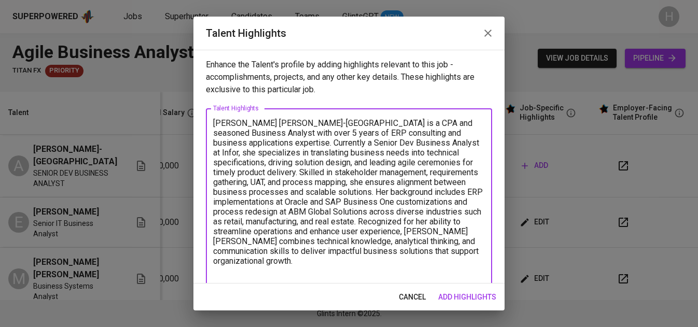
scroll to position [3, 0]
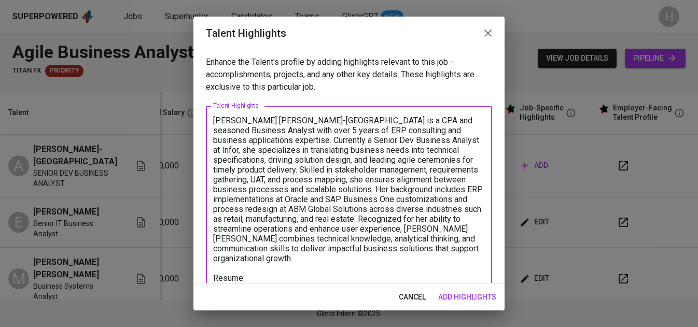
paste textarea "https://glints.sg.larksuite.com/file/Ed4tb1H7sojej7xPgcdlro8DgGq"
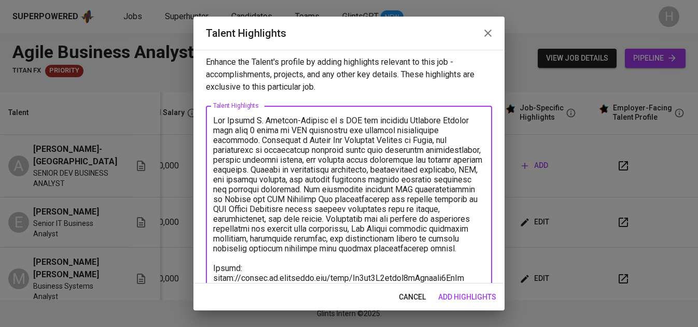
type textarea "Ann Kirsti M. Rusiana-Sumatra is a CPA and seasoned Business Analyst with over …"
click at [483, 295] on span "add highlights" at bounding box center [467, 297] width 58 height 13
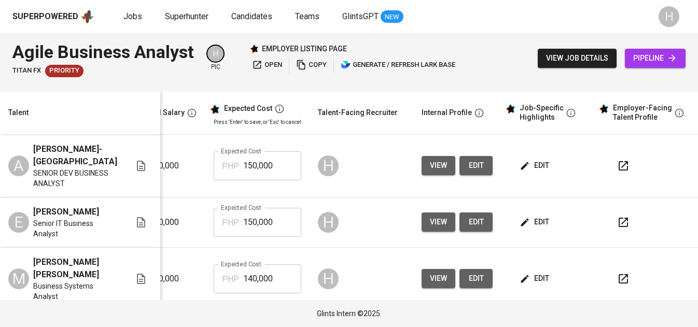
scroll to position [0, 0]
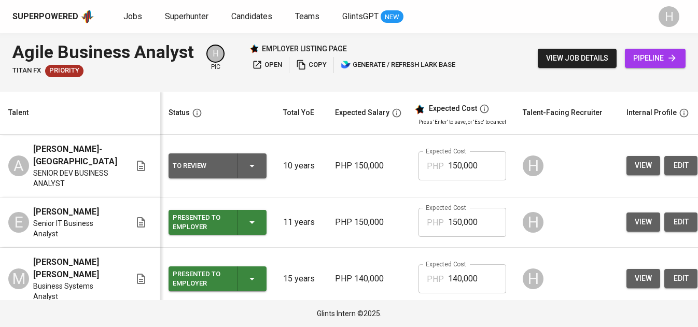
click at [249, 169] on icon "button" at bounding box center [252, 166] width 12 height 12
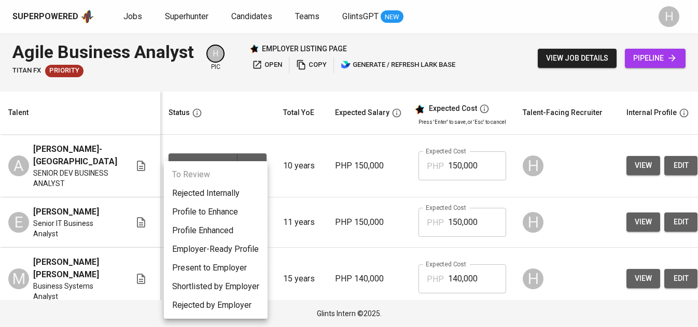
click at [228, 264] on li "Present to Employer" at bounding box center [216, 268] width 104 height 19
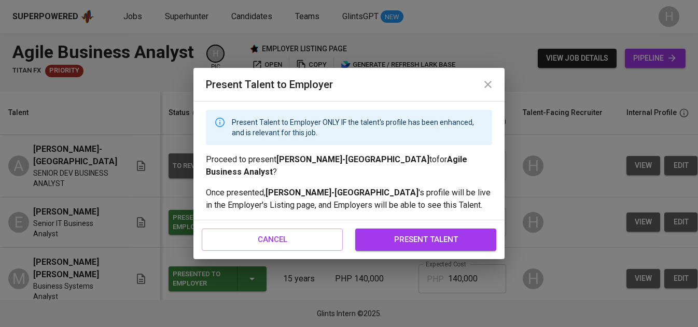
click at [402, 242] on span "present talent" at bounding box center [426, 239] width 118 height 13
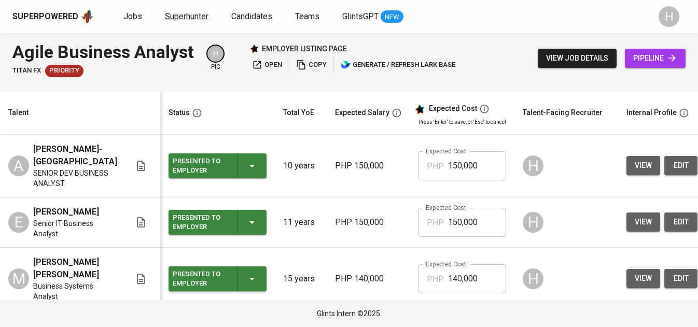
click at [195, 11] on span "Superhunter" at bounding box center [187, 16] width 44 height 10
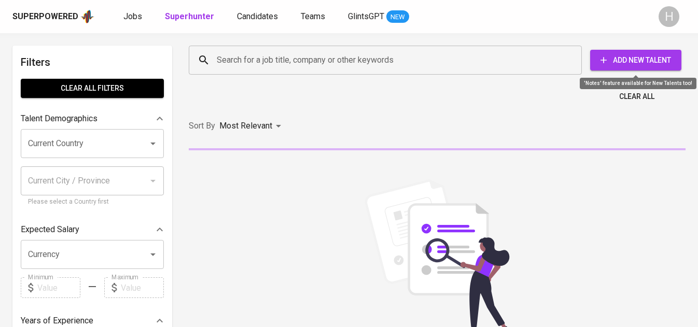
click at [635, 55] on span "Add New Talent" at bounding box center [635, 60] width 75 height 13
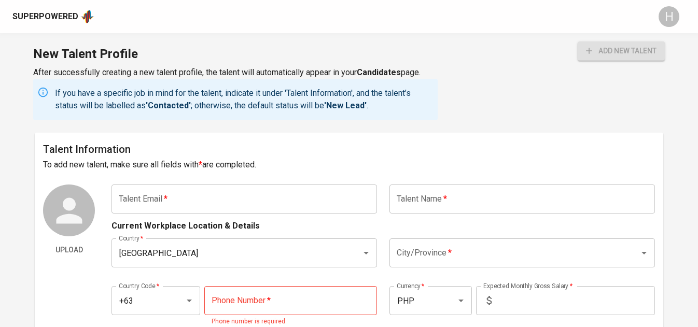
click at [245, 195] on input "text" at bounding box center [244, 199] width 266 height 29
paste input "janevillavicencio@gmail.com"
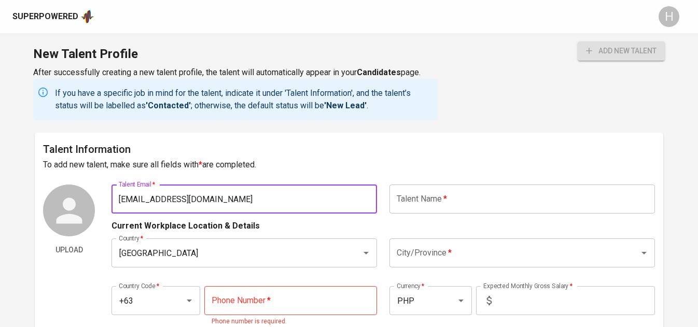
type input "janevillavicencio@gmail.com"
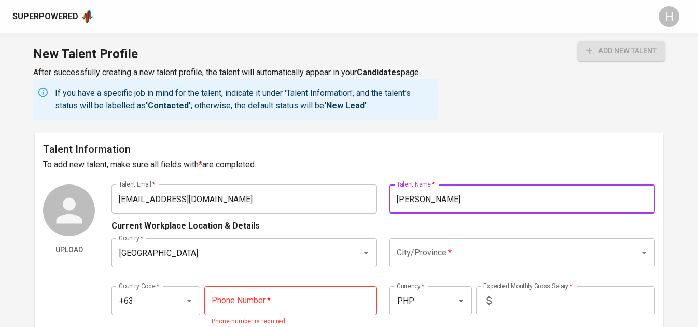
type input "Jane Villavicencio"
click at [399, 247] on input "City/Province   *" at bounding box center [507, 253] width 227 height 20
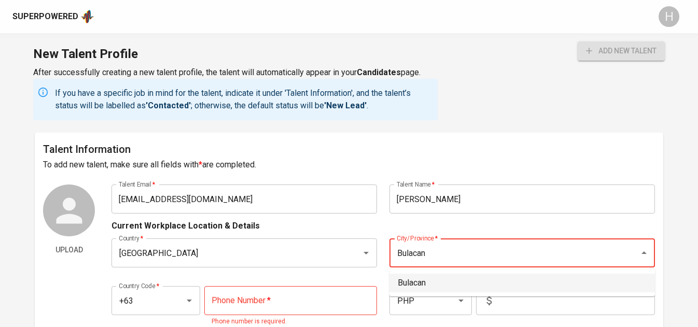
click at [416, 286] on li "Bulacan" at bounding box center [522, 283] width 266 height 19
type input "Bulacan"
click at [282, 302] on input "tel" at bounding box center [290, 300] width 173 height 29
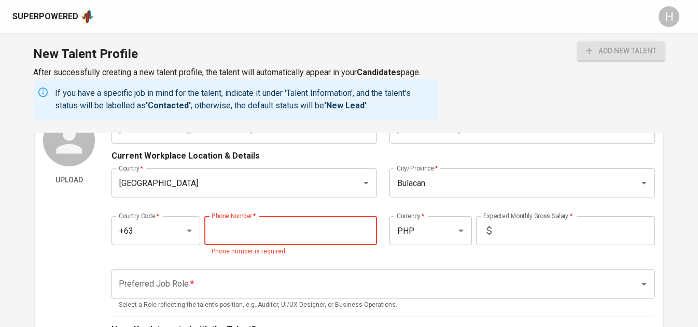
scroll to position [71, 0]
paste input "917-525-7893"
type input "917-525-7893"
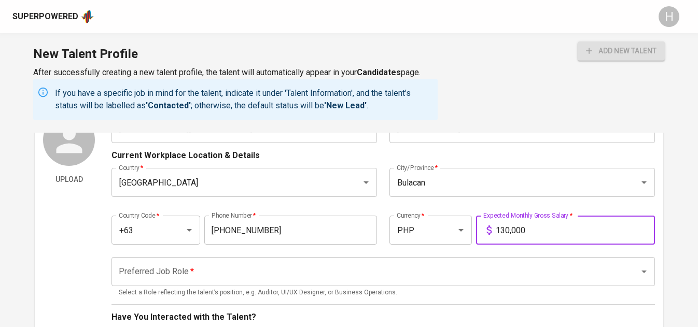
type input "130,000"
click at [304, 280] on input "Preferred Job Role   *" at bounding box center [368, 272] width 505 height 20
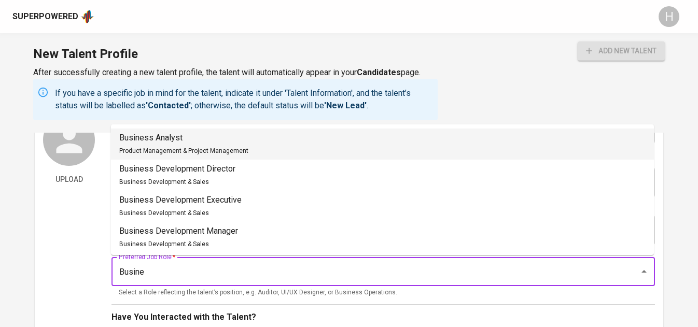
click at [255, 148] on li "Business Analyst Product Management & Project Management" at bounding box center [382, 144] width 543 height 31
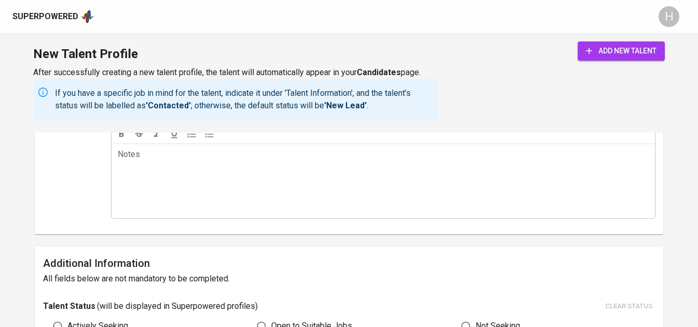
scroll to position [426, 0]
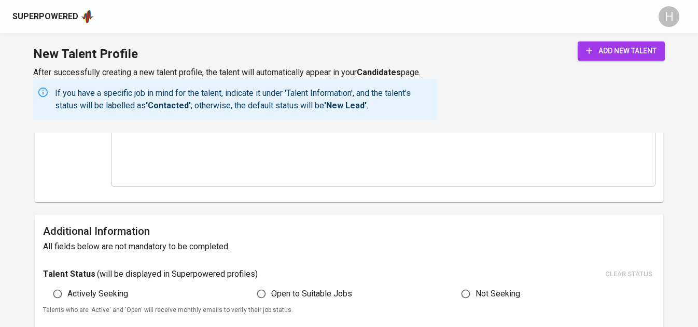
type input "Business Analyst"
click at [93, 295] on span "Actively Seeking" at bounding box center [97, 294] width 61 height 12
click at [67, 295] on input "Actively Seeking" at bounding box center [58, 294] width 20 height 20
radio input "true"
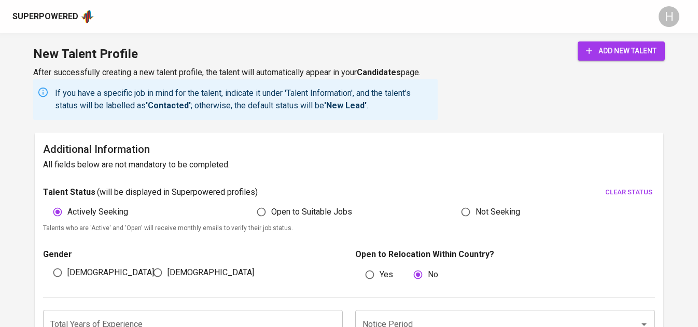
scroll to position [521, 0]
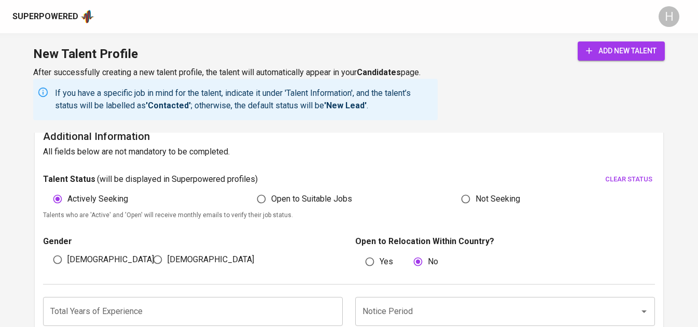
click at [176, 260] on span "[DEMOGRAPHIC_DATA]" at bounding box center [210, 260] width 87 height 12
click at [167, 260] on input "[DEMOGRAPHIC_DATA]" at bounding box center [158, 260] width 20 height 20
radio input "true"
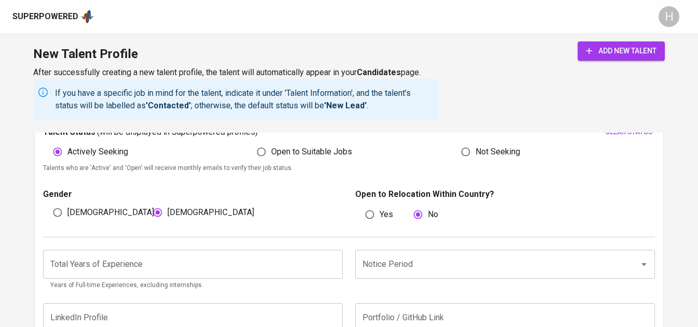
scroll to position [581, 0]
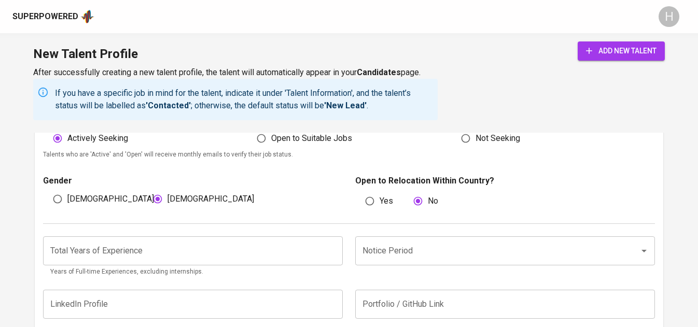
click at [206, 239] on input "number" at bounding box center [193, 250] width 300 height 29
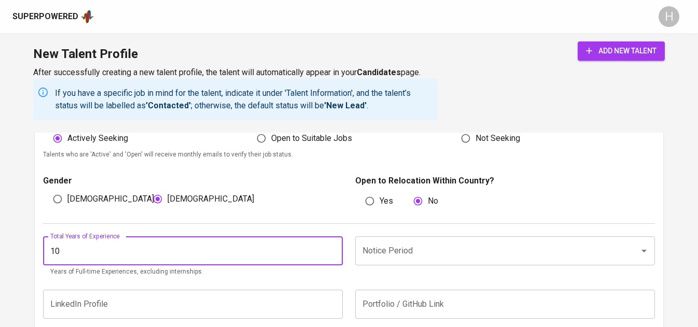
type input "10"
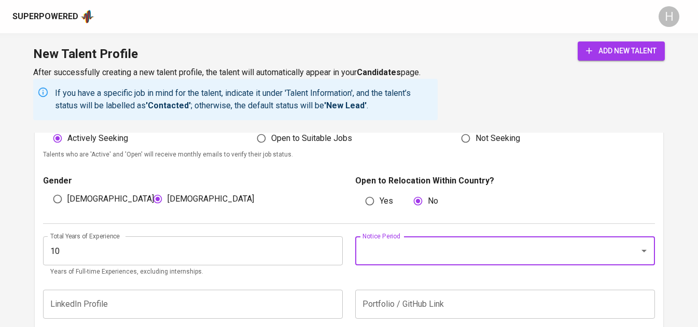
click at [647, 251] on icon "Open" at bounding box center [644, 251] width 12 height 12
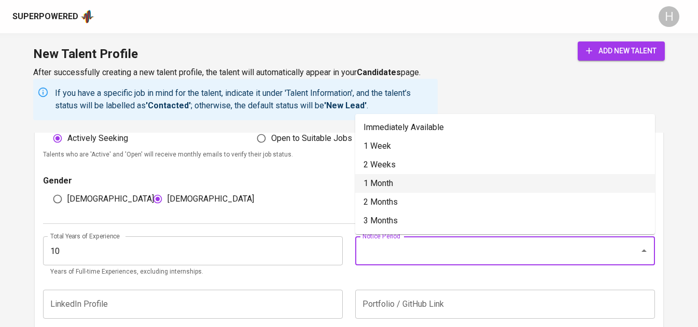
click at [421, 186] on li "1 Month" at bounding box center [505, 183] width 300 height 19
type input "1 Month"
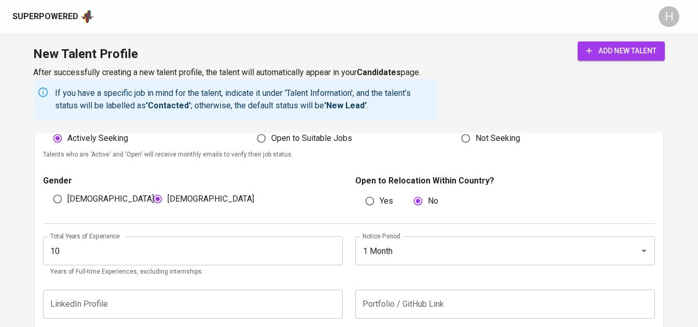
scroll to position [643, 0]
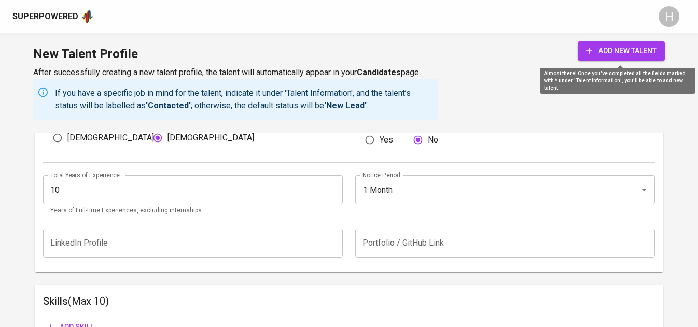
click at [627, 52] on span "add new talent" at bounding box center [621, 51] width 71 height 13
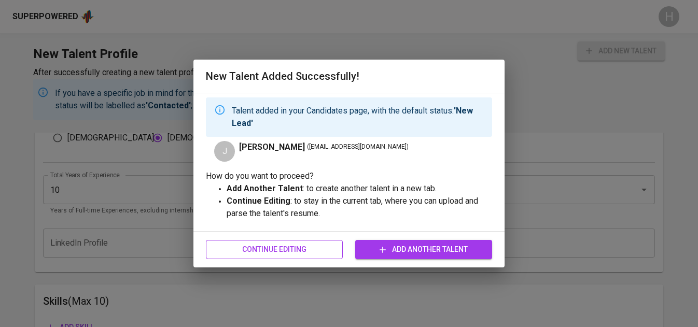
click at [324, 247] on span "Continue Editing" at bounding box center [274, 249] width 120 height 13
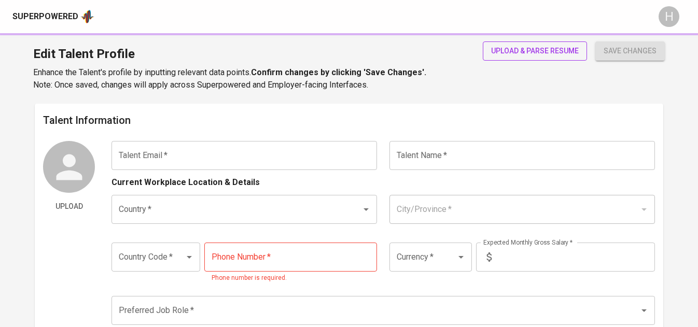
type input "[EMAIL_ADDRESS][DOMAIN_NAME]"
type input "[PERSON_NAME]"
type input "[GEOGRAPHIC_DATA]"
type input "Bulacan"
type input "+63"
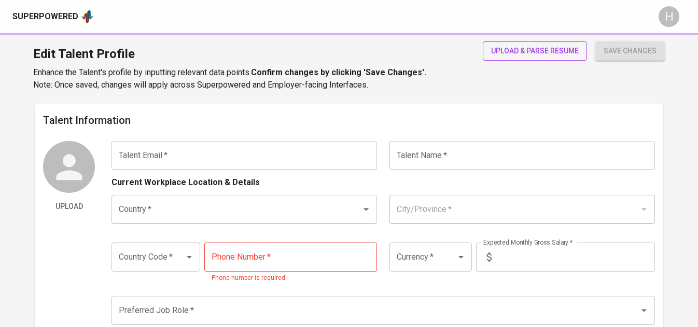
type input "[PHONE_NUMBER]"
type input "PHP"
type input "130,000"
type input "Business Analyst"
radio input "true"
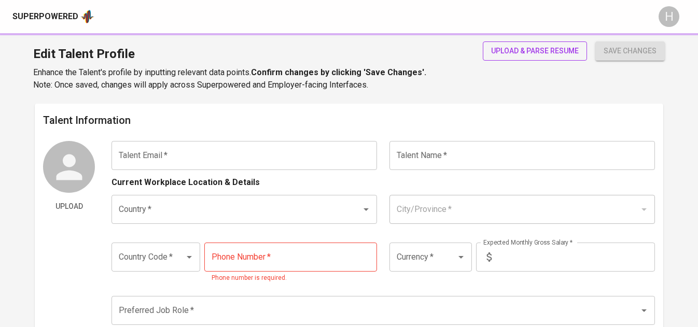
radio input "true"
type input "10"
type input "1 Month"
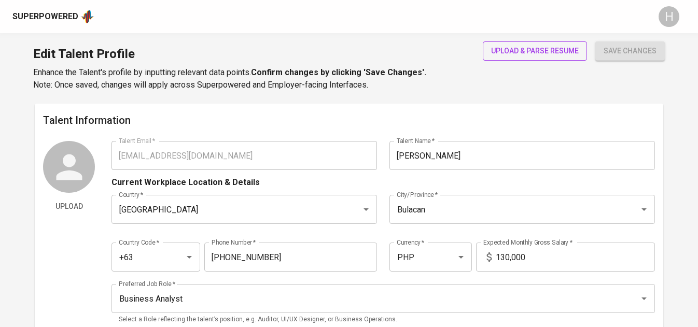
click at [512, 53] on span "upload & parse resume" at bounding box center [535, 51] width 88 height 13
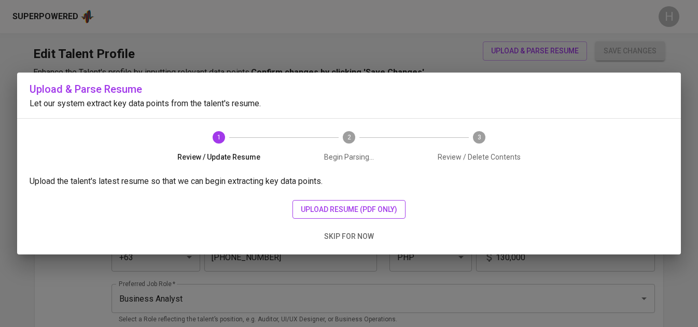
click at [354, 207] on span "upload resume (pdf only)" at bounding box center [349, 209] width 96 height 13
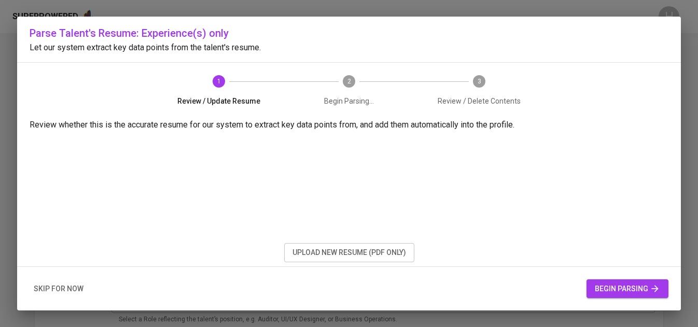
click at [631, 280] on button "begin parsing" at bounding box center [628, 289] width 82 height 19
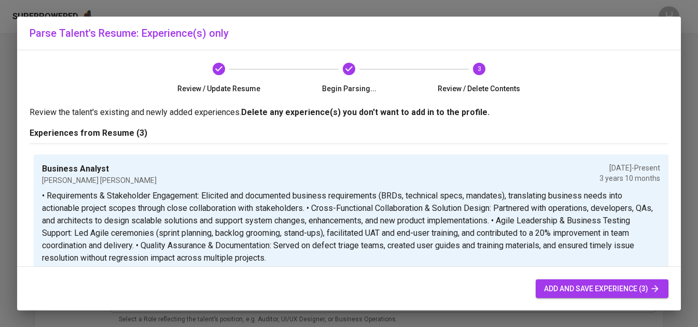
click at [617, 289] on span "add and save experience (3)" at bounding box center [602, 289] width 116 height 13
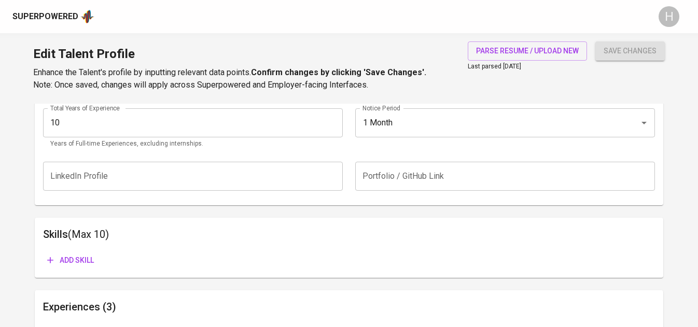
scroll to position [414, 0]
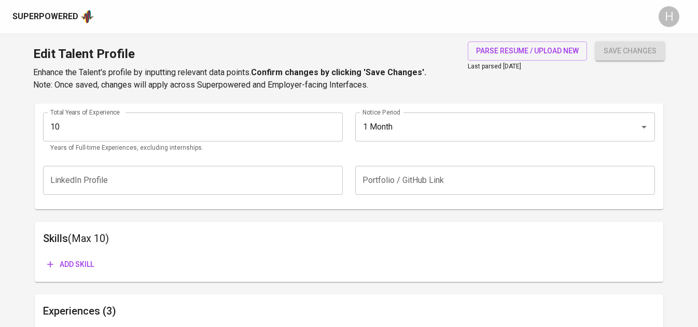
click at [148, 125] on input "10" at bounding box center [193, 127] width 300 height 29
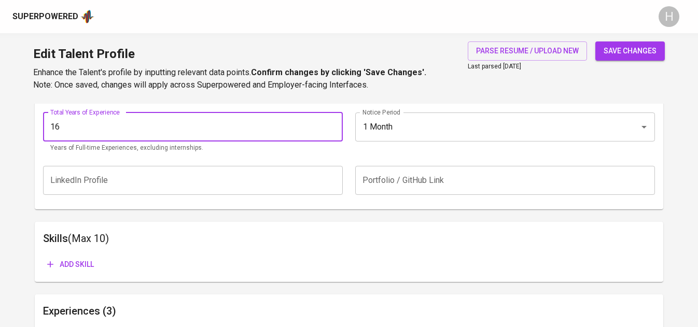
type input "16"
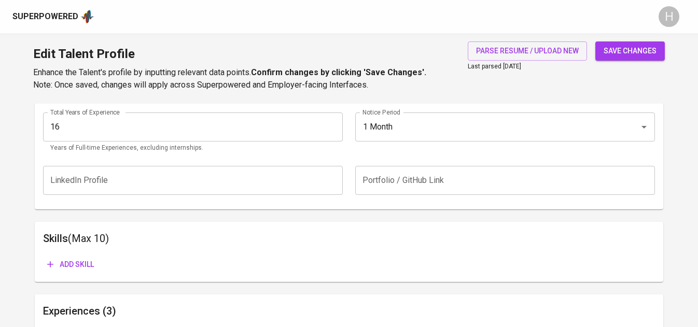
click at [75, 262] on span "Add skill" at bounding box center [70, 264] width 47 height 13
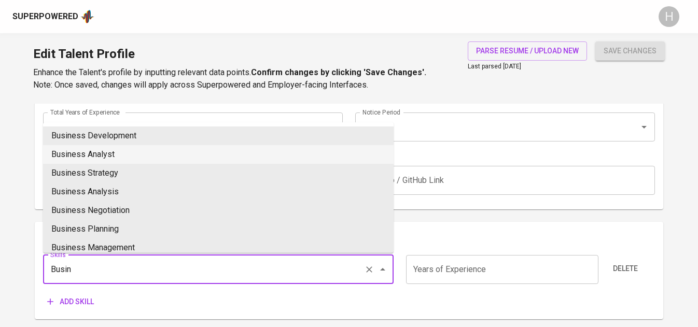
click at [107, 156] on li "Business Analyst" at bounding box center [218, 154] width 351 height 19
type input "Business Analyst"
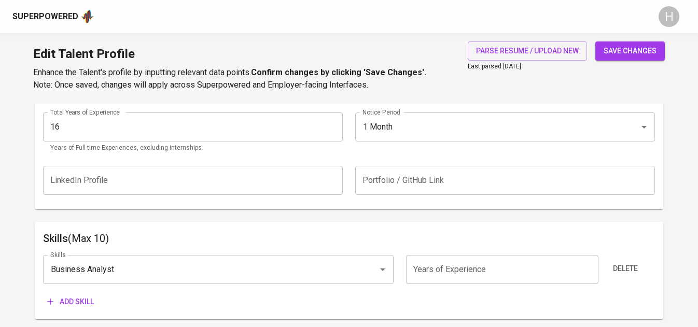
click at [440, 272] on input "number" at bounding box center [502, 269] width 192 height 29
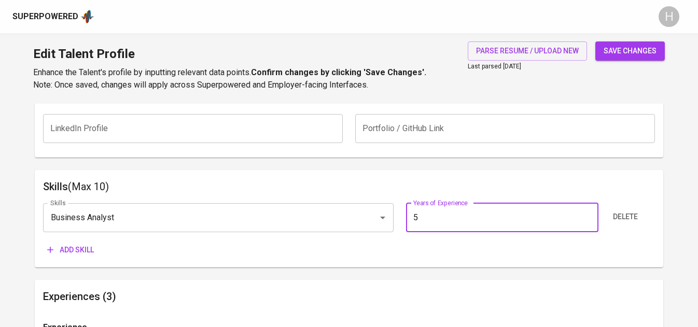
scroll to position [477, 0]
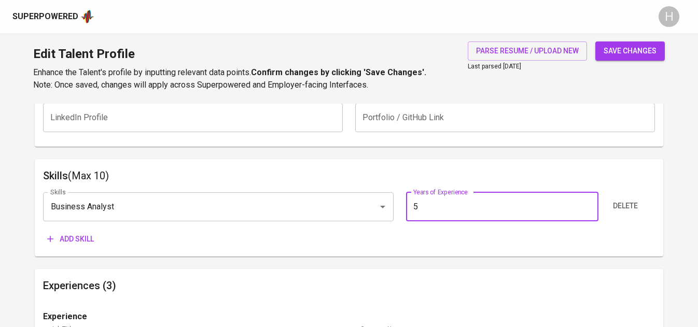
type input "5"
click at [81, 235] on span "Add skill" at bounding box center [70, 239] width 47 height 13
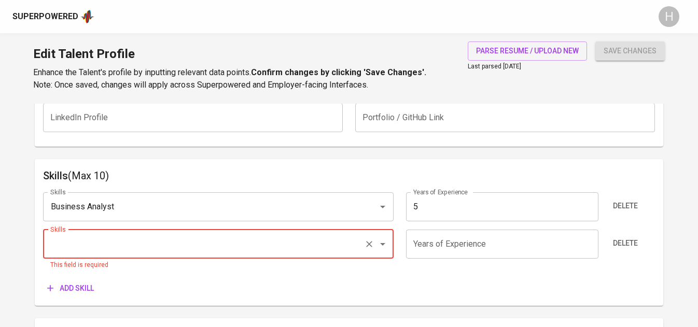
click at [430, 205] on input "5" at bounding box center [502, 206] width 192 height 29
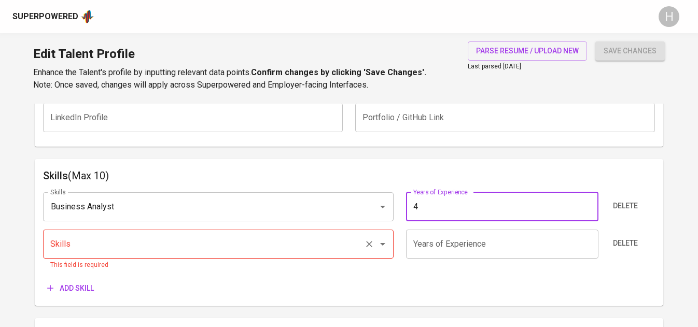
type input "4"
click at [215, 240] on input "Skills" at bounding box center [204, 244] width 312 height 20
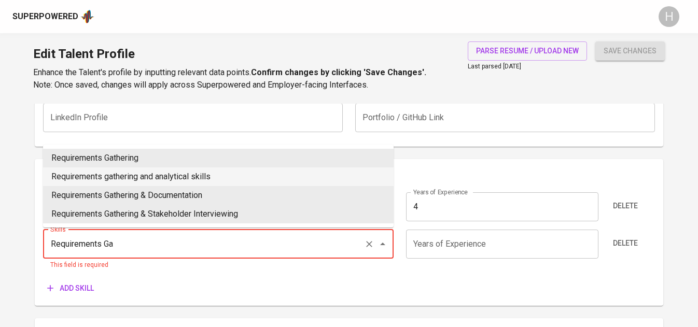
click at [160, 170] on li "Requirements gathering and analytical skills" at bounding box center [218, 176] width 351 height 19
type input "Requirements gathering and analytical skills"
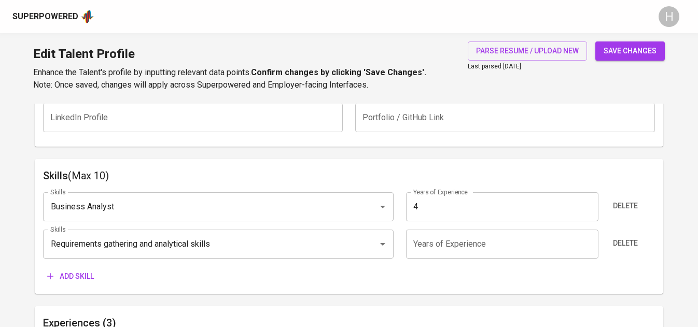
click at [456, 241] on input "number" at bounding box center [502, 244] width 192 height 29
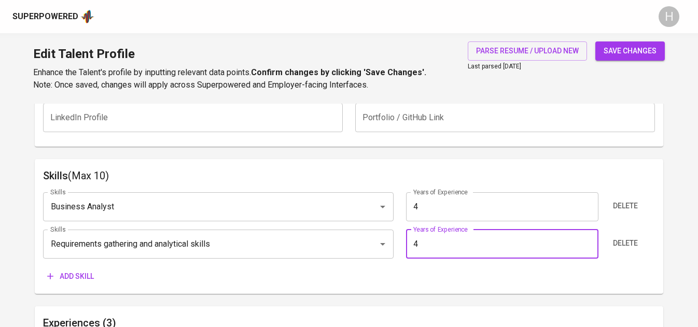
type input "4"
click at [79, 274] on span "Add skill" at bounding box center [70, 276] width 47 height 13
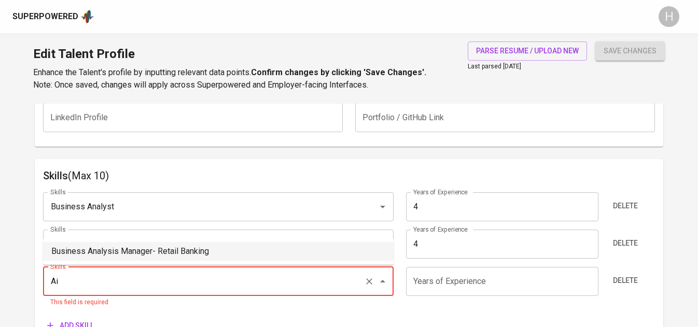
type input "A"
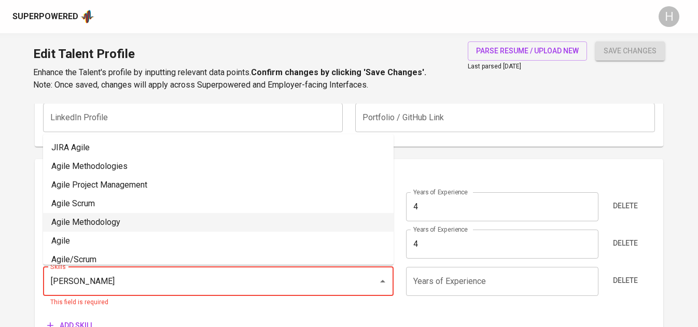
click at [99, 214] on li "Agile Methodology" at bounding box center [218, 222] width 351 height 19
type input "Agile Methodology"
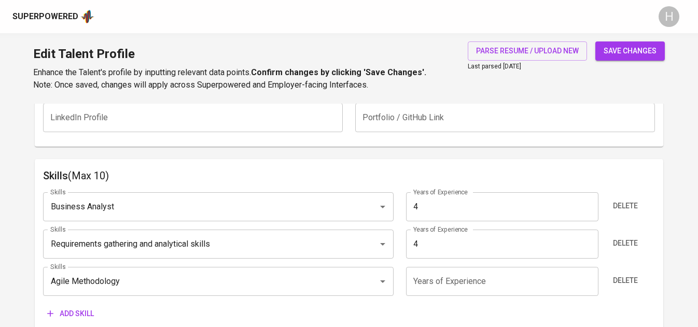
click at [436, 289] on input "number" at bounding box center [502, 281] width 192 height 29
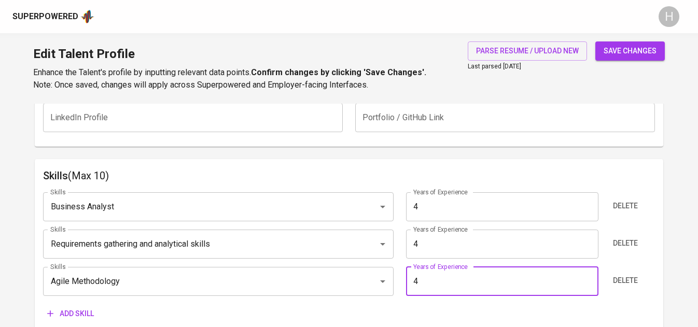
type input "4"
click at [75, 312] on span "Add skill" at bounding box center [70, 314] width 47 height 13
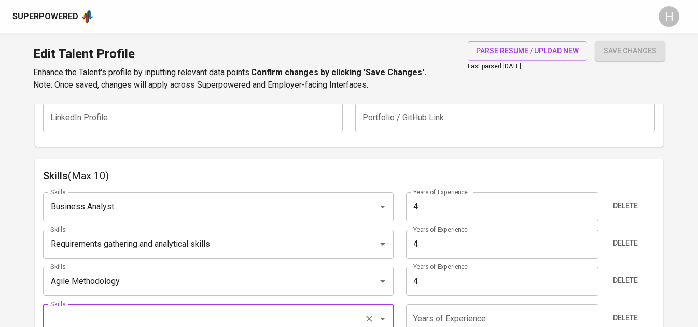
scroll to position [478, 0]
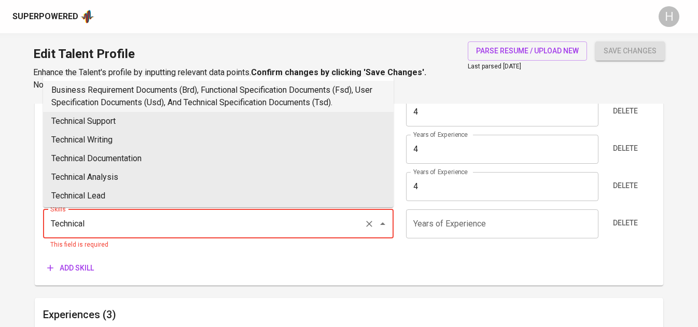
scroll to position [572, 0]
click at [216, 97] on li "Business Requirement Documents (Brd), Functional Specification Documents (Fsd),…" at bounding box center [218, 95] width 351 height 31
type input "Business Requirement Documents (Brd), Functional Specification Documents (Fsd),…"
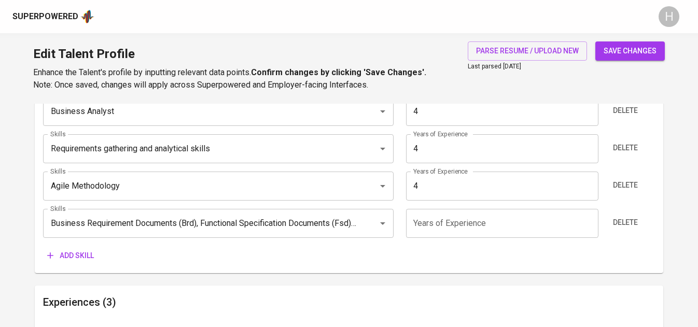
click at [435, 227] on input "number" at bounding box center [502, 223] width 192 height 29
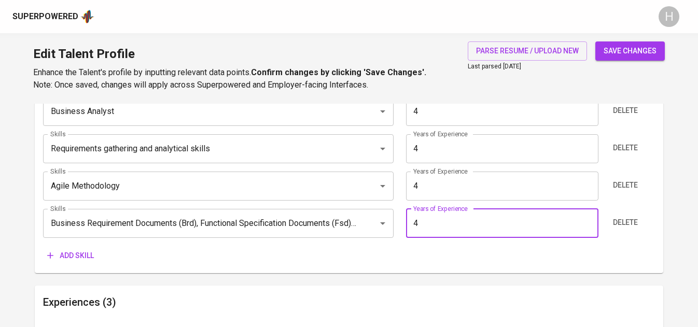
type input "4"
click at [75, 251] on span "Add skill" at bounding box center [70, 255] width 47 height 13
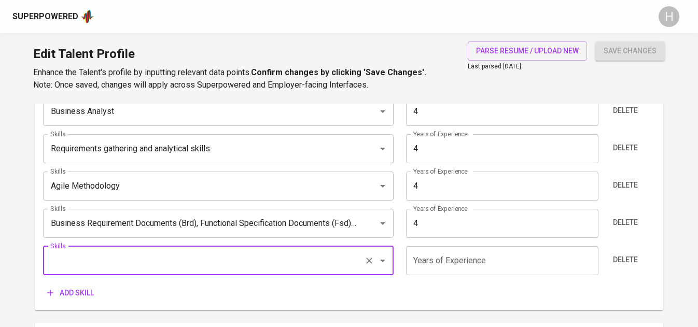
type input "H"
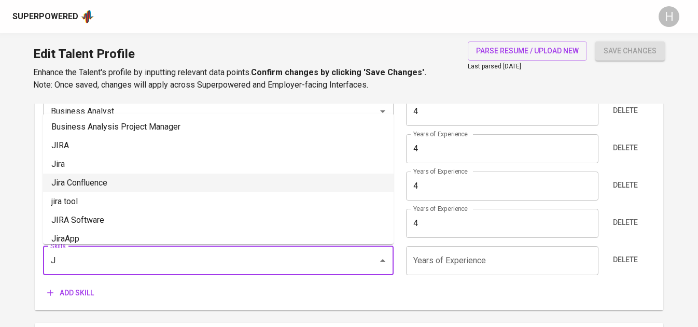
click at [111, 179] on li "Jira Confluence" at bounding box center [218, 183] width 351 height 19
type input "Jira Confluence"
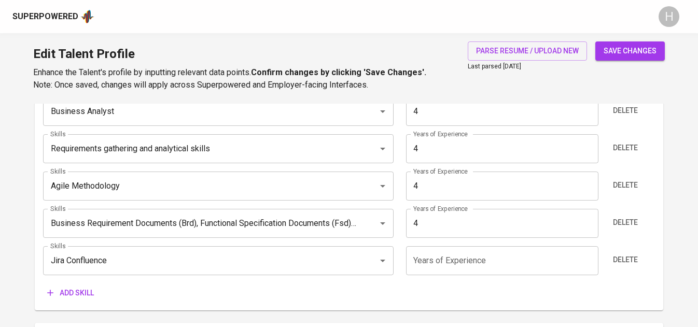
click at [455, 261] on input "number" at bounding box center [502, 260] width 192 height 29
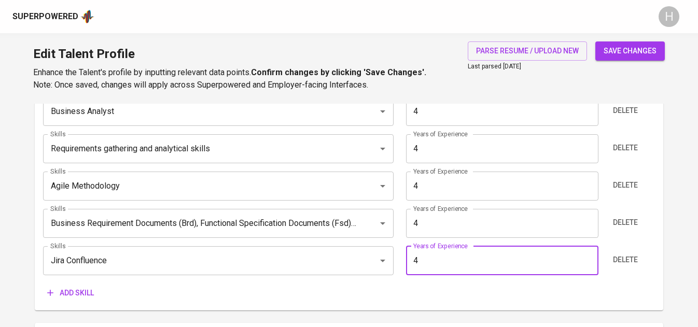
type input "4"
click at [80, 293] on span "Add skill" at bounding box center [70, 293] width 47 height 13
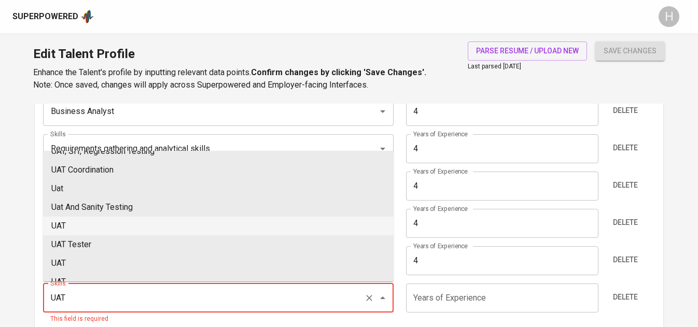
scroll to position [64, 0]
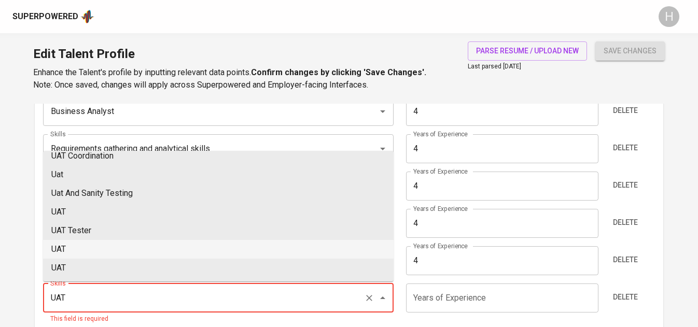
click at [109, 245] on li "UAT" at bounding box center [218, 249] width 351 height 19
type input "UAT"
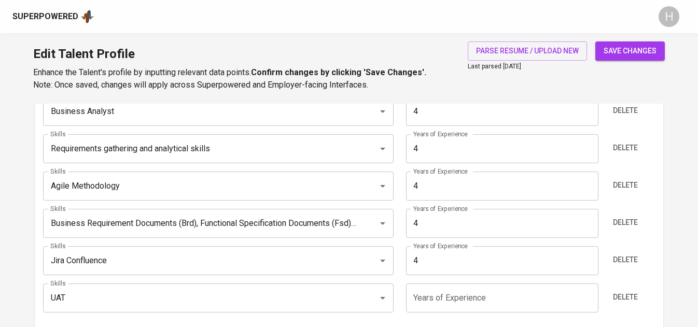
click at [470, 297] on input "number" at bounding box center [502, 298] width 192 height 29
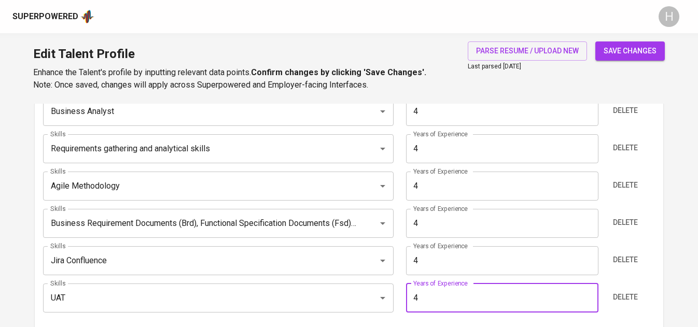
type input "4"
click at [636, 58] on button "save changes" at bounding box center [629, 50] width 69 height 19
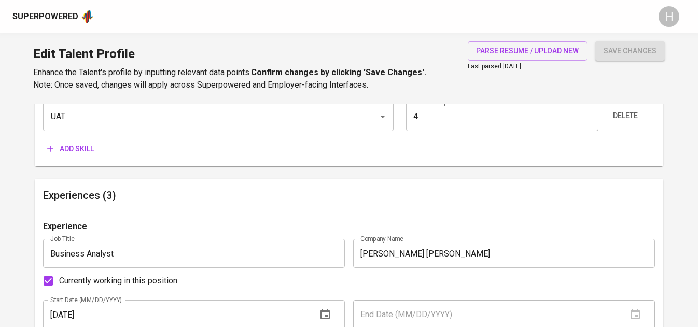
scroll to position [826, 0]
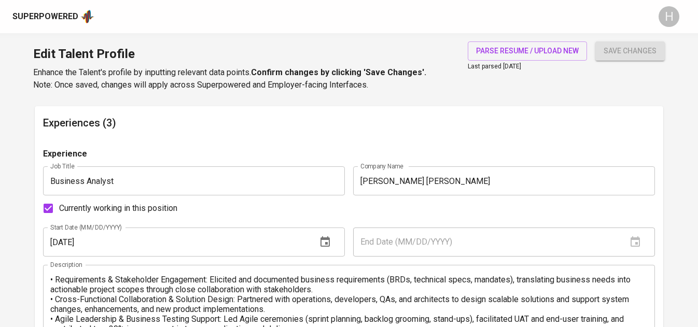
type input "UAT"
type input "Jira Confluence"
type input "Business Requirement Documents (Brd), Functional Specification Documents (Fsd),…"
type input "Agile Software Development"
type input "Requirements gathering and analytical skills"
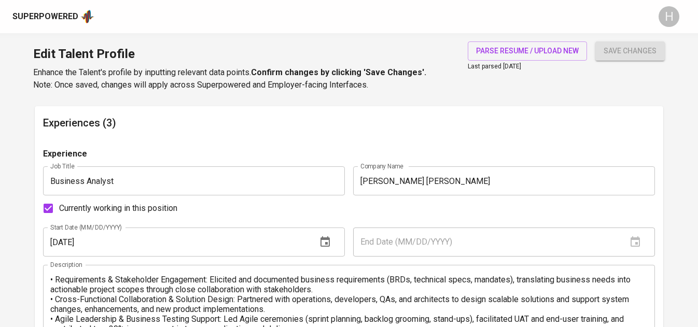
type input "Business Analysis"
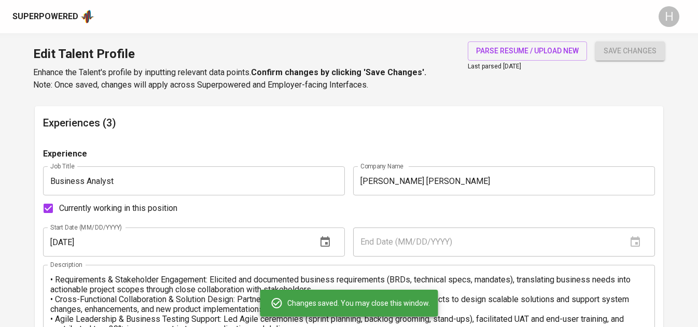
scroll to position [0, 0]
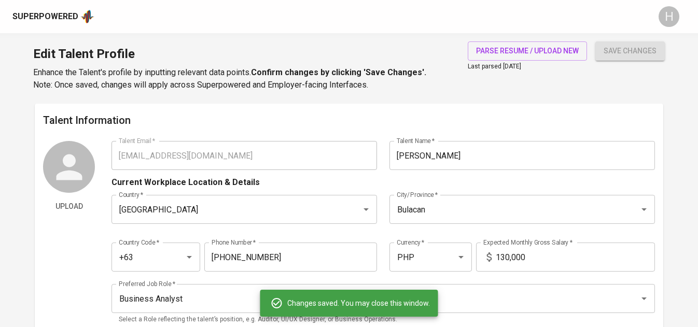
click at [101, 156] on div "Upload Talent Email   * janevillavicencio@gmail.com Talent Email * Talent Name …" at bounding box center [348, 236] width 611 height 190
click at [47, 11] on div "Superpowered" at bounding box center [45, 17] width 66 height 12
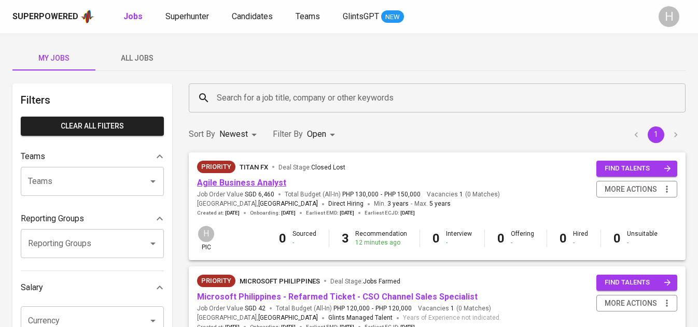
click at [244, 182] on link "Agile Business Analyst" at bounding box center [241, 183] width 89 height 10
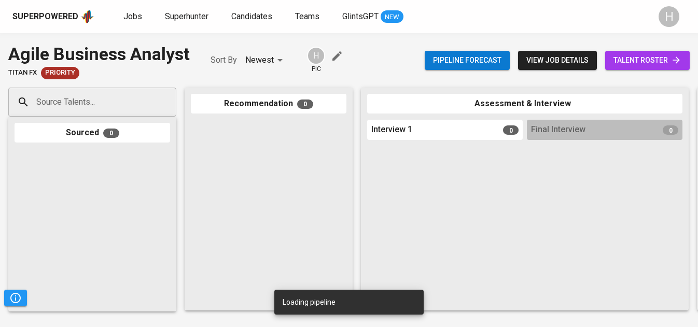
click at [109, 99] on input "Source Talents..." at bounding box center [88, 102] width 109 height 20
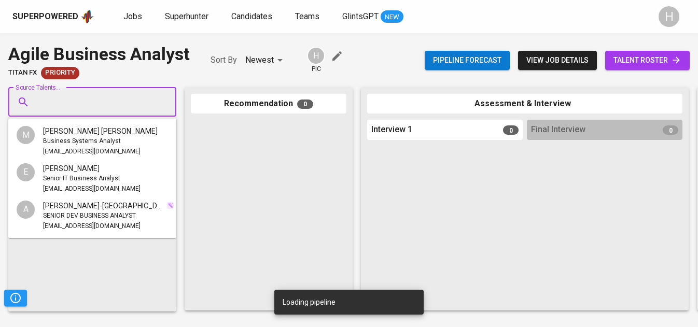
paste input "janevillavicencio@gmail.com"
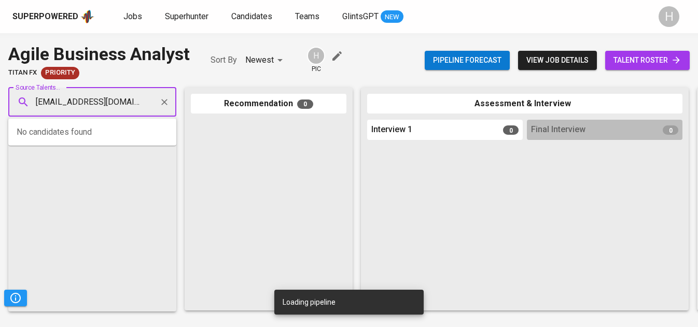
scroll to position [0, 2]
type input "janevillavicencio@gmail.com"
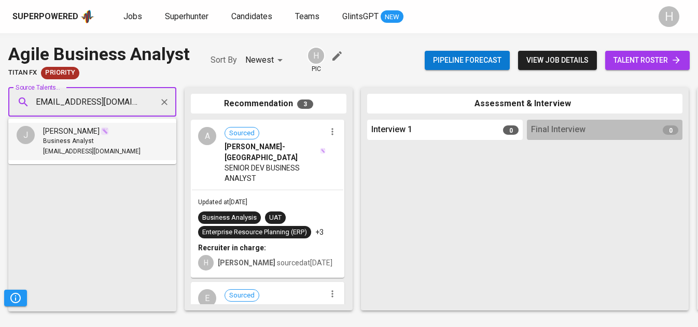
click at [103, 142] on div "Business Analyst" at bounding box center [91, 141] width 97 height 10
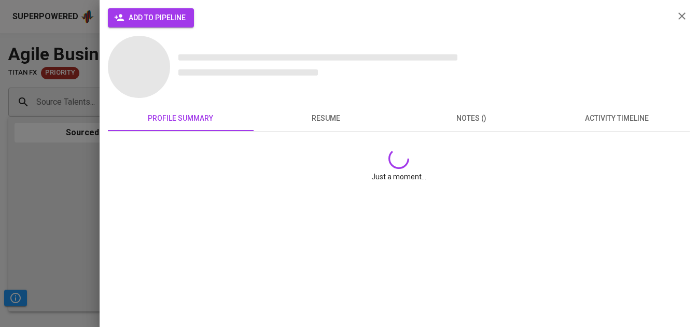
scroll to position [0, 0]
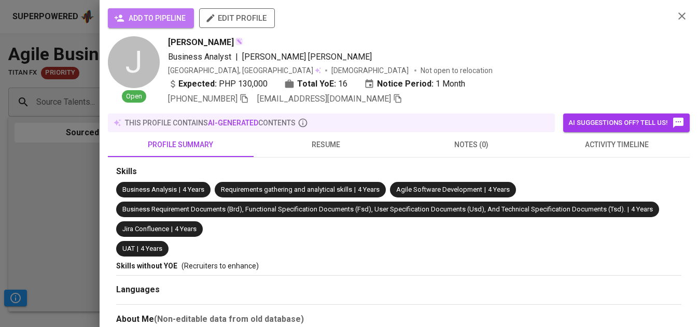
click at [138, 19] on span "add to pipeline" at bounding box center [150, 18] width 69 height 13
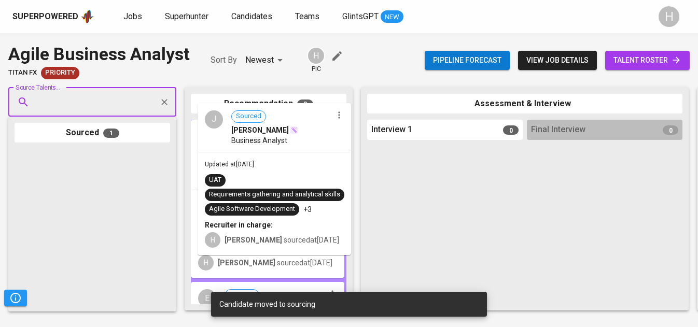
drag, startPoint x: 77, startPoint y: 190, endPoint x: 260, endPoint y: 149, distance: 188.0
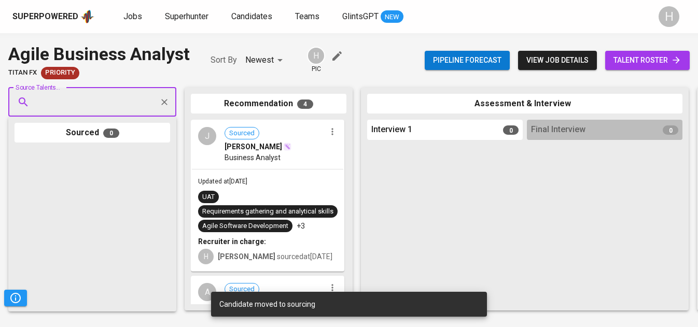
click at [662, 60] on span "talent roster" at bounding box center [647, 60] width 68 height 13
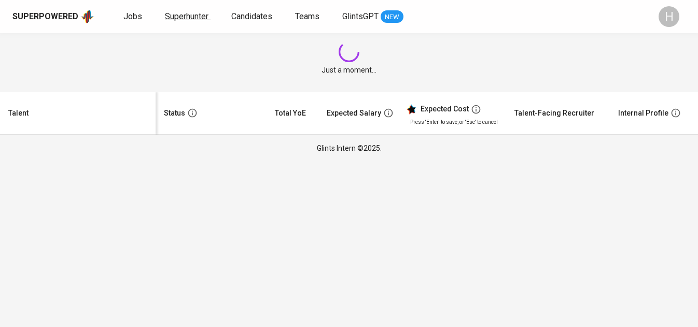
click at [179, 20] on span "Superhunter" at bounding box center [187, 16] width 44 height 10
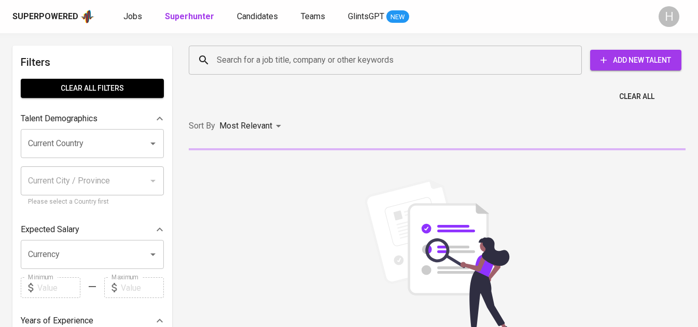
click at [266, 58] on input "Search for a job title, company or other keywords" at bounding box center [387, 60] width 347 height 20
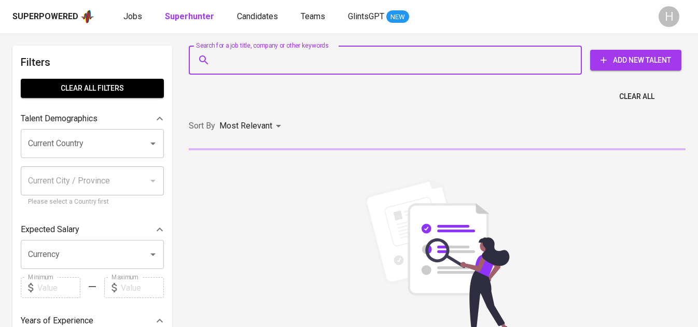
paste input "janevillavicencio@gmail.com"
type input "janevillavicencio@gmail.com"
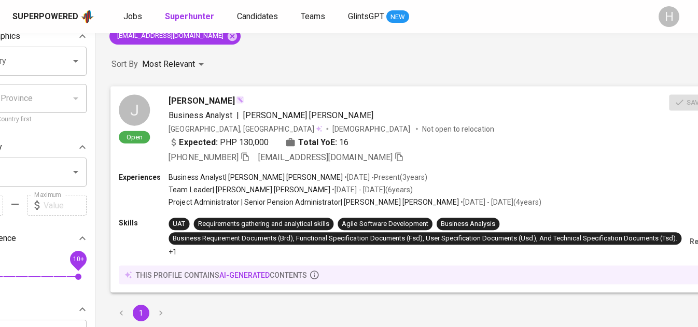
scroll to position [82, 156]
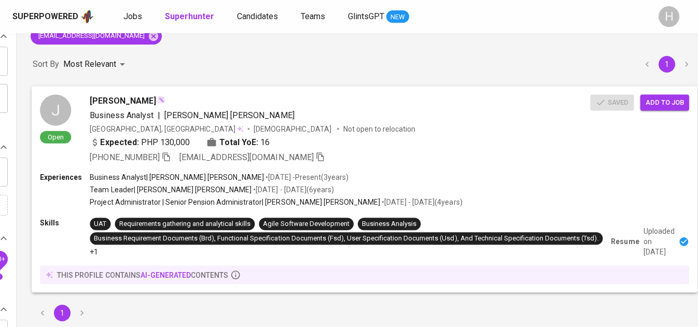
click at [661, 102] on span "Add to job" at bounding box center [665, 102] width 38 height 12
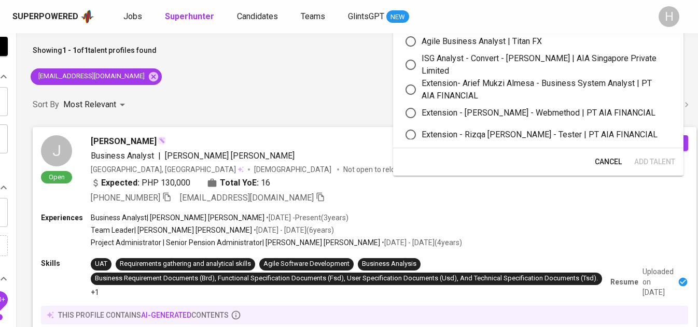
scroll to position [14, 156]
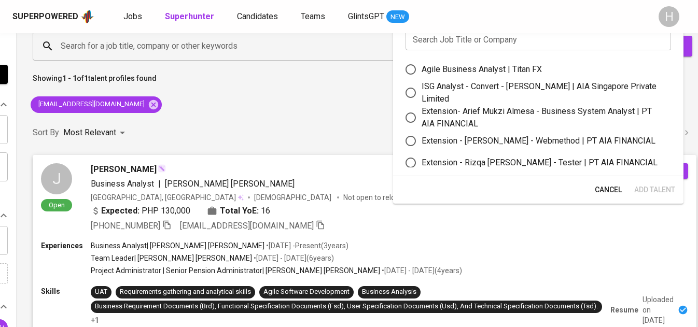
click at [494, 62] on label "Agile Business Analyst | Titan FX" at bounding box center [531, 70] width 263 height 22
click at [422, 62] on input "Agile Business Analyst | Titan FX" at bounding box center [411, 70] width 22 height 22
radio input "true"
click at [649, 186] on span "Add Talent" at bounding box center [654, 190] width 41 height 13
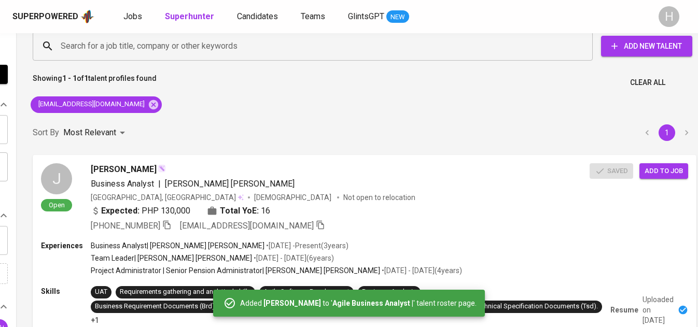
scroll to position [14, 0]
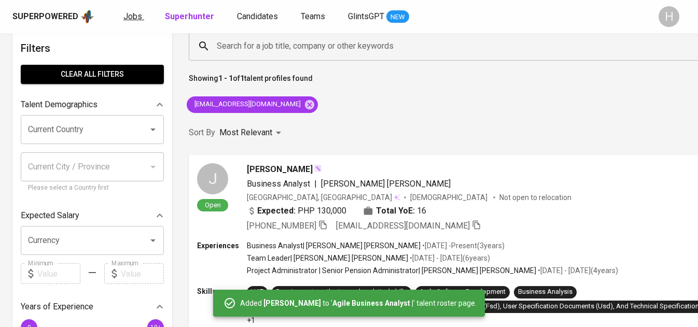
click at [129, 12] on span "Jobs" at bounding box center [132, 16] width 19 height 10
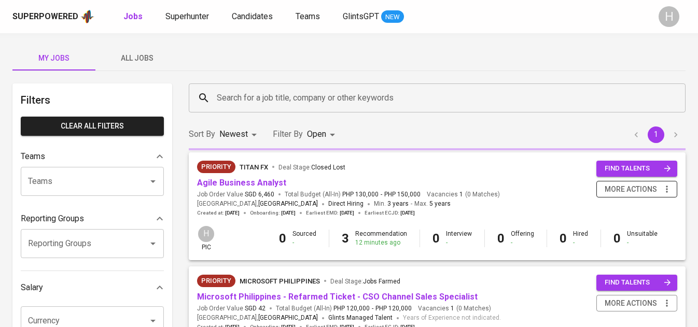
click at [615, 191] on span "more actions" at bounding box center [631, 189] width 52 height 13
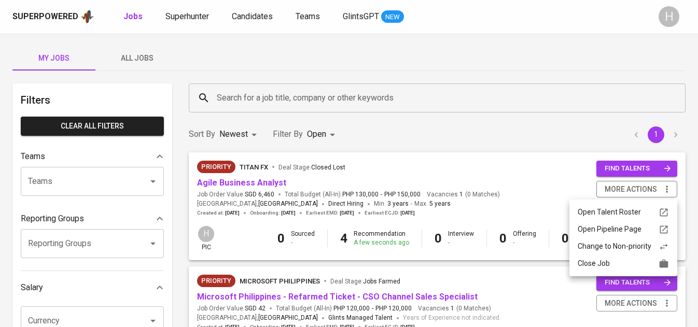
click at [411, 179] on div at bounding box center [349, 163] width 698 height 327
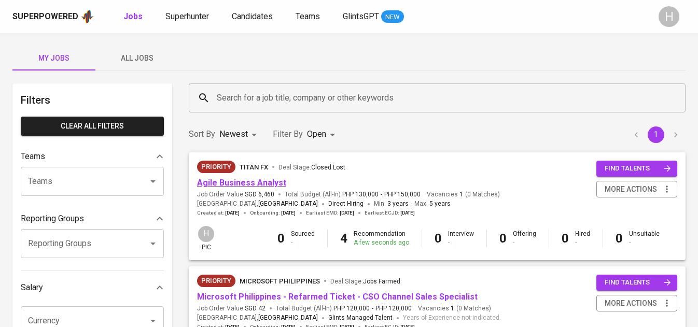
click at [226, 178] on link "Agile Business Analyst" at bounding box center [241, 183] width 89 height 10
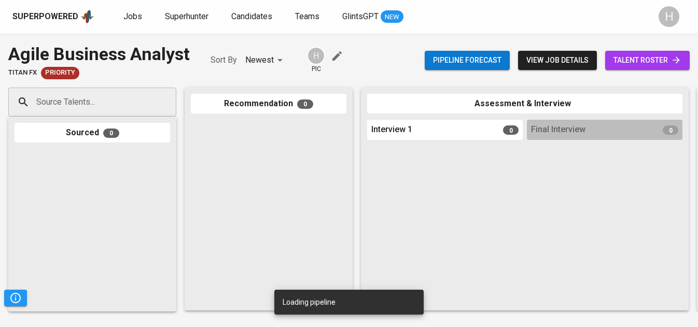
click at [639, 62] on span "talent roster" at bounding box center [647, 60] width 68 height 13
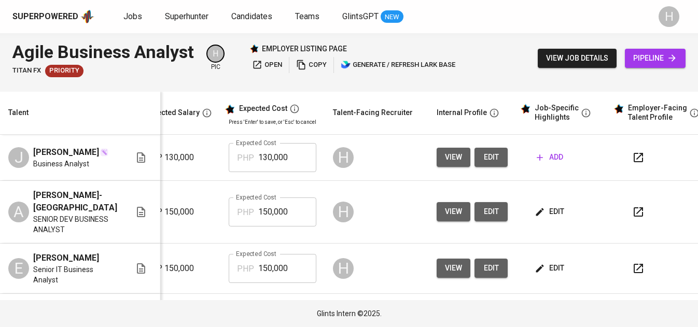
scroll to position [0, 205]
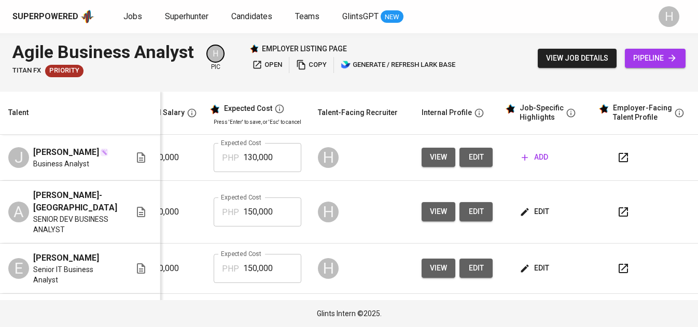
click at [535, 159] on span "add" at bounding box center [535, 157] width 26 height 13
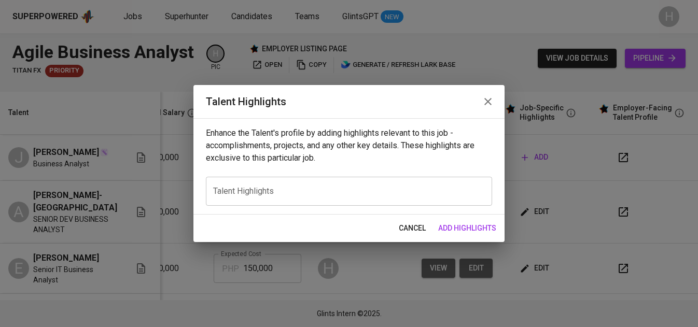
click at [250, 183] on div "x Talent Highlights" at bounding box center [349, 191] width 286 height 29
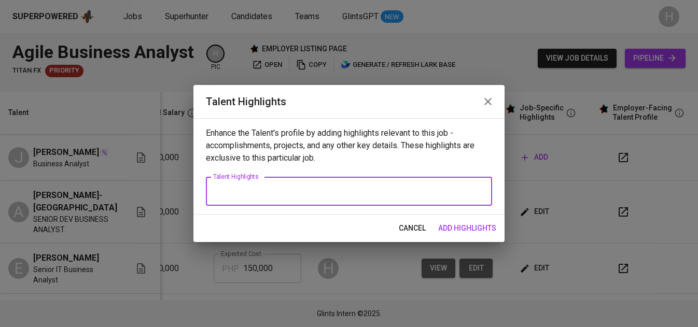
paste textarea "Jane Villavicencio is an experienced Business Analyst with proven expertise in …"
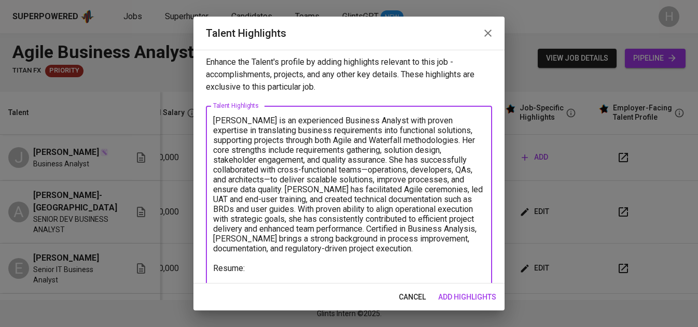
scroll to position [12, 0]
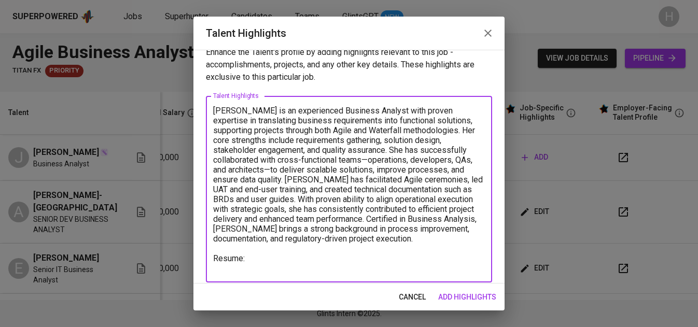
paste textarea "https://glints.sg.larksuite.com/file/J8JUb3ACtol7nDxe6lhlALcAgUc"
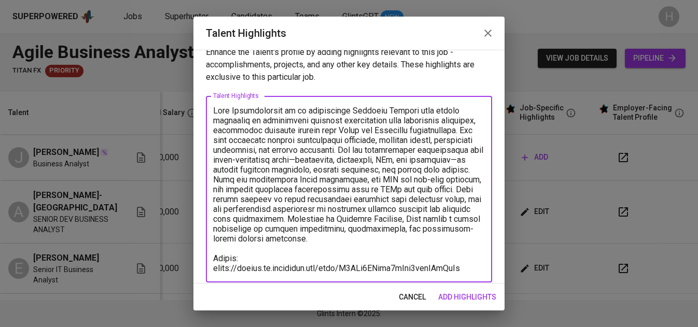
type textarea "Jane Villavicencio is an experienced Business Analyst with proven expertise in …"
click at [479, 292] on span "add highlights" at bounding box center [467, 297] width 58 height 13
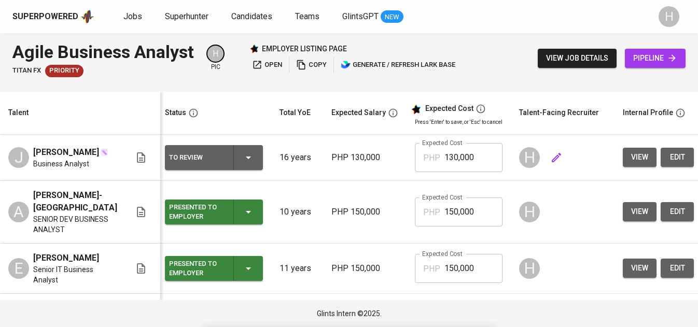
scroll to position [0, 0]
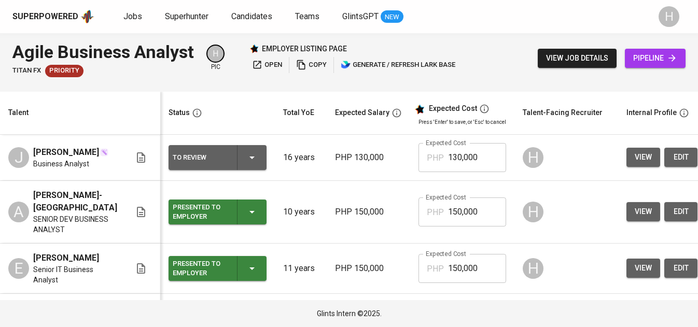
click at [254, 159] on div "To Review" at bounding box center [218, 157] width 90 height 25
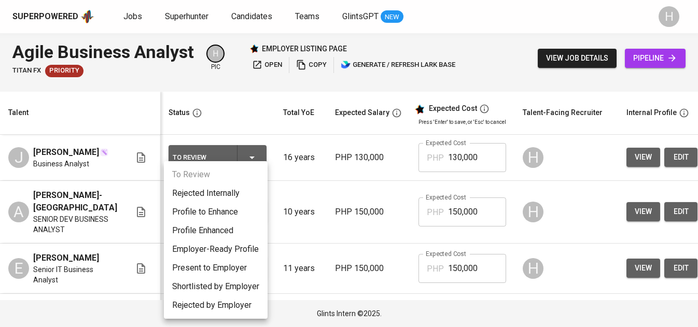
click at [204, 268] on li "Present to Employer" at bounding box center [216, 268] width 104 height 19
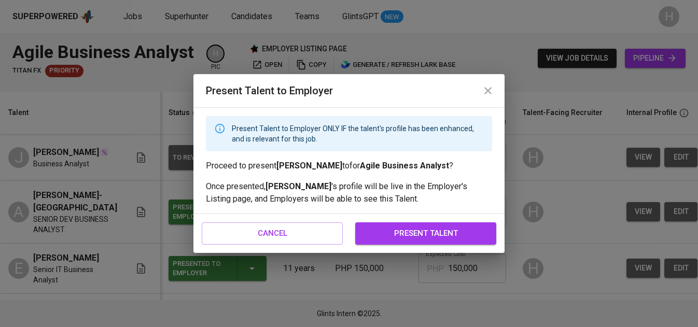
click at [461, 231] on span "present talent" at bounding box center [426, 233] width 118 height 13
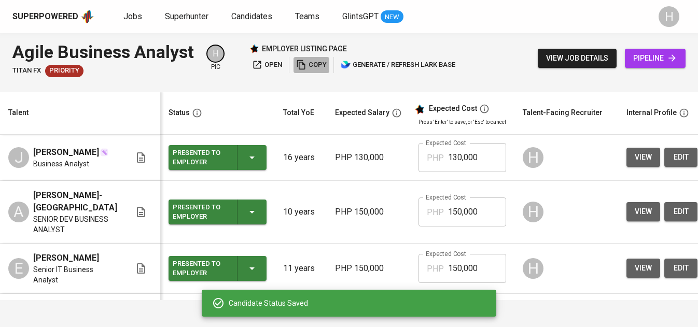
click at [306, 64] on span "copy" at bounding box center [311, 65] width 31 height 12
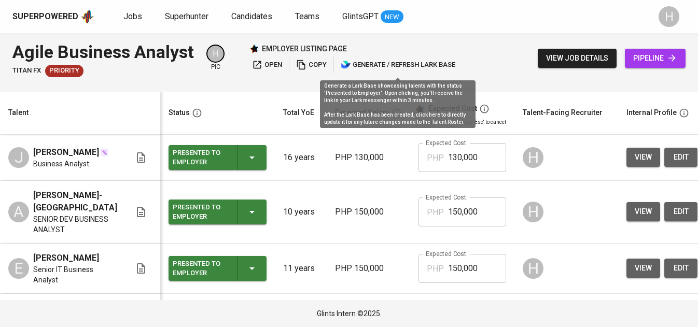
click at [357, 64] on span "generate / refresh lark base" at bounding box center [398, 65] width 115 height 12
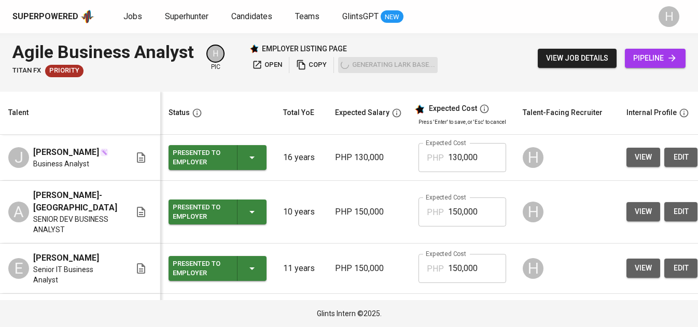
click at [357, 64] on div "open copy generating lark base..." at bounding box center [343, 65] width 188 height 16
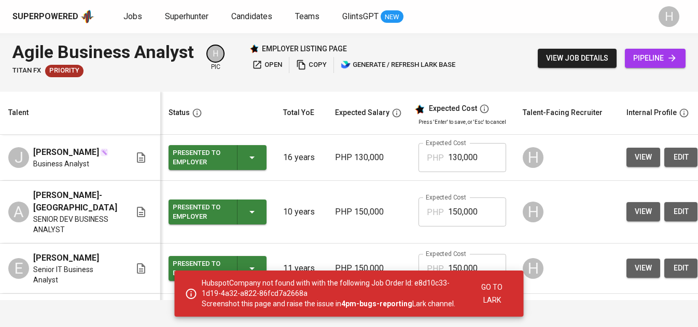
click at [260, 68] on icon "button" at bounding box center [257, 65] width 10 height 10
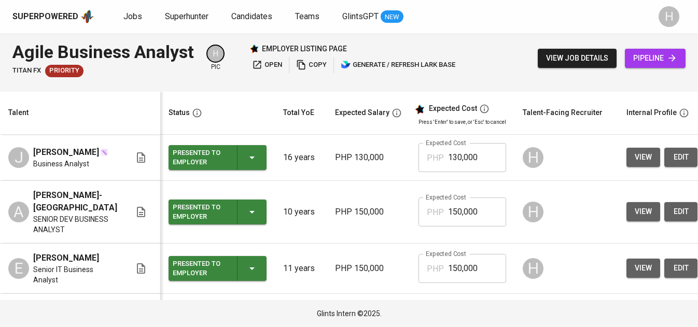
click at [260, 67] on icon "button" at bounding box center [258, 65] width 8 height 8
click at [313, 63] on span "copy" at bounding box center [311, 65] width 31 height 12
